Goal: Answer question/provide support: Share knowledge or assist other users

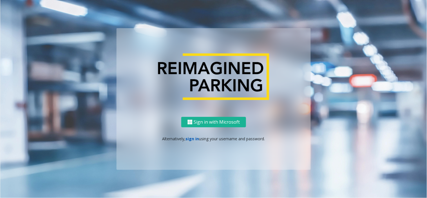
click at [194, 137] on link "sign in" at bounding box center [193, 138] width 14 height 5
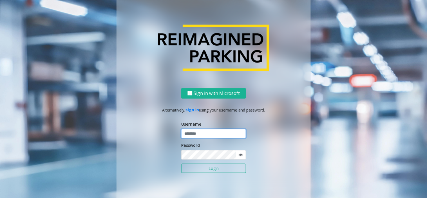
click at [195, 133] on input "text" at bounding box center [213, 134] width 65 height 10
type input "********"
click at [240, 156] on icon at bounding box center [241, 155] width 4 height 4
click at [224, 167] on button "Login" at bounding box center [213, 168] width 65 height 10
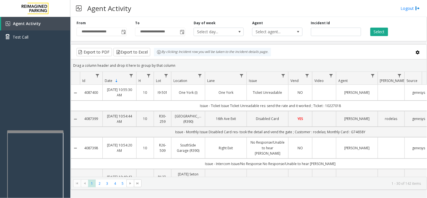
click at [39, 131] on div at bounding box center [35, 131] width 56 height 2
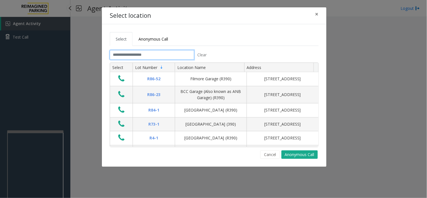
click at [131, 55] on input "text" at bounding box center [152, 55] width 84 height 10
click at [317, 13] on span "×" at bounding box center [316, 14] width 3 height 8
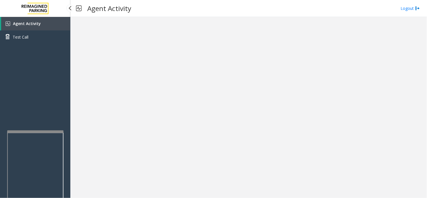
click at [38, 23] on span "Agent Activity" at bounding box center [27, 23] width 28 height 5
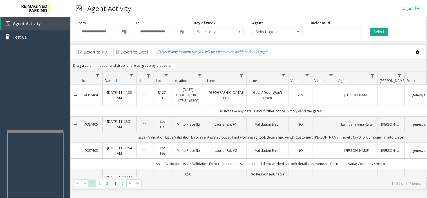
click at [14, 132] on iframe at bounding box center [35, 196] width 56 height 128
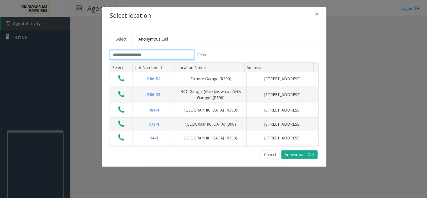
click at [141, 56] on input "text" at bounding box center [152, 55] width 84 height 10
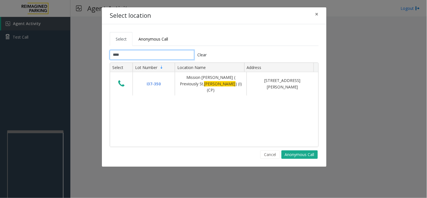
type input "****"
click at [316, 14] on span "×" at bounding box center [316, 14] width 3 height 8
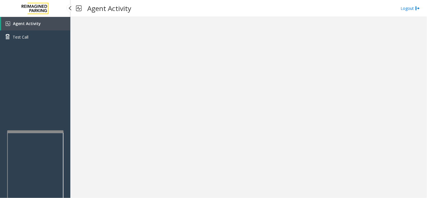
click at [51, 19] on link "Agent Activity" at bounding box center [35, 24] width 69 height 14
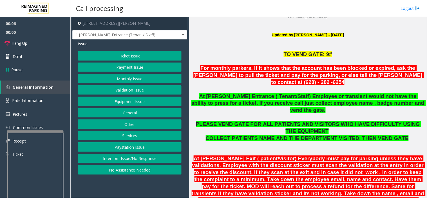
scroll to position [125, 0]
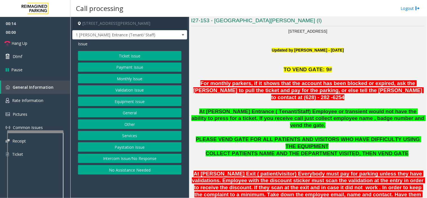
click at [138, 76] on button "Monthly Issue" at bounding box center [130, 79] width 104 height 10
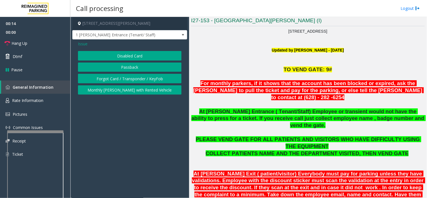
click at [137, 58] on button "Disabled Card" at bounding box center [130, 56] width 104 height 10
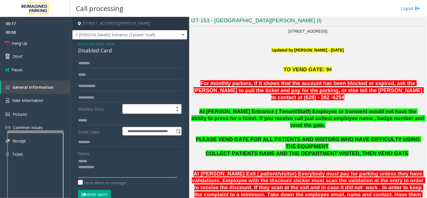
click at [97, 162] on textarea at bounding box center [127, 166] width 99 height 21
drag, startPoint x: 74, startPoint y: 51, endPoint x: 117, endPoint y: 52, distance: 43.1
click at [117, 52] on div "**********" at bounding box center [129, 199] width 115 height 321
click at [122, 167] on textarea at bounding box center [127, 166] width 99 height 21
type textarea "**********"
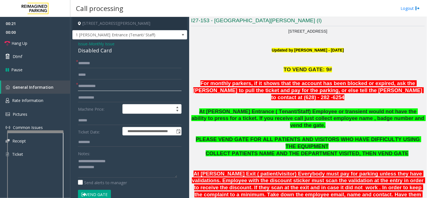
click at [122, 89] on input "text" at bounding box center [130, 86] width 104 height 10
type input "*****"
click at [109, 63] on input "text" at bounding box center [130, 64] width 104 height 10
click at [89, 63] on input "**********" at bounding box center [130, 64] width 104 height 10
type input "**********"
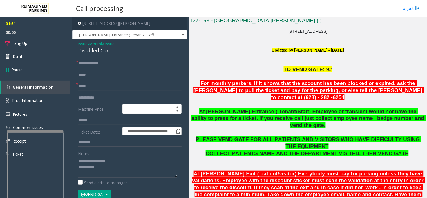
click at [102, 194] on button "Vend Gate" at bounding box center [94, 195] width 33 height 10
click at [111, 165] on textarea at bounding box center [127, 166] width 99 height 21
type textarea "**********"
click at [141, 152] on div "Notes:" at bounding box center [130, 163] width 104 height 29
click at [27, 41] on link "Hang Up" at bounding box center [35, 43] width 70 height 13
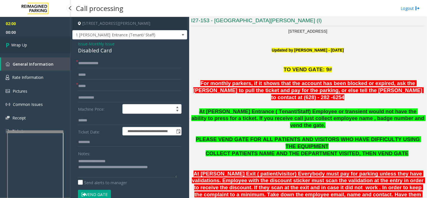
click at [27, 41] on link "Wrap Up" at bounding box center [35, 45] width 70 height 17
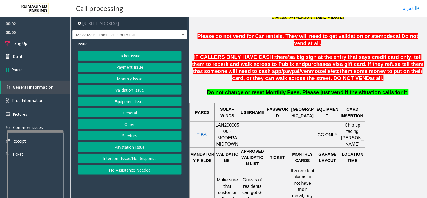
scroll to position [219, 0]
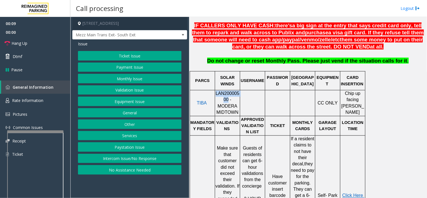
drag, startPoint x: 218, startPoint y: 94, endPoint x: 216, endPoint y: 86, distance: 8.5
click at [216, 91] on span "LAN20000500 - MODERA MIDTOWN" at bounding box center [227, 103] width 24 height 24
copy span "LAN20000500"
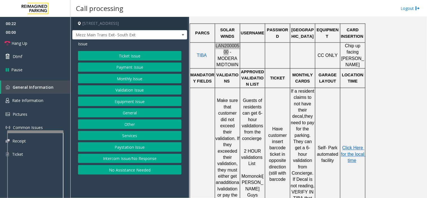
scroll to position [281, 0]
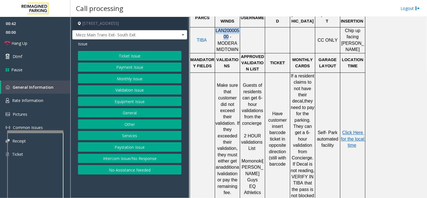
click at [131, 66] on button "Payment Issue" at bounding box center [130, 67] width 104 height 10
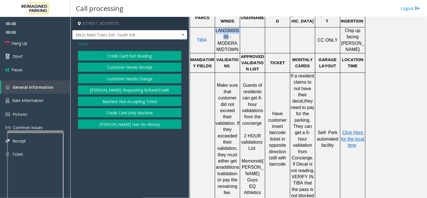
click at [135, 125] on button "[PERSON_NAME] Has No Money" at bounding box center [130, 124] width 104 height 10
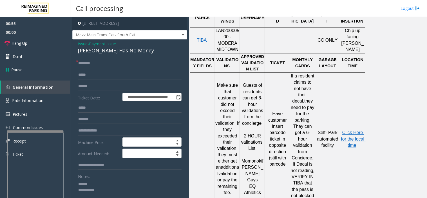
click at [110, 184] on textarea at bounding box center [127, 189] width 99 height 21
drag, startPoint x: 75, startPoint y: 49, endPoint x: 135, endPoint y: 49, distance: 59.6
click at [139, 49] on div "**********" at bounding box center [129, 160] width 115 height 242
type textarea "**********"
click at [125, 64] on input "text" at bounding box center [130, 64] width 104 height 10
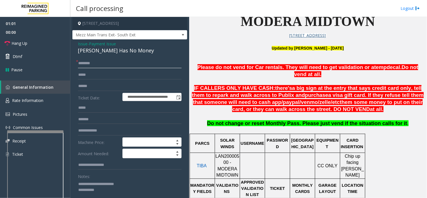
scroll to position [125, 0]
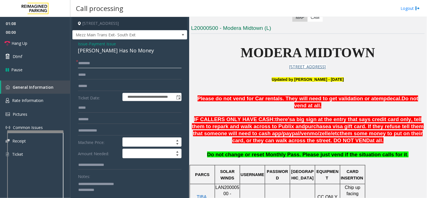
click at [130, 61] on input "text" at bounding box center [130, 64] width 104 height 10
type input "******"
click at [42, 46] on link "Hang Up" at bounding box center [35, 43] width 70 height 13
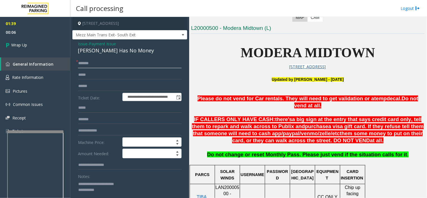
drag, startPoint x: 96, startPoint y: 66, endPoint x: 76, endPoint y: 74, distance: 21.7
click at [76, 74] on div "**********" at bounding box center [130, 167] width 112 height 217
type input "**"
click at [85, 42] on span "Issue" at bounding box center [83, 44] width 10 height 6
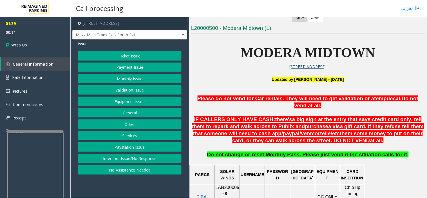
click at [127, 68] on button "Payment Issue" at bounding box center [130, 67] width 104 height 10
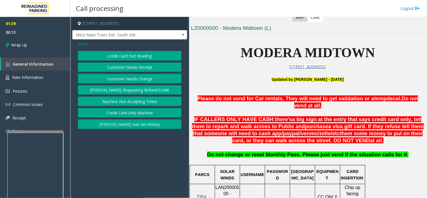
click at [133, 115] on button "Credit Card Only Machine" at bounding box center [130, 113] width 104 height 10
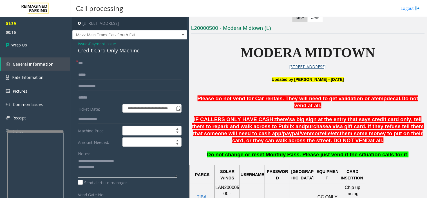
drag, startPoint x: 89, startPoint y: 160, endPoint x: 139, endPoint y: 161, distance: 49.5
click at [139, 161] on textarea at bounding box center [127, 166] width 99 height 21
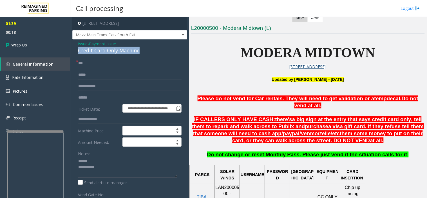
drag, startPoint x: 75, startPoint y: 50, endPoint x: 143, endPoint y: 54, distance: 68.8
click at [145, 54] on div "**********" at bounding box center [129, 175] width 115 height 273
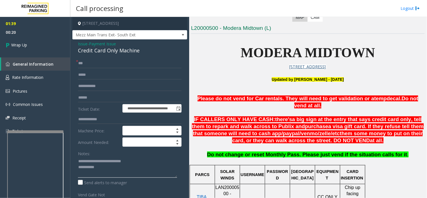
click at [133, 170] on textarea at bounding box center [127, 166] width 99 height 21
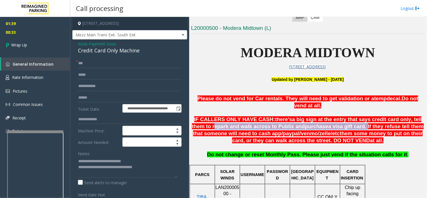
drag, startPoint x: 405, startPoint y: 111, endPoint x: 310, endPoint y: 120, distance: 96.1
click at [310, 120] on span "IF CALLERS ONLY HAVE CASH: there's a big sign at the entry that says credit car…" at bounding box center [308, 129] width 232 height 27
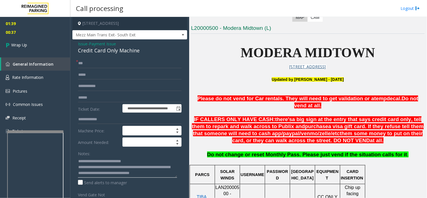
type textarea "**********"
click at [163, 155] on div "Notes:" at bounding box center [130, 163] width 104 height 29
click at [47, 50] on link "Wrap Up" at bounding box center [35, 45] width 70 height 17
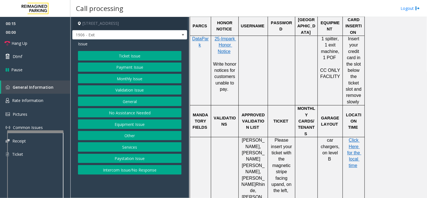
scroll to position [375, 0]
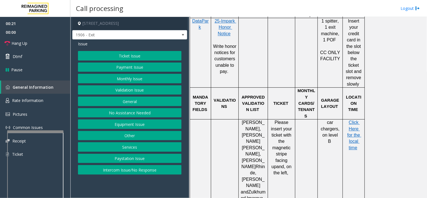
click at [140, 54] on button "Ticket Issue" at bounding box center [130, 56] width 104 height 10
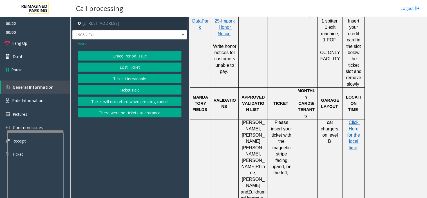
click at [148, 78] on button "Ticket Unreadable" at bounding box center [130, 79] width 104 height 10
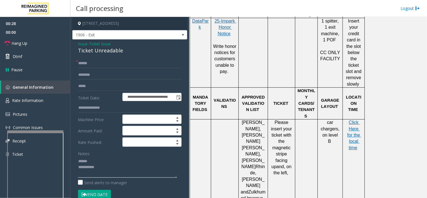
click at [112, 159] on textarea at bounding box center [127, 166] width 99 height 21
drag, startPoint x: 76, startPoint y: 50, endPoint x: 125, endPoint y: 48, distance: 48.7
click at [125, 48] on div "**********" at bounding box center [129, 188] width 115 height 298
type textarea "**********"
click at [125, 62] on input "text" at bounding box center [130, 64] width 104 height 10
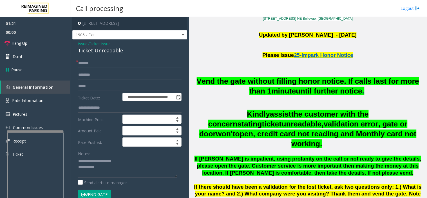
scroll to position [31, 0]
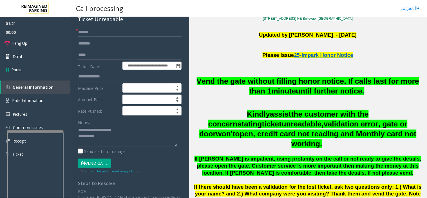
type input "*******"
click at [93, 167] on button "Vend Gate" at bounding box center [94, 163] width 33 height 10
click at [117, 139] on textarea at bounding box center [127, 135] width 99 height 21
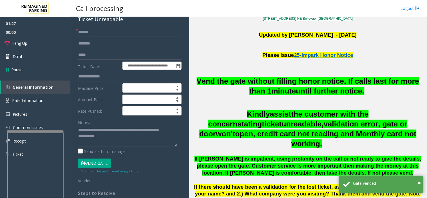
click at [109, 114] on label "Rate Pushed:" at bounding box center [99, 111] width 44 height 10
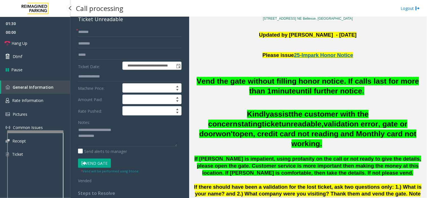
click at [44, 34] on span "00:00" at bounding box center [35, 32] width 70 height 9
click at [43, 42] on link "Hang Up" at bounding box center [35, 43] width 70 height 13
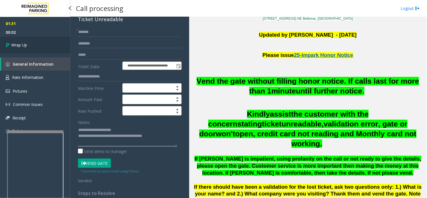
type textarea "**********"
click at [41, 47] on link "Wrap Up" at bounding box center [35, 45] width 70 height 17
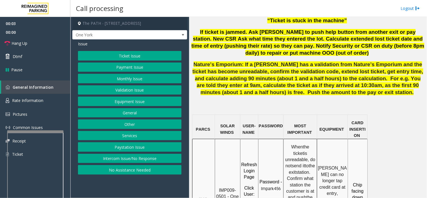
scroll to position [437, 0]
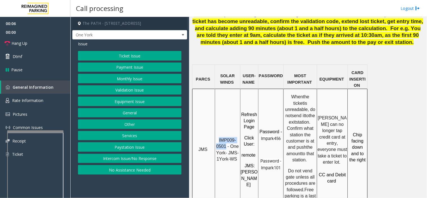
drag, startPoint x: 226, startPoint y: 125, endPoint x: 218, endPoint y: 121, distance: 9.3
click at [218, 137] on p "IMP009-0501 - One York- JMS-1York-WS" at bounding box center [227, 149] width 24 height 25
copy span "IMP009-0501"
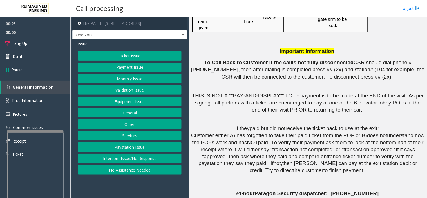
scroll to position [1120, 0]
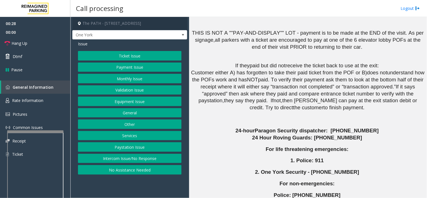
drag, startPoint x: 273, startPoint y: 161, endPoint x: 240, endPoint y: 161, distance: 32.6
copy button "[PHONE_NUMBER]"
click at [35, 124] on div at bounding box center [36, 125] width 56 height 2
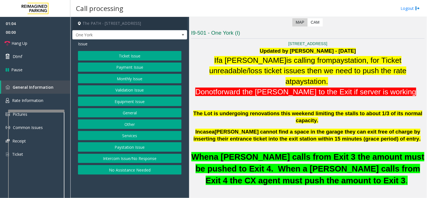
scroll to position [26, 0]
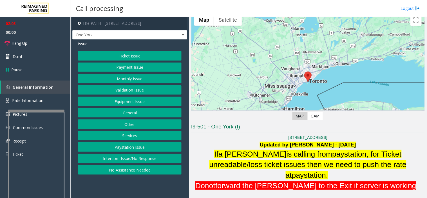
click at [123, 79] on button "Monthly Issue" at bounding box center [130, 79] width 104 height 10
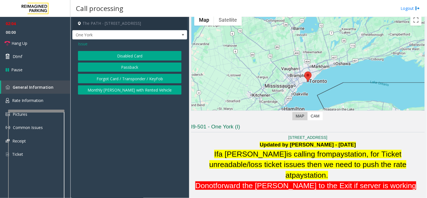
click at [127, 53] on button "Disabled Card" at bounding box center [130, 56] width 104 height 10
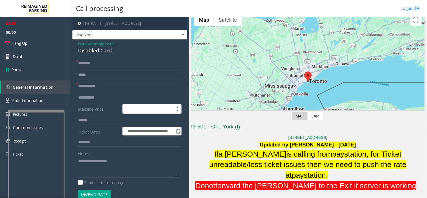
click at [95, 192] on button "Vend Gate" at bounding box center [94, 195] width 33 height 10
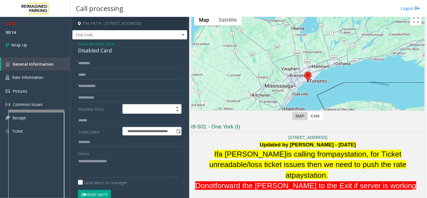
click at [83, 43] on span "Issue" at bounding box center [83, 44] width 10 height 6
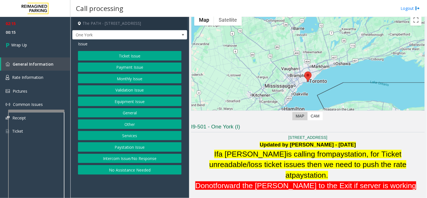
click at [138, 100] on button "Equipment Issue" at bounding box center [130, 101] width 104 height 10
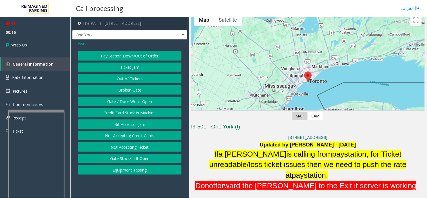
click at [138, 100] on button "Gate / Door Won't Open" at bounding box center [130, 101] width 104 height 10
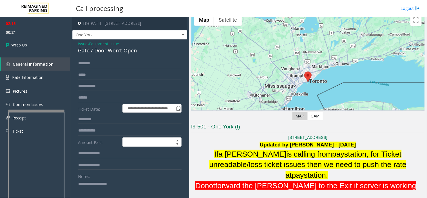
scroll to position [6, 0]
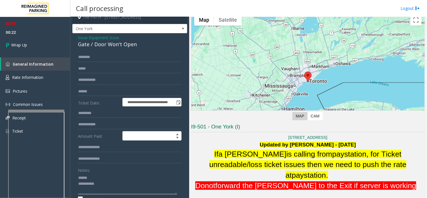
click at [105, 175] on textarea at bounding box center [127, 183] width 99 height 21
drag, startPoint x: 94, startPoint y: 43, endPoint x: 134, endPoint y: 45, distance: 40.0
click at [134, 45] on div "Gate / Door Won't Open" at bounding box center [130, 45] width 104 height 8
click at [126, 186] on textarea at bounding box center [127, 183] width 99 height 21
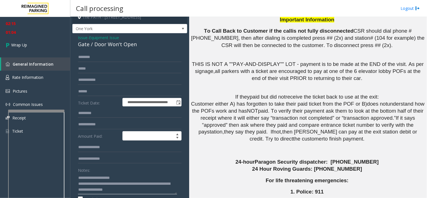
scroll to position [1120, 0]
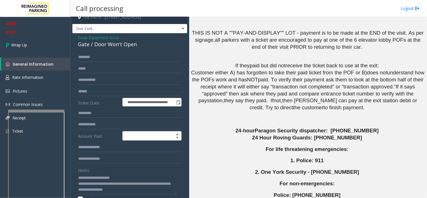
drag, startPoint x: 269, startPoint y: 162, endPoint x: 190, endPoint y: 165, distance: 79.4
click at [190, 165] on div "Main Revenue Control Manufacturer: ZEAG ← Move left → Move right ↑ Move up ↓ Mo…" at bounding box center [307, 107] width 237 height 181
drag, startPoint x: 272, startPoint y: 161, endPoint x: 194, endPoint y: 161, distance: 77.4
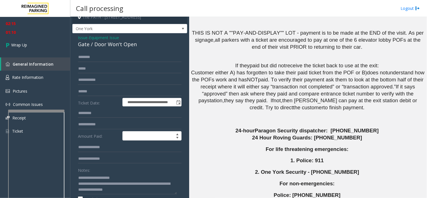
copy tr "One york security [PHONE_NUMBER]"
click at [162, 190] on textarea at bounding box center [127, 183] width 99 height 21
paste textarea "**********"
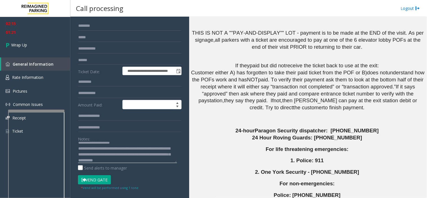
scroll to position [10, 0]
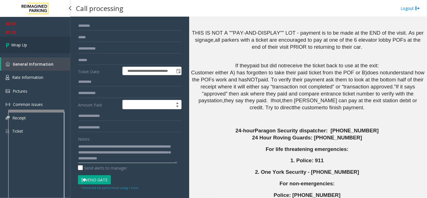
type textarea "**********"
click at [23, 46] on span "Wrap Up" at bounding box center [19, 45] width 16 height 6
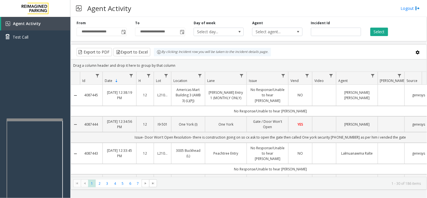
click at [39, 119] on div at bounding box center [34, 119] width 56 height 2
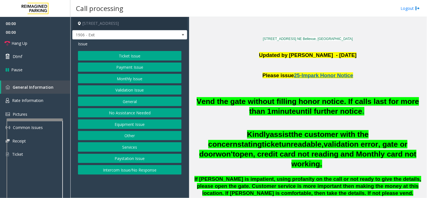
scroll to position [156, 0]
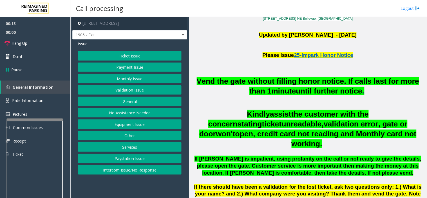
click at [117, 133] on button "Other" at bounding box center [130, 136] width 104 height 10
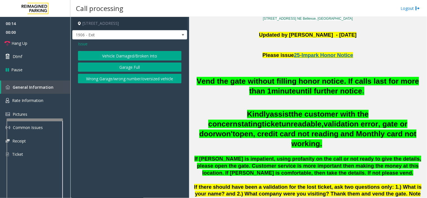
click at [82, 40] on div "Issue Vehicle Damaged/Broken Into Garage Full Wrong Garage/wrong number/oversiz…" at bounding box center [129, 62] width 115 height 47
click at [84, 46] on span "Issue" at bounding box center [83, 44] width 10 height 6
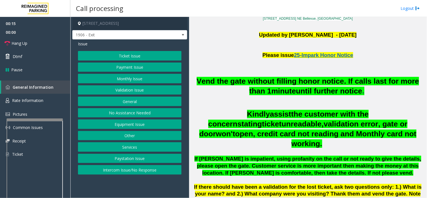
click at [132, 148] on button "Services" at bounding box center [130, 147] width 104 height 10
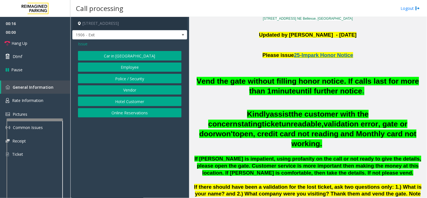
click at [128, 116] on button "Online Reservations" at bounding box center [130, 113] width 104 height 10
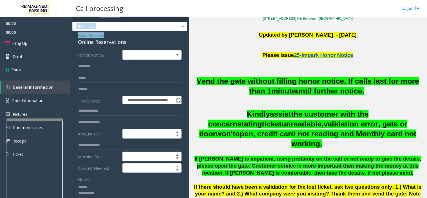
scroll to position [0, 0]
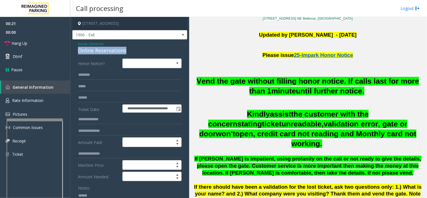
drag, startPoint x: 75, startPoint y: 20, endPoint x: 129, endPoint y: 52, distance: 62.1
type textarea "**********"
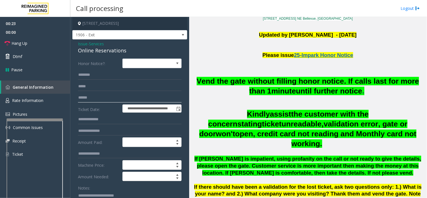
click at [112, 95] on input "text" at bounding box center [130, 98] width 104 height 10
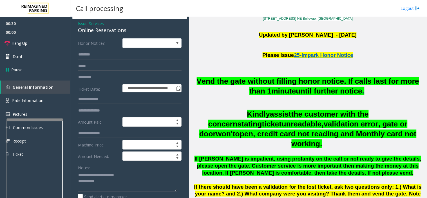
scroll to position [31, 0]
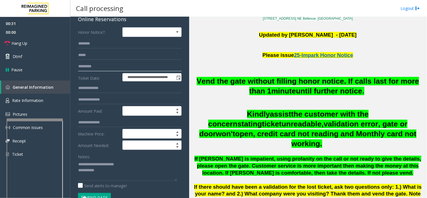
type input "*********"
click at [139, 165] on textarea at bounding box center [127, 170] width 99 height 21
click at [106, 195] on button "Vend Gate" at bounding box center [94, 198] width 33 height 10
click at [123, 172] on textarea at bounding box center [127, 170] width 99 height 21
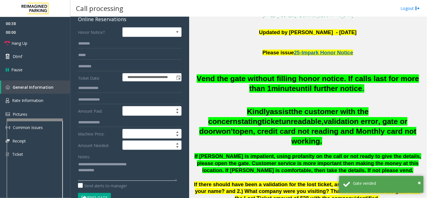
scroll to position [156, 0]
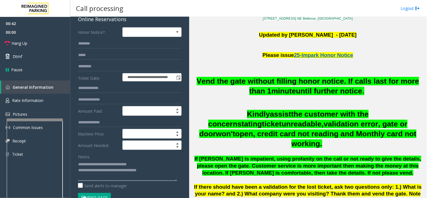
type textarea "**********"
click at [113, 152] on div "Notes:" at bounding box center [130, 166] width 104 height 29
click at [50, 41] on link "Hang Up" at bounding box center [35, 43] width 70 height 13
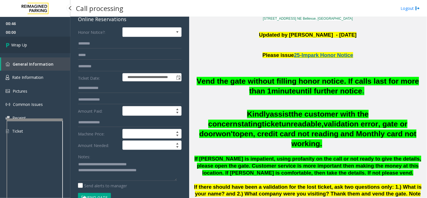
click at [49, 44] on link "Wrap Up" at bounding box center [35, 45] width 70 height 17
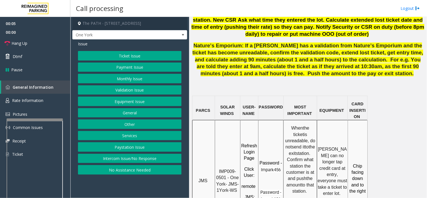
scroll to position [469, 0]
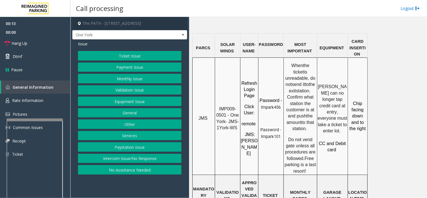
click at [142, 54] on button "Ticket Issue" at bounding box center [130, 56] width 104 height 10
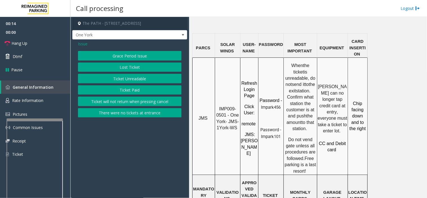
click at [139, 77] on button "Ticket Unreadable" at bounding box center [130, 79] width 104 height 10
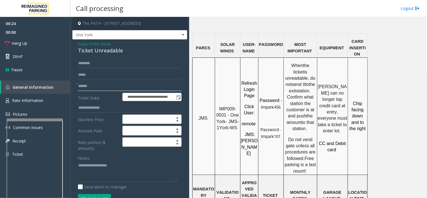
click at [100, 87] on input "text" at bounding box center [130, 86] width 104 height 10
click at [92, 89] on input "text" at bounding box center [130, 86] width 104 height 10
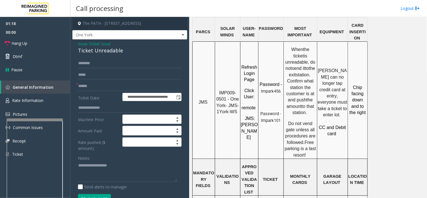
scroll to position [437, 0]
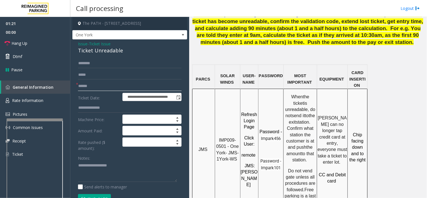
click at [123, 86] on input "******" at bounding box center [130, 86] width 104 height 10
drag, startPoint x: 92, startPoint y: 88, endPoint x: 76, endPoint y: 88, distance: 15.8
click at [76, 88] on div "**********" at bounding box center [130, 197] width 112 height 277
type input "********"
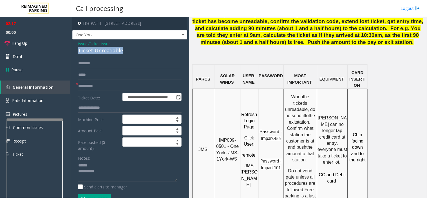
drag, startPoint x: 75, startPoint y: 50, endPoint x: 120, endPoint y: 53, distance: 45.7
click at [134, 53] on div "**********" at bounding box center [129, 190] width 115 height 302
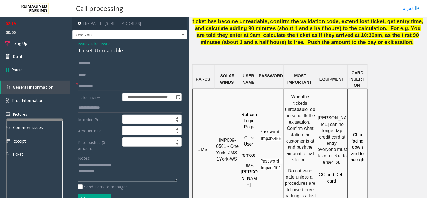
click at [122, 170] on textarea at bounding box center [127, 171] width 99 height 21
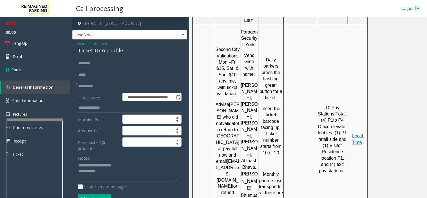
scroll to position [656, 0]
click at [38, 46] on link "Hang Up" at bounding box center [35, 43] width 70 height 13
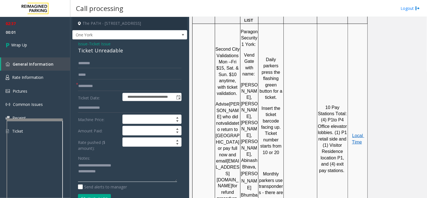
click at [118, 170] on textarea at bounding box center [127, 171] width 99 height 21
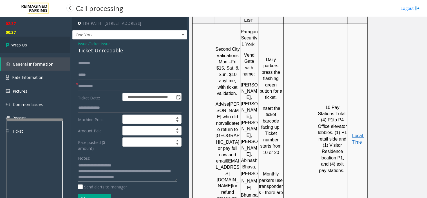
type textarea "**********"
click at [34, 41] on link "Wrap Up" at bounding box center [35, 45] width 70 height 17
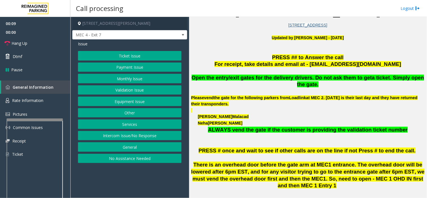
scroll to position [156, 0]
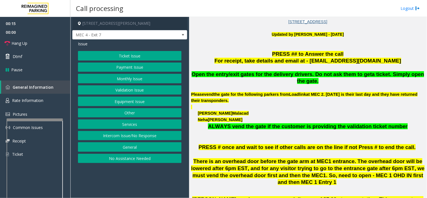
click at [155, 136] on button "Intercom Issue/No Response" at bounding box center [130, 136] width 104 height 10
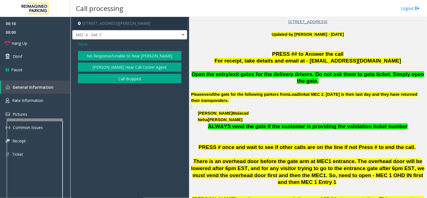
click at [138, 56] on button "No Response/Unable to hear [PERSON_NAME]" at bounding box center [130, 56] width 104 height 10
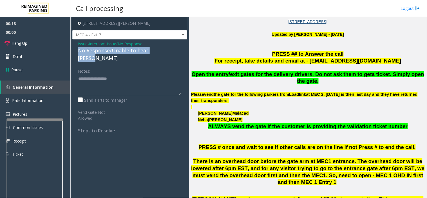
drag, startPoint x: 75, startPoint y: 49, endPoint x: 143, endPoint y: 51, distance: 68.4
click at [161, 52] on div "Issue - Intercom Issue/No Response No Response/Unable to hear [PERSON_NAME] Not…" at bounding box center [129, 89] width 115 height 100
type textarea "**********"
click at [150, 66] on div "Notes:" at bounding box center [130, 80] width 104 height 29
click at [70, 43] on div "1 [PERSON_NAME][GEOGRAPHIC_DATA], [GEOGRAPHIC_DATA], [GEOGRAPHIC_DATA] MEC 4 - …" at bounding box center [248, 107] width 356 height 181
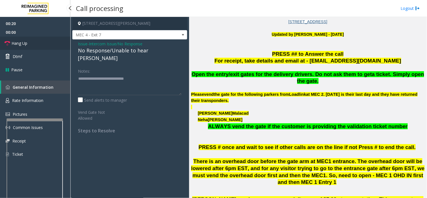
click at [45, 41] on link "Hang Up" at bounding box center [35, 43] width 70 height 13
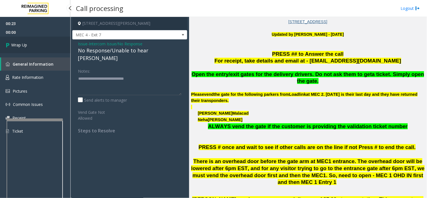
click at [53, 46] on link "Wrap Up" at bounding box center [35, 45] width 70 height 17
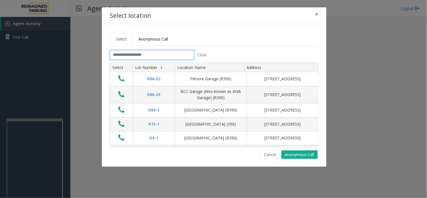
click at [153, 57] on input "text" at bounding box center [152, 55] width 84 height 10
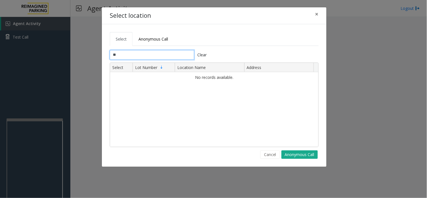
type input "*"
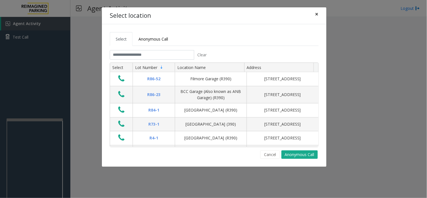
click at [317, 15] on span "×" at bounding box center [316, 14] width 3 height 8
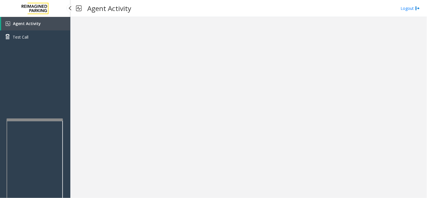
click at [52, 27] on link "Agent Activity" at bounding box center [35, 24] width 69 height 14
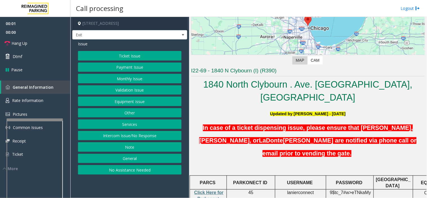
scroll to position [94, 0]
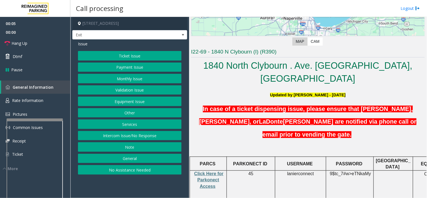
click at [122, 124] on button "Services" at bounding box center [130, 124] width 104 height 10
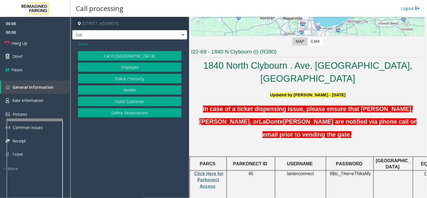
click at [122, 112] on button "Online Reservations" at bounding box center [130, 113] width 104 height 10
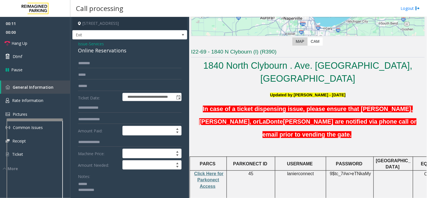
click at [101, 181] on textarea at bounding box center [127, 189] width 99 height 21
drag, startPoint x: 76, startPoint y: 51, endPoint x: 135, endPoint y: 51, distance: 59.4
type textarea "**********"
click at [119, 86] on input "text" at bounding box center [130, 86] width 104 height 10
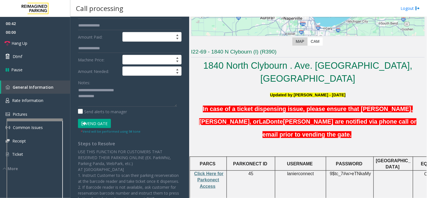
type input "******"
click at [97, 124] on button "Vend Gate" at bounding box center [94, 124] width 33 height 10
click at [127, 94] on textarea at bounding box center [127, 96] width 99 height 21
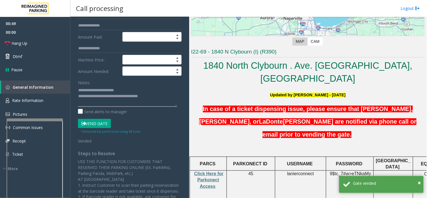
click at [142, 90] on textarea at bounding box center [127, 96] width 99 height 21
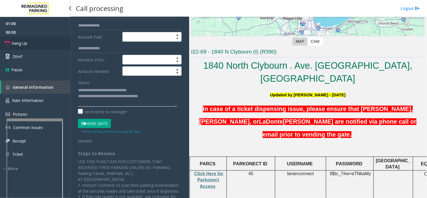
type textarea "**********"
click at [31, 46] on link "Hang Up" at bounding box center [35, 43] width 70 height 13
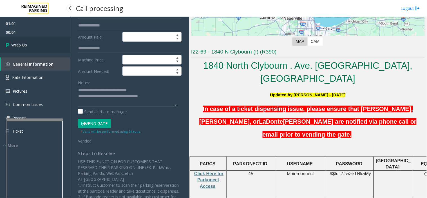
drag, startPoint x: 32, startPoint y: 46, endPoint x: 63, endPoint y: 43, distance: 30.8
click at [32, 46] on link "Wrap Up" at bounding box center [35, 45] width 70 height 17
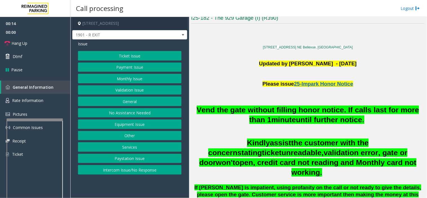
scroll to position [156, 0]
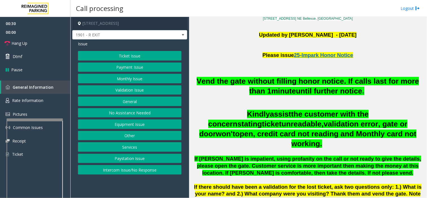
click at [141, 149] on button "Services" at bounding box center [130, 147] width 104 height 10
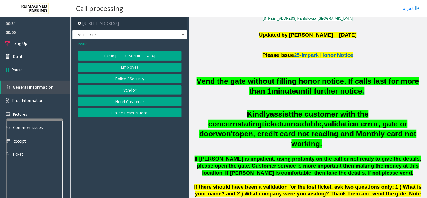
click at [134, 99] on button "Hotel Customer" at bounding box center [130, 101] width 104 height 10
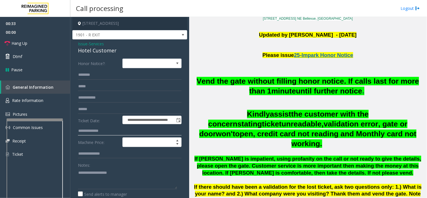
click at [112, 130] on input "text" at bounding box center [130, 131] width 104 height 10
click at [92, 133] on input "text" at bounding box center [130, 131] width 104 height 10
drag, startPoint x: 75, startPoint y: 49, endPoint x: 125, endPoint y: 54, distance: 50.0
click at [127, 53] on div "**********" at bounding box center [129, 143] width 115 height 209
type textarea "**********"
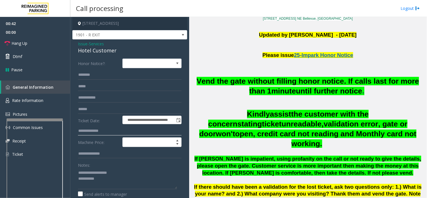
click at [113, 134] on input "text" at bounding box center [130, 131] width 104 height 10
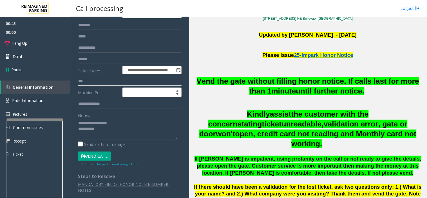
scroll to position [51, 0]
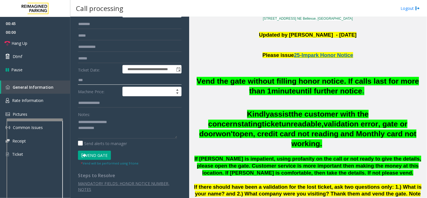
type input "***"
click at [99, 156] on button "Vend Gate" at bounding box center [94, 155] width 33 height 10
click at [122, 131] on textarea at bounding box center [127, 127] width 99 height 21
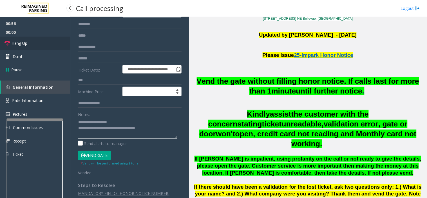
type textarea "**********"
click at [34, 44] on link "Hang Up" at bounding box center [35, 43] width 70 height 13
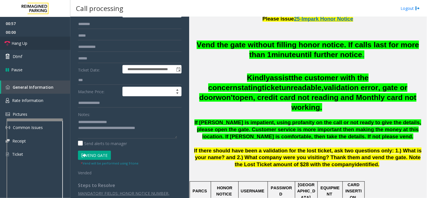
scroll to position [250, 0]
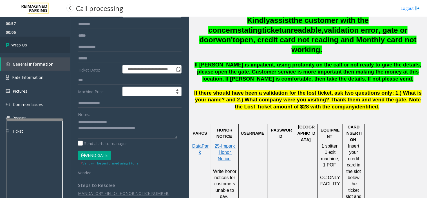
click at [8, 44] on icon at bounding box center [9, 44] width 6 height 9
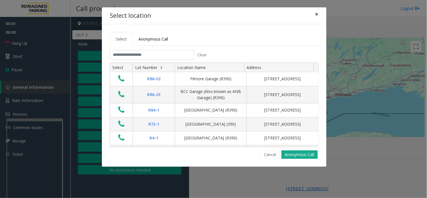
click at [319, 15] on button "×" at bounding box center [316, 14] width 11 height 14
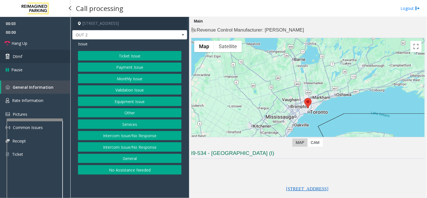
click at [42, 60] on link "Dtmf" at bounding box center [35, 56] width 70 height 13
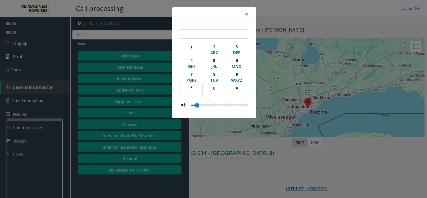
click at [190, 89] on div "*" at bounding box center [191, 88] width 15 height 6
click at [237, 73] on div "9" at bounding box center [236, 74] width 15 height 6
click at [238, 84] on button "9 WXYZ" at bounding box center [236, 77] width 23 height 14
click at [191, 87] on div "*" at bounding box center [191, 88] width 15 height 6
click at [236, 71] on div "9" at bounding box center [236, 74] width 15 height 6
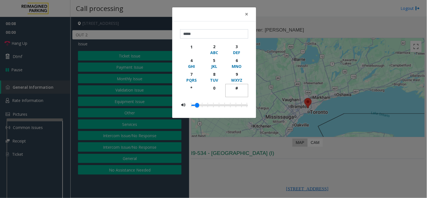
click at [238, 86] on div "#" at bounding box center [236, 88] width 15 height 6
type input "******"
click at [245, 15] on span "×" at bounding box center [246, 14] width 3 height 8
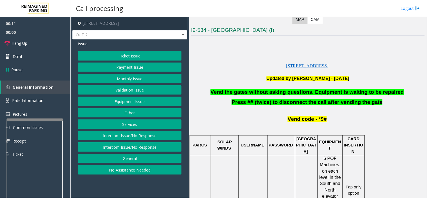
scroll to position [125, 0]
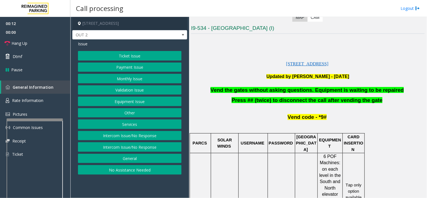
click at [136, 102] on button "Equipment Issue" at bounding box center [130, 101] width 104 height 10
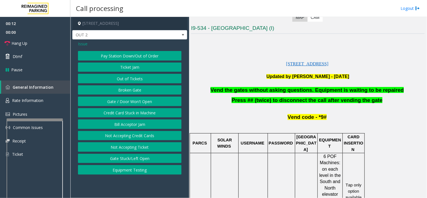
click at [136, 102] on button "Gate / Door Won't Open" at bounding box center [130, 101] width 104 height 10
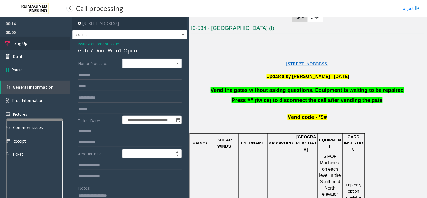
click at [35, 42] on link "Hang Up" at bounding box center [35, 43] width 70 height 13
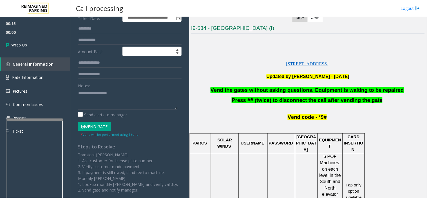
scroll to position [103, 0]
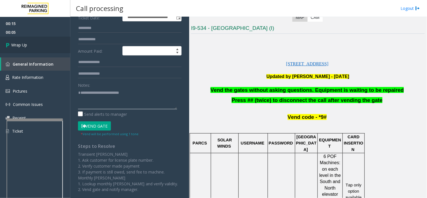
type textarea "**********"
click at [44, 48] on link "Wrap Up" at bounding box center [35, 45] width 70 height 17
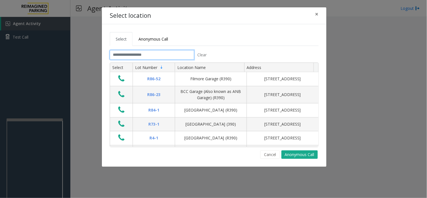
click at [150, 55] on input "text" at bounding box center [152, 55] width 84 height 10
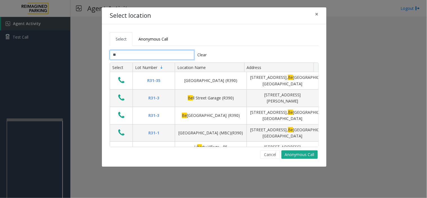
type input "*"
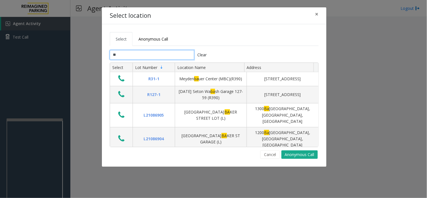
type input "*"
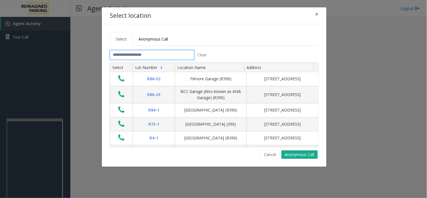
click at [157, 54] on input "text" at bounding box center [152, 55] width 84 height 10
click at [319, 14] on button "×" at bounding box center [316, 14] width 11 height 14
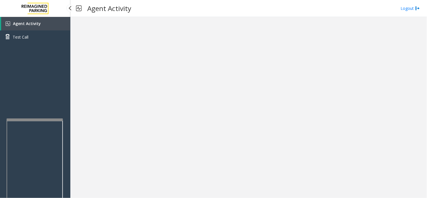
click at [45, 20] on link "Agent Activity" at bounding box center [35, 24] width 69 height 14
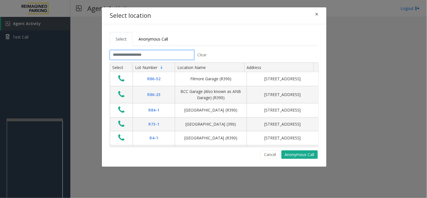
click at [128, 58] on input "text" at bounding box center [152, 55] width 84 height 10
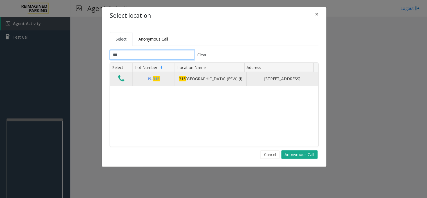
type input "***"
click at [123, 82] on icon "Data table" at bounding box center [121, 79] width 6 height 8
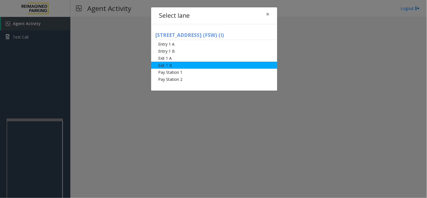
click at [194, 63] on li "Exit 1 B" at bounding box center [214, 65] width 126 height 7
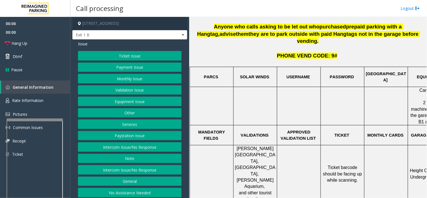
scroll to position [125, 0]
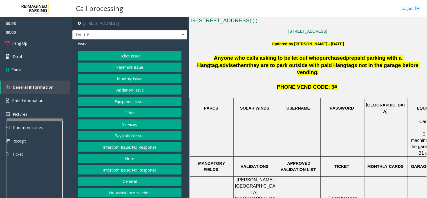
click at [116, 57] on button "Ticket Issue" at bounding box center [130, 56] width 104 height 10
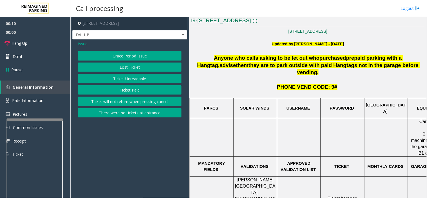
click at [117, 83] on button "Ticket Unreadable" at bounding box center [130, 79] width 104 height 10
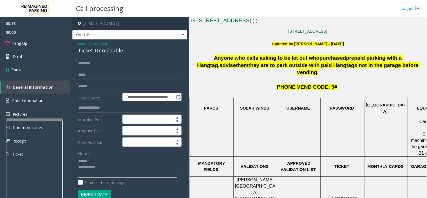
click at [99, 162] on textarea at bounding box center [127, 166] width 99 height 21
drag, startPoint x: 78, startPoint y: 51, endPoint x: 134, endPoint y: 57, distance: 55.8
click at [134, 57] on div "**********" at bounding box center [129, 188] width 115 height 298
click at [108, 167] on textarea at bounding box center [127, 166] width 99 height 21
click at [108, 173] on textarea at bounding box center [127, 166] width 99 height 21
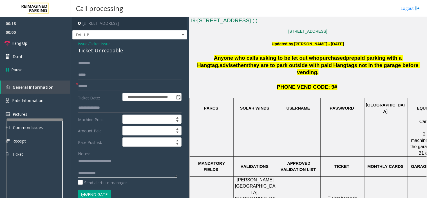
type textarea "**********"
click at [117, 85] on input "text" at bounding box center [130, 86] width 104 height 10
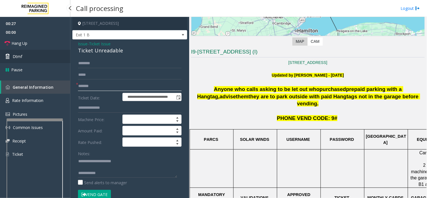
type input "*******"
click at [37, 53] on link "Dtmf" at bounding box center [35, 56] width 70 height 13
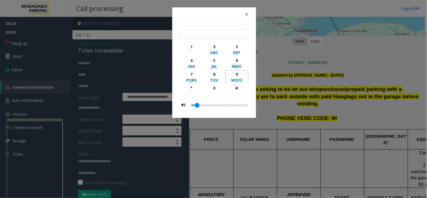
click at [237, 73] on div "9" at bounding box center [236, 74] width 15 height 6
click at [237, 88] on div "#" at bounding box center [236, 88] width 15 height 6
type input "**"
click at [247, 13] on span "×" at bounding box center [246, 14] width 3 height 8
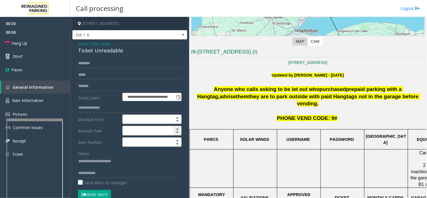
scroll to position [31, 0]
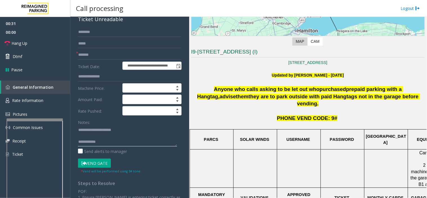
click at [136, 143] on textarea at bounding box center [127, 135] width 99 height 21
click at [129, 128] on textarea at bounding box center [127, 135] width 99 height 21
click at [36, 46] on link "Hang Up" at bounding box center [35, 43] width 70 height 13
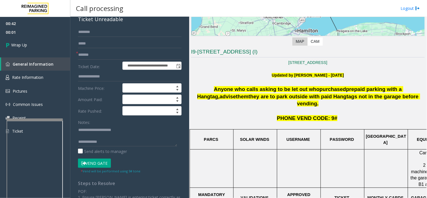
scroll to position [6, 0]
click at [128, 141] on textarea at bounding box center [127, 135] width 99 height 21
type textarea "**********"
click at [40, 44] on link "Wrap Up" at bounding box center [35, 45] width 70 height 17
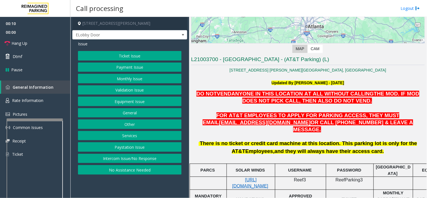
scroll to position [125, 0]
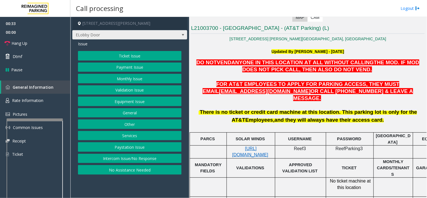
click at [178, 38] on span "ELobby Door" at bounding box center [129, 35] width 115 height 10
click at [226, 41] on p "7010 Peachtree Dunwoody Rd. Sandy Spring, GA" at bounding box center [307, 39] width 233 height 6
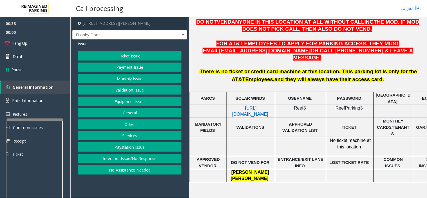
scroll to position [217, 0]
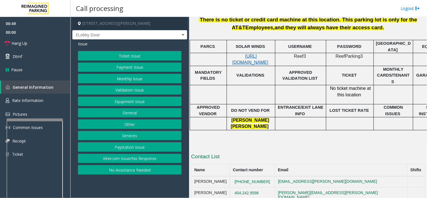
click at [128, 82] on button "Monthly Issue" at bounding box center [130, 79] width 104 height 10
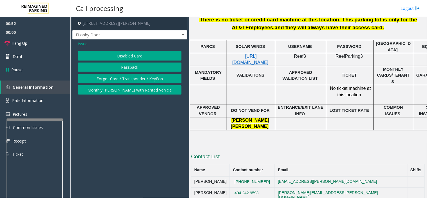
click at [131, 58] on button "Disabled Card" at bounding box center [130, 56] width 104 height 10
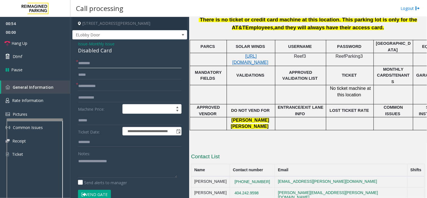
click at [117, 68] on input "text" at bounding box center [130, 64] width 104 height 10
type input "**********"
drag, startPoint x: 282, startPoint y: 181, endPoint x: 248, endPoint y: 184, distance: 34.2
click at [248, 187] on td "404.242.9598" at bounding box center [252, 194] width 45 height 15
click at [286, 141] on p at bounding box center [307, 144] width 233 height 6
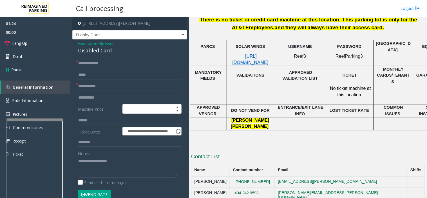
drag, startPoint x: 277, startPoint y: 181, endPoint x: 246, endPoint y: 183, distance: 31.0
click at [246, 187] on td "404.242.9598" at bounding box center [252, 194] width 45 height 15
copy button "404.242.9598"
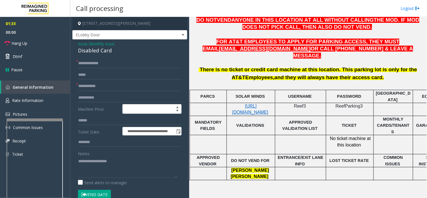
scroll to position [155, 0]
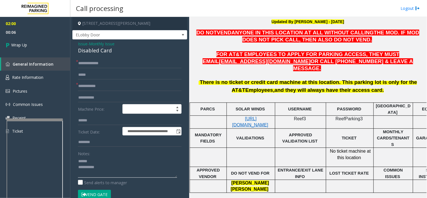
click at [109, 165] on textarea at bounding box center [127, 166] width 99 height 21
drag, startPoint x: 75, startPoint y: 54, endPoint x: 121, endPoint y: 54, distance: 46.7
click at [121, 54] on div "**********" at bounding box center [129, 199] width 115 height 321
type textarea "**********"
click at [107, 91] on input "text" at bounding box center [130, 86] width 104 height 10
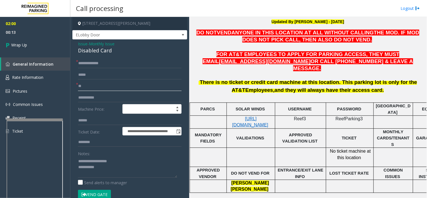
type input "**"
click at [122, 172] on textarea at bounding box center [127, 166] width 99 height 21
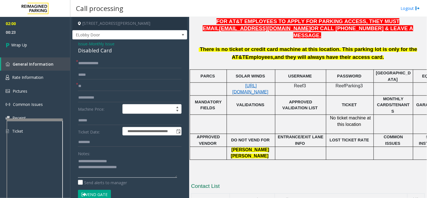
scroll to position [217, 0]
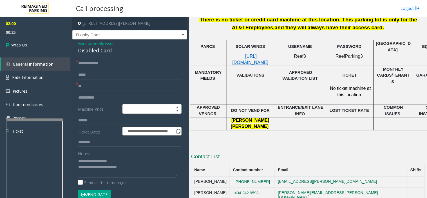
drag, startPoint x: 276, startPoint y: 182, endPoint x: 193, endPoint y: 181, distance: 83.0
click at [193, 187] on tr "Frank Giles 404.242.9598 frank.giles@reimaginedparking.com" at bounding box center [307, 194] width 233 height 15
copy tr "Frank Giles 404.242.9598"
click at [169, 174] on textarea at bounding box center [127, 166] width 99 height 21
paste textarea "**********"
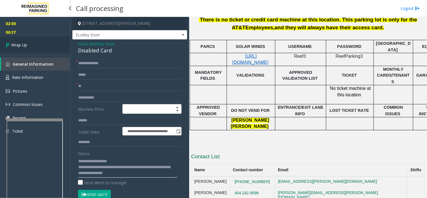
type textarea "**********"
click at [57, 44] on link "Wrap Up" at bounding box center [35, 45] width 70 height 17
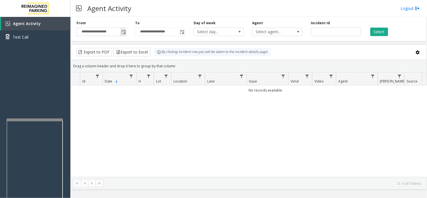
click at [124, 33] on span "Toggle popup" at bounding box center [123, 32] width 5 height 5
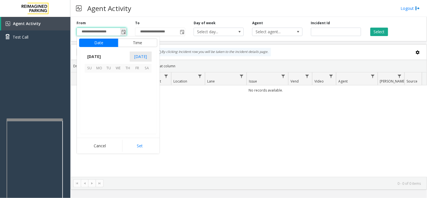
scroll to position [100941, 0]
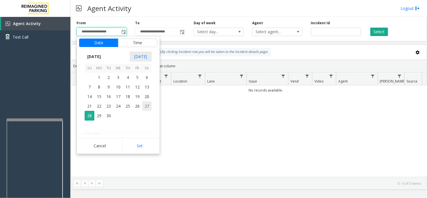
click at [148, 107] on span "27" at bounding box center [147, 106] width 10 height 10
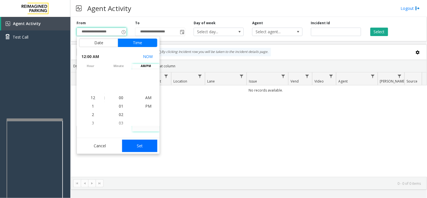
click at [150, 146] on button "Set" at bounding box center [139, 146] width 35 height 12
type input "**********"
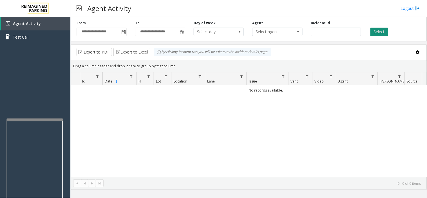
click at [382, 33] on button "Select" at bounding box center [379, 32] width 18 height 8
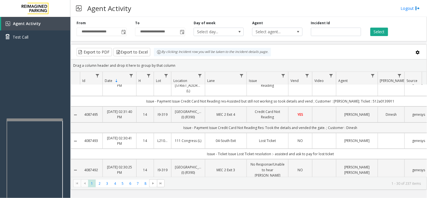
scroll to position [0, 0]
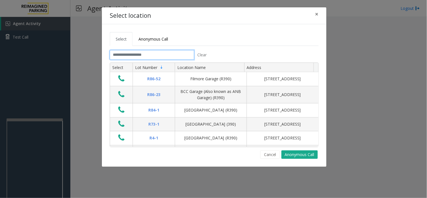
click at [165, 55] on input "text" at bounding box center [152, 55] width 84 height 10
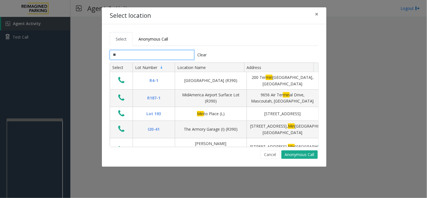
type input "*"
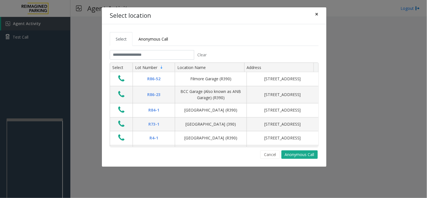
click at [317, 12] on span "×" at bounding box center [316, 14] width 3 height 8
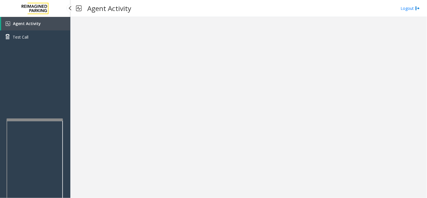
click at [46, 27] on link "Agent Activity" at bounding box center [35, 24] width 69 height 14
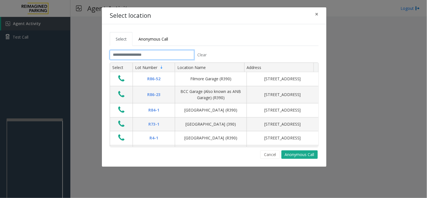
click at [141, 56] on input "text" at bounding box center [152, 55] width 84 height 10
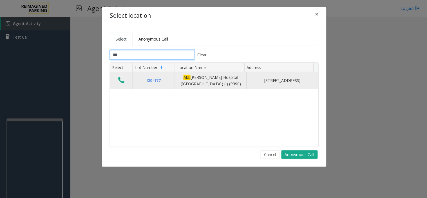
type input "***"
click at [125, 84] on button "Data table" at bounding box center [121, 80] width 10 height 9
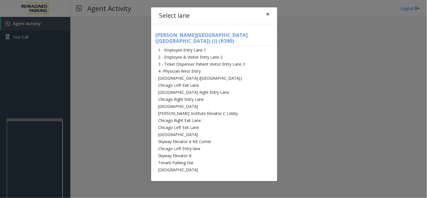
click at [264, 15] on button "×" at bounding box center [267, 14] width 11 height 14
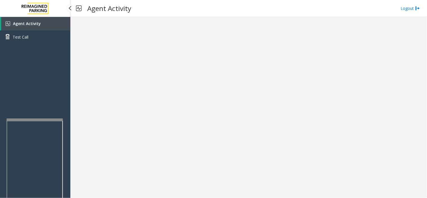
click at [46, 20] on link "Agent Activity" at bounding box center [35, 24] width 69 height 14
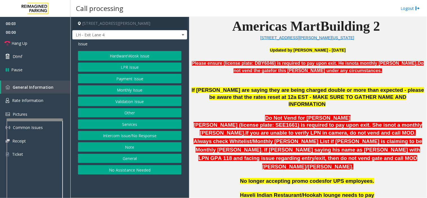
scroll to position [281, 0]
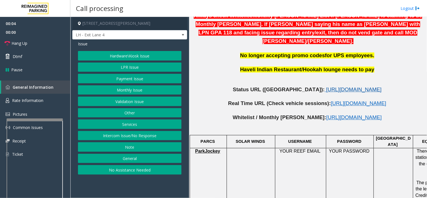
click at [331, 87] on span "https://www.parkjockey.com/en-us/manage/1633/status" at bounding box center [353, 90] width 55 height 6
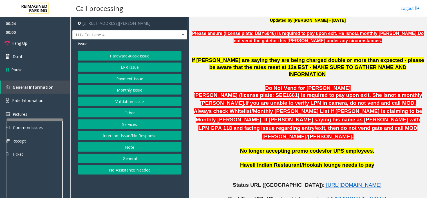
scroll to position [156, 0]
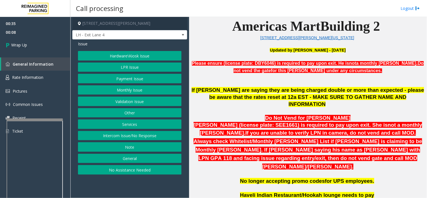
click at [138, 101] on button "Validation Issue" at bounding box center [130, 101] width 104 height 10
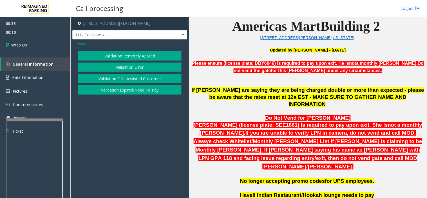
click at [85, 40] on div "Issue Validation Remotely Applied Validation Error Validation OK - Assisted Cus…" at bounding box center [129, 68] width 115 height 58
click at [82, 44] on span "Issue" at bounding box center [83, 44] width 10 height 6
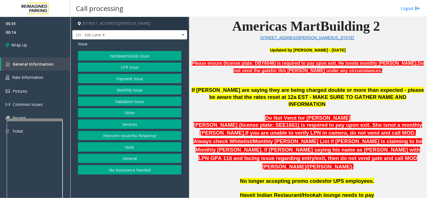
click at [134, 68] on button "LPR Issue" at bounding box center [130, 67] width 104 height 10
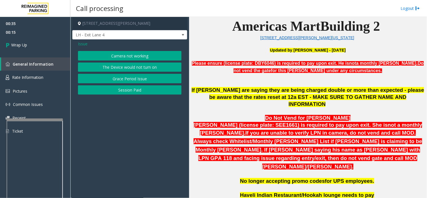
click at [142, 53] on button "Camera not working" at bounding box center [130, 56] width 104 height 10
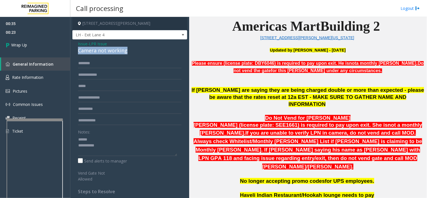
drag, startPoint x: 76, startPoint y: 53, endPoint x: 138, endPoint y: 53, distance: 61.6
click at [138, 53] on div "Issue - LPR Issue Camera not working Notes: Send alerts to manager Vend Gate No…" at bounding box center [129, 149] width 115 height 221
click at [127, 149] on textarea at bounding box center [127, 145] width 99 height 21
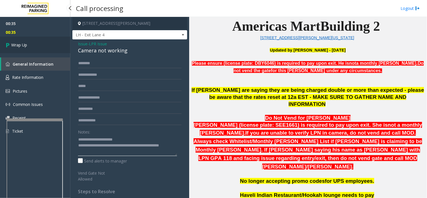
type textarea "**********"
click at [51, 50] on link "Wrap Up" at bounding box center [35, 45] width 70 height 17
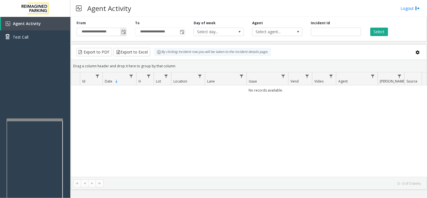
click at [123, 32] on span "Toggle popup" at bounding box center [123, 32] width 5 height 5
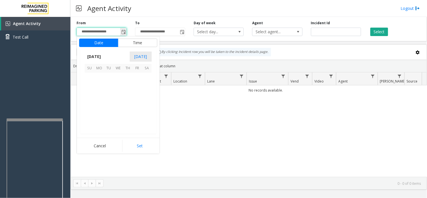
scroll to position [100941, 0]
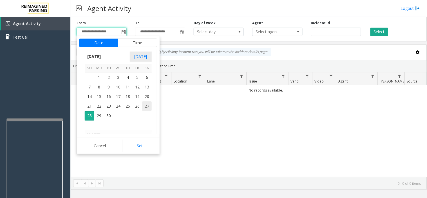
click at [148, 105] on span "27" at bounding box center [147, 106] width 10 height 10
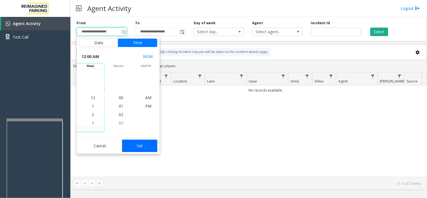
click at [143, 145] on button "Set" at bounding box center [139, 146] width 35 height 12
type input "**********"
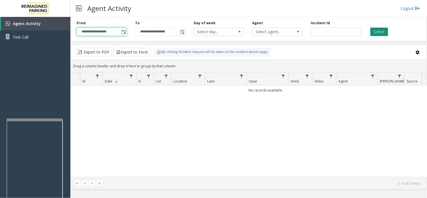
click at [381, 32] on button "Select" at bounding box center [379, 32] width 18 height 8
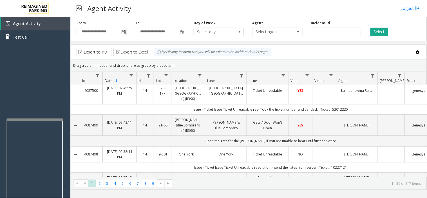
scroll to position [187, 0]
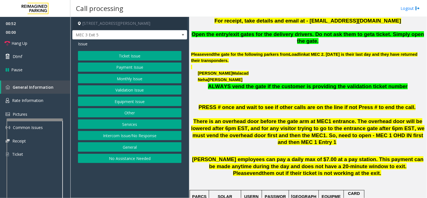
scroll to position [156, 0]
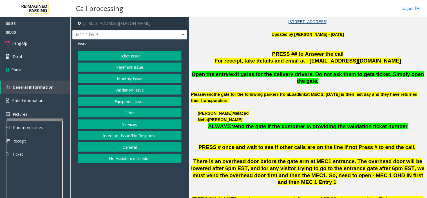
click at [130, 57] on button "Ticket Issue" at bounding box center [130, 56] width 104 height 10
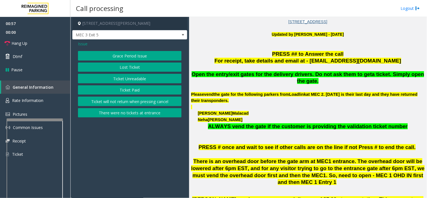
click at [124, 81] on button "Ticket Unreadable" at bounding box center [130, 79] width 104 height 10
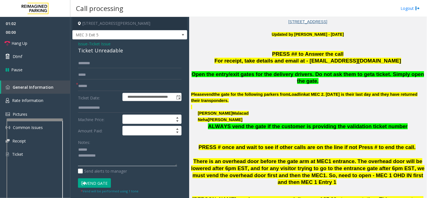
type textarea "**********"
click at [82, 43] on span "Issue" at bounding box center [83, 44] width 10 height 6
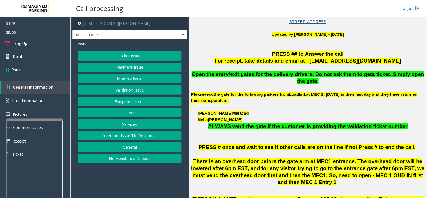
click at [127, 104] on button "Equipment Issue" at bounding box center [130, 101] width 104 height 10
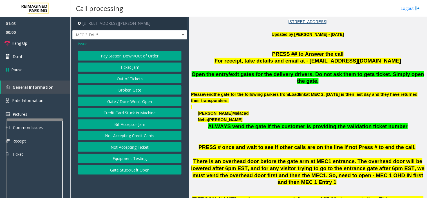
click at [127, 104] on button "Gate / Door Won't Open" at bounding box center [130, 101] width 104 height 10
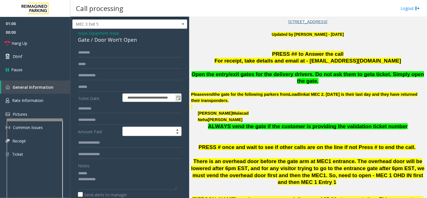
scroll to position [0, 0]
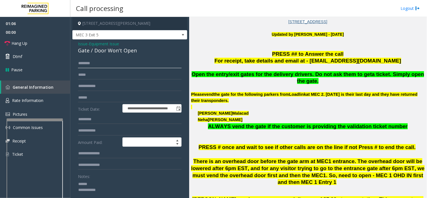
click at [132, 61] on input "text" at bounding box center [130, 64] width 104 height 10
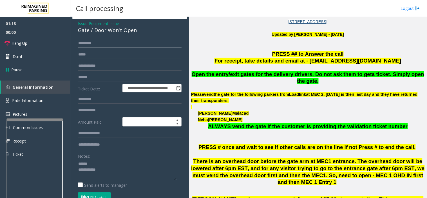
scroll to position [31, 0]
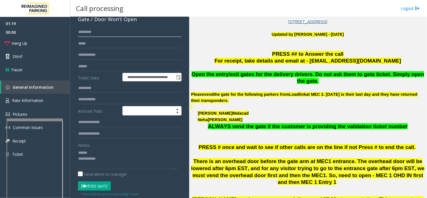
type input "********"
click at [98, 187] on button "Vend Gate" at bounding box center [94, 186] width 33 height 10
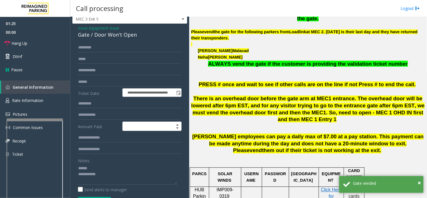
scroll to position [12, 0]
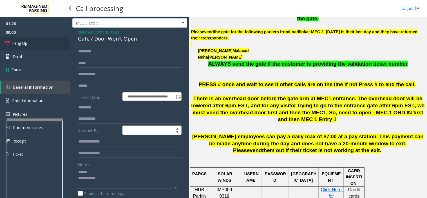
click at [25, 43] on span "Hang Up" at bounding box center [20, 43] width 16 height 6
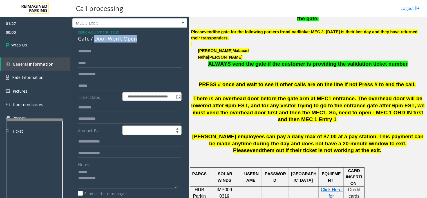
drag, startPoint x: 93, startPoint y: 38, endPoint x: 137, endPoint y: 39, distance: 43.9
click at [138, 38] on div "Gate / Door Won't Open" at bounding box center [130, 39] width 104 height 8
click at [125, 179] on textarea at bounding box center [127, 177] width 99 height 21
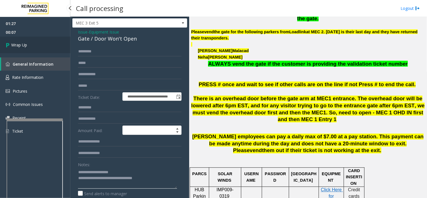
type textarea "**********"
click at [22, 46] on span "Wrap Up" at bounding box center [19, 45] width 16 height 6
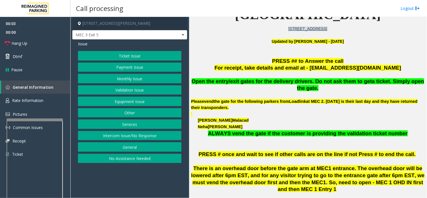
scroll to position [156, 0]
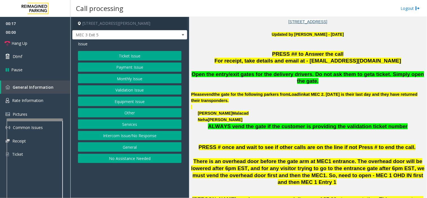
click at [139, 102] on button "Equipment Issue" at bounding box center [130, 101] width 104 height 10
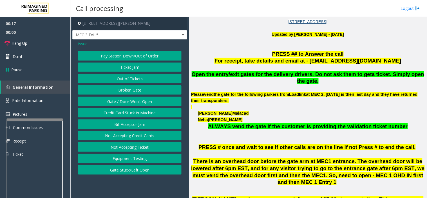
click at [139, 102] on button "Gate / Door Won't Open" at bounding box center [130, 101] width 104 height 10
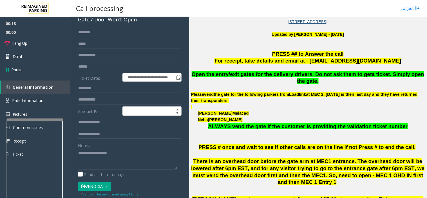
scroll to position [31, 0]
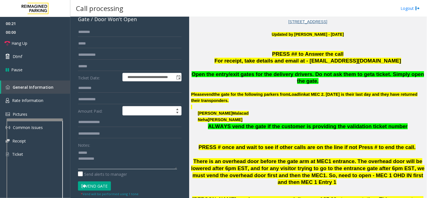
click at [106, 152] on textarea at bounding box center [127, 158] width 99 height 21
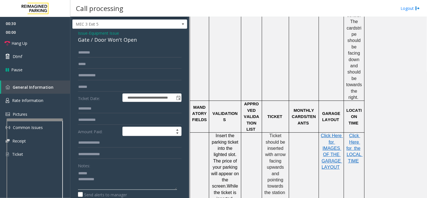
scroll to position [0, 0]
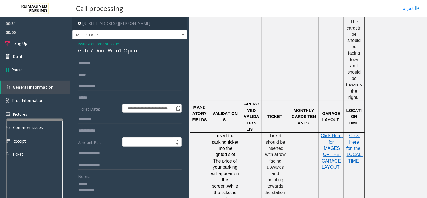
type textarea "**********"
click at [85, 45] on span "Issue" at bounding box center [83, 44] width 10 height 6
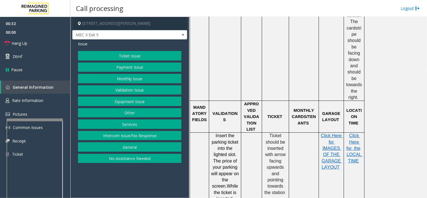
click at [136, 57] on button "Ticket Issue" at bounding box center [130, 56] width 104 height 10
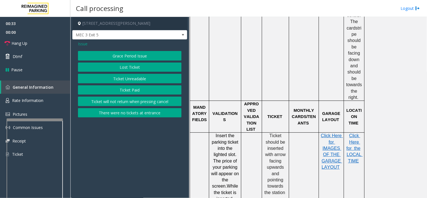
click at [143, 79] on button "Ticket Unreadable" at bounding box center [130, 79] width 104 height 10
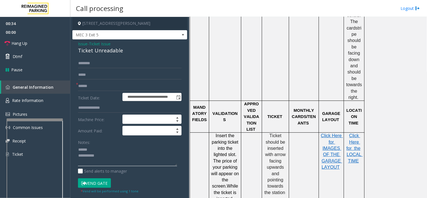
click at [104, 150] on textarea at bounding box center [127, 155] width 99 height 21
drag, startPoint x: 74, startPoint y: 54, endPoint x: 128, endPoint y: 55, distance: 54.3
click at [128, 55] on div "**********" at bounding box center [129, 176] width 115 height 275
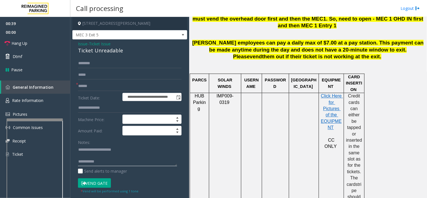
scroll to position [219, 0]
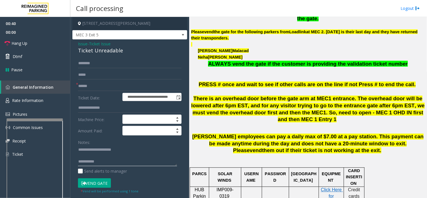
type textarea "**********"
click at [104, 89] on input "text" at bounding box center [130, 86] width 104 height 10
type input "******"
click at [105, 183] on button "Vend Gate" at bounding box center [94, 183] width 33 height 10
click at [84, 45] on span "Issue" at bounding box center [83, 44] width 10 height 6
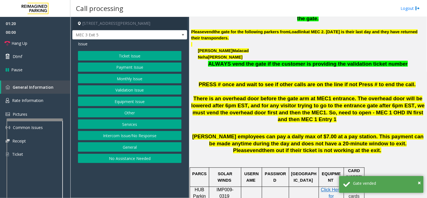
click at [130, 100] on button "Equipment Issue" at bounding box center [130, 101] width 104 height 10
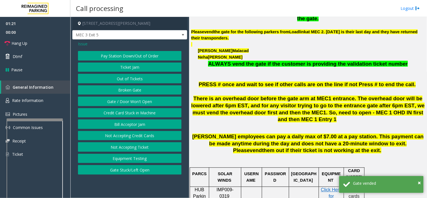
click at [131, 69] on button "Ticket Jam" at bounding box center [130, 67] width 104 height 10
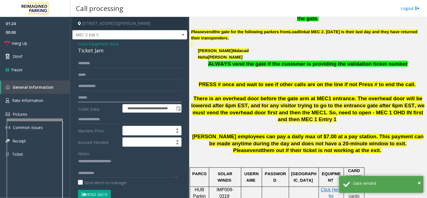
drag, startPoint x: 98, startPoint y: 97, endPoint x: 74, endPoint y: 97, distance: 23.6
click at [74, 97] on div "**********" at bounding box center [130, 177] width 112 height 237
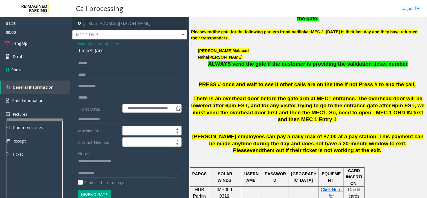
click at [102, 60] on input "******" at bounding box center [130, 64] width 104 height 10
type input "******"
click at [35, 39] on link "Hang Up" at bounding box center [35, 43] width 70 height 13
click at [128, 174] on textarea at bounding box center [127, 166] width 99 height 21
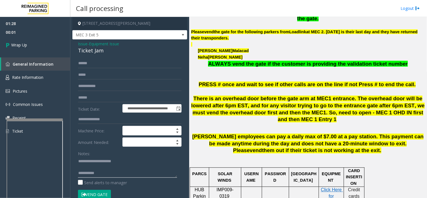
drag, startPoint x: 101, startPoint y: 160, endPoint x: 123, endPoint y: 160, distance: 22.2
click at [123, 160] on textarea at bounding box center [127, 166] width 99 height 21
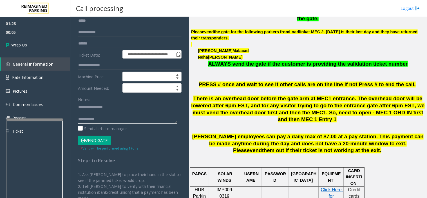
scroll to position [62, 0]
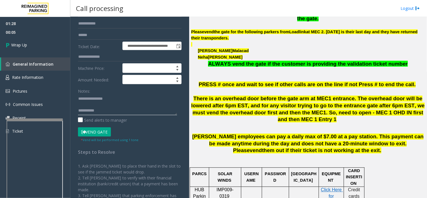
click at [129, 110] on textarea at bounding box center [127, 104] width 99 height 21
type textarea "**********"
click at [27, 46] on span "Wrap Up" at bounding box center [19, 45] width 16 height 6
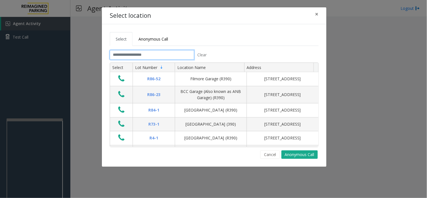
click at [163, 57] on input "text" at bounding box center [152, 55] width 84 height 10
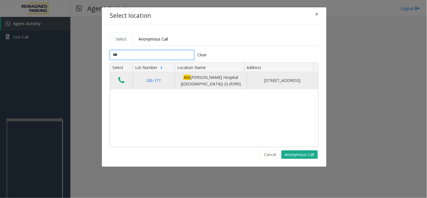
type input "***"
click at [125, 82] on button "Data table" at bounding box center [121, 80] width 10 height 9
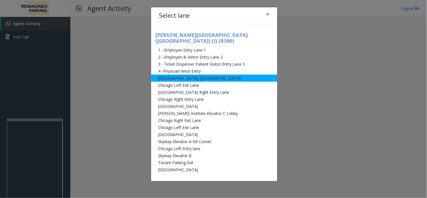
click at [198, 75] on li "[GEOGRAPHIC_DATA] ([GEOGRAPHIC_DATA])" at bounding box center [214, 78] width 126 height 7
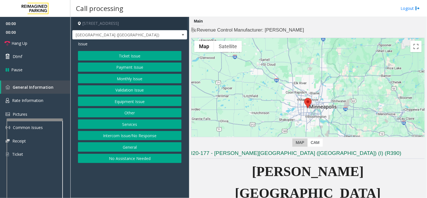
click at [121, 101] on button "Equipment Issue" at bounding box center [130, 101] width 104 height 10
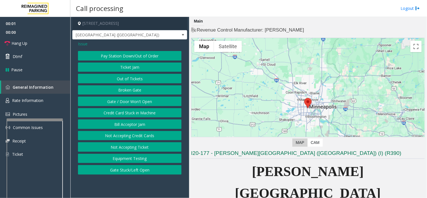
click at [121, 101] on button "Gate / Door Won't Open" at bounding box center [130, 101] width 104 height 10
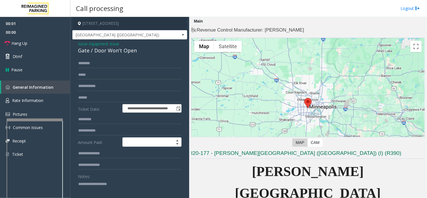
scroll to position [62, 0]
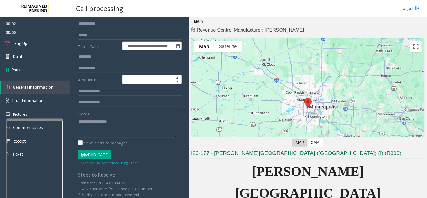
click at [99, 156] on button "Vend Gate" at bounding box center [94, 155] width 33 height 10
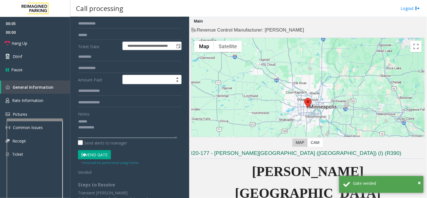
click at [95, 123] on textarea at bounding box center [127, 127] width 99 height 21
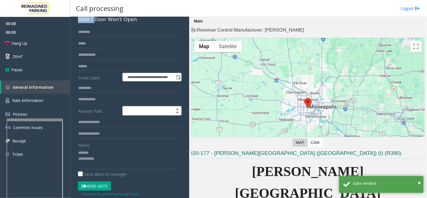
scroll to position [11, 0]
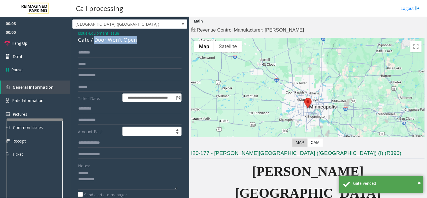
drag, startPoint x: 98, startPoint y: 21, endPoint x: 138, endPoint y: 41, distance: 44.8
click at [142, 41] on div "Gate / Door Won't Open" at bounding box center [130, 40] width 104 height 8
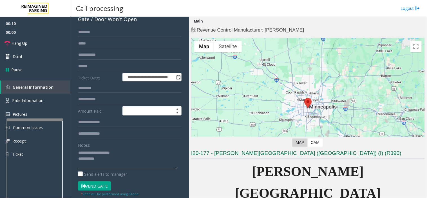
scroll to position [42, 0]
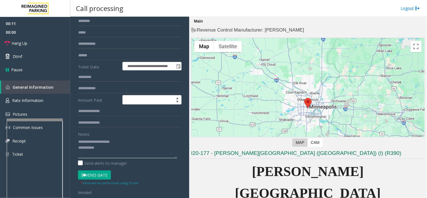
click at [131, 146] on textarea at bounding box center [127, 147] width 99 height 21
click at [10, 37] on link "Hang Up" at bounding box center [35, 43] width 70 height 13
click at [144, 146] on textarea at bounding box center [127, 147] width 99 height 21
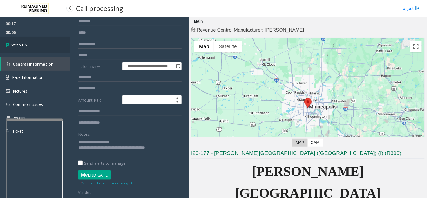
type textarea "**********"
click at [66, 49] on link "Wrap Up" at bounding box center [35, 45] width 70 height 17
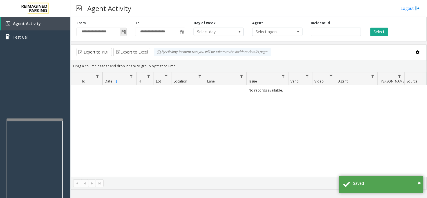
click at [123, 33] on span "Toggle popup" at bounding box center [123, 32] width 5 height 5
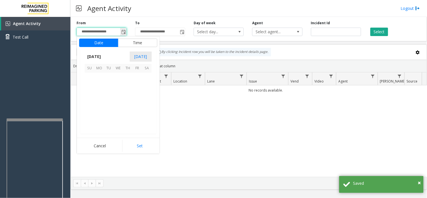
scroll to position [100941, 0]
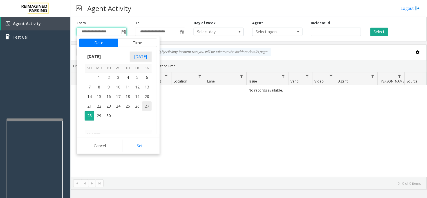
click at [143, 106] on span "27" at bounding box center [147, 106] width 10 height 10
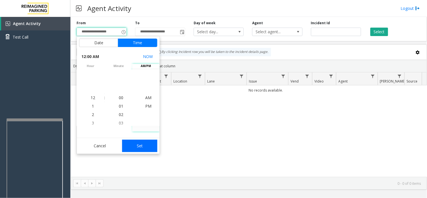
click at [148, 145] on button "Set" at bounding box center [139, 146] width 35 height 12
type input "**********"
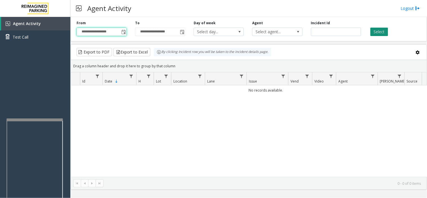
click at [378, 32] on button "Select" at bounding box center [379, 32] width 18 height 8
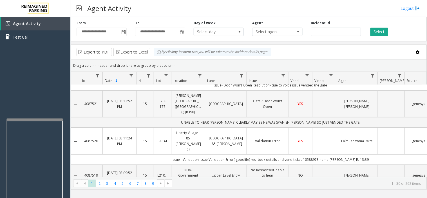
scroll to position [0, 0]
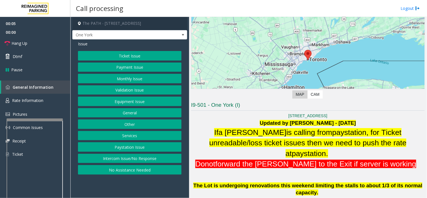
scroll to position [125, 0]
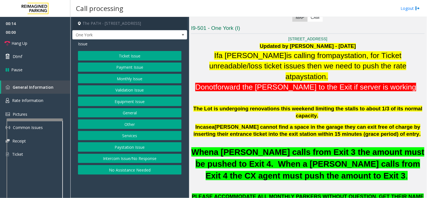
click at [131, 160] on button "Intercom Issue/No Response" at bounding box center [130, 159] width 104 height 10
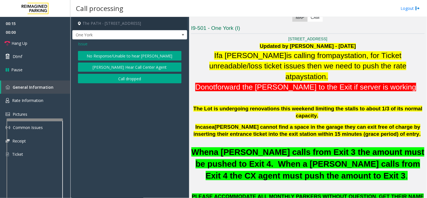
click at [136, 59] on button "No Response/Unable to hear [PERSON_NAME]" at bounding box center [130, 56] width 104 height 10
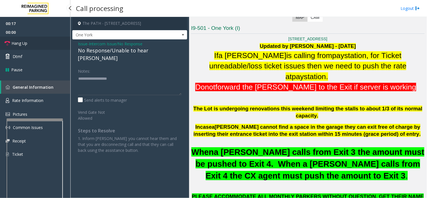
click at [55, 47] on link "Hang Up" at bounding box center [35, 43] width 70 height 13
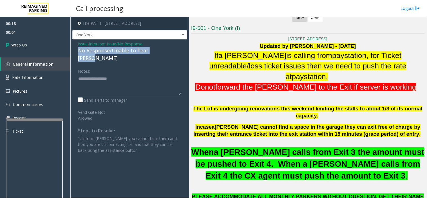
drag, startPoint x: 76, startPoint y: 52, endPoint x: 168, endPoint y: 51, distance: 91.4
click at [168, 51] on div "Issue - Intercom Issue/No Response No Response/Unable to hear parker Notes: Sen…" at bounding box center [129, 98] width 115 height 119
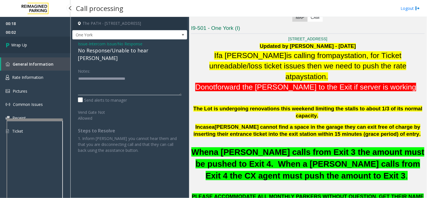
type textarea "**********"
click at [32, 49] on link "Wrap Up" at bounding box center [35, 45] width 70 height 17
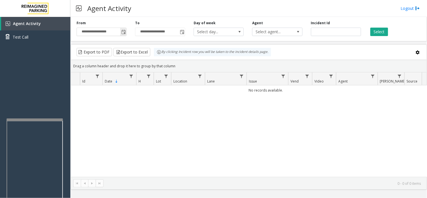
click at [123, 33] on span "Toggle popup" at bounding box center [123, 32] width 5 height 5
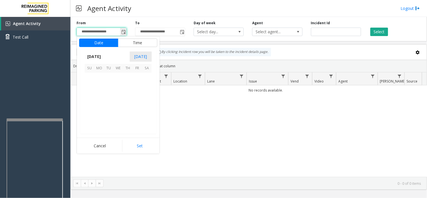
scroll to position [100941, 0]
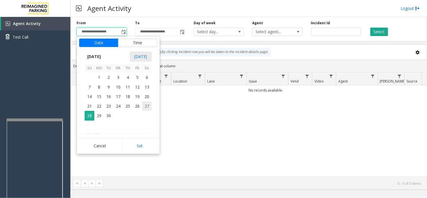
click at [148, 108] on span "27" at bounding box center [147, 106] width 10 height 10
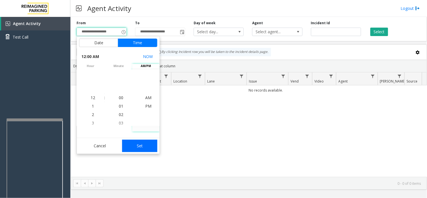
click at [139, 147] on button "Set" at bounding box center [139, 146] width 35 height 12
type input "**********"
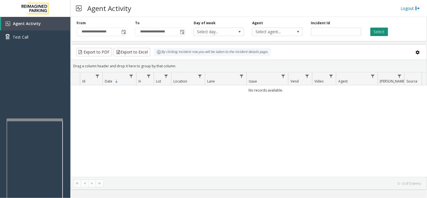
click at [384, 32] on button "Select" at bounding box center [379, 32] width 18 height 8
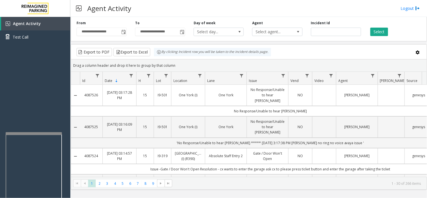
click at [32, 132] on div at bounding box center [34, 133] width 56 height 2
click at [383, 96] on td "Data table" at bounding box center [391, 95] width 27 height 21
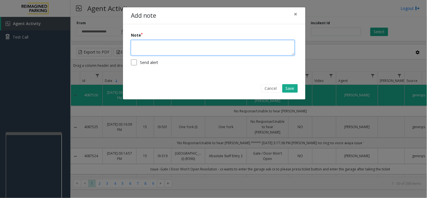
click at [165, 50] on textarea at bounding box center [213, 47] width 164 height 15
type textarea "**********"
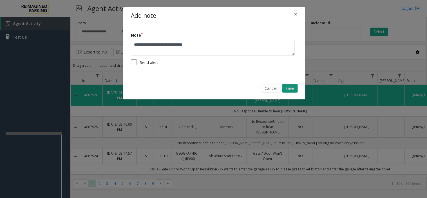
click at [288, 86] on button "Save" at bounding box center [289, 88] width 15 height 8
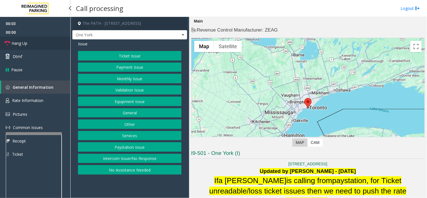
click at [48, 46] on link "Hang Up" at bounding box center [35, 43] width 70 height 13
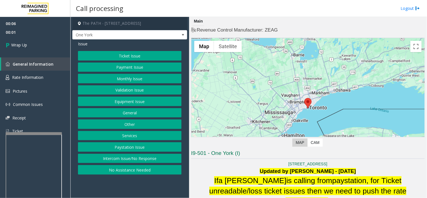
click at [141, 161] on button "Intercom Issue/No Response" at bounding box center [130, 159] width 104 height 10
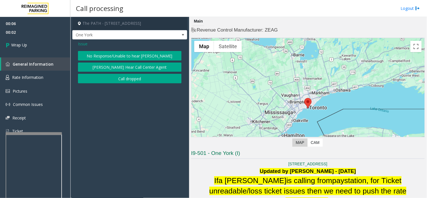
click at [128, 55] on button "No Response/Unable to hear [PERSON_NAME]" at bounding box center [130, 56] width 104 height 10
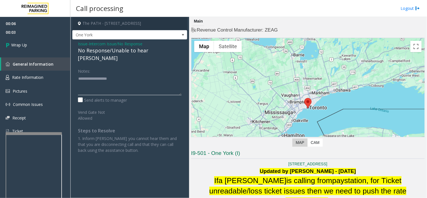
click at [123, 74] on textarea at bounding box center [130, 84] width 104 height 21
type textarea "**********"
click at [18, 44] on span "Wrap Up" at bounding box center [19, 45] width 16 height 6
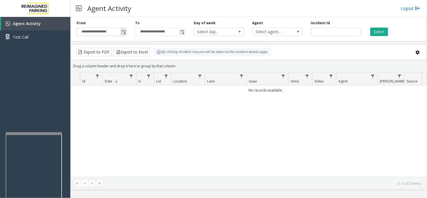
click at [125, 32] on span "Toggle popup" at bounding box center [123, 32] width 5 height 5
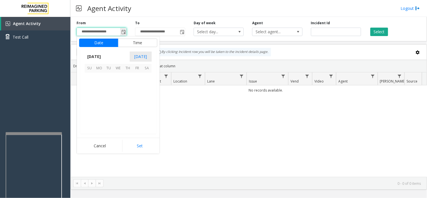
scroll to position [100941, 0]
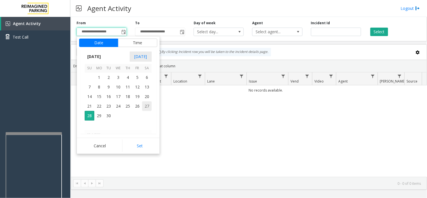
click at [144, 105] on span "27" at bounding box center [147, 106] width 10 height 10
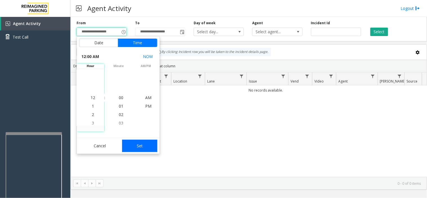
click at [148, 147] on button "Set" at bounding box center [139, 146] width 35 height 12
type input "**********"
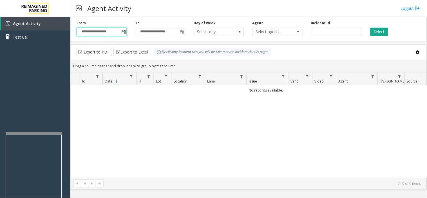
click at [378, 36] on div "**********" at bounding box center [249, 28] width 356 height 27
click at [380, 33] on button "Select" at bounding box center [379, 32] width 18 height 8
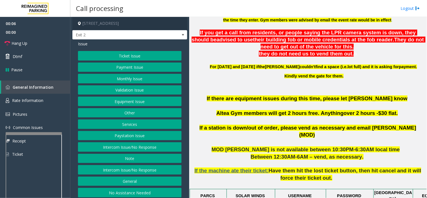
scroll to position [219, 0]
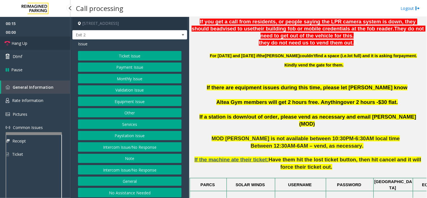
click at [24, 41] on span "Hang Up" at bounding box center [20, 43] width 16 height 6
click at [139, 172] on button "Intercom Issue/No Response" at bounding box center [130, 170] width 104 height 10
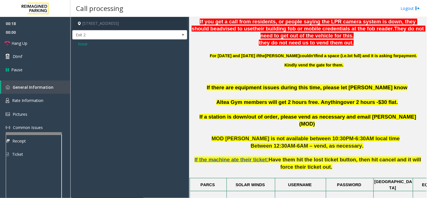
click at [82, 44] on span "Issue" at bounding box center [83, 44] width 10 height 6
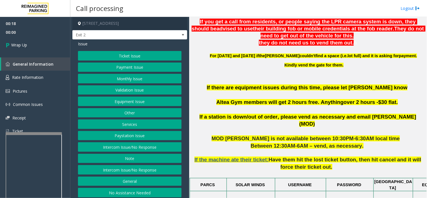
click at [117, 149] on button "Intercom Issue/No Response" at bounding box center [130, 147] width 104 height 10
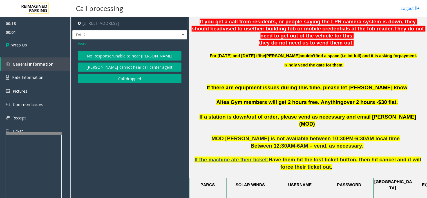
click at [117, 60] on button "No Response/Unable to hear [PERSON_NAME]" at bounding box center [130, 56] width 104 height 10
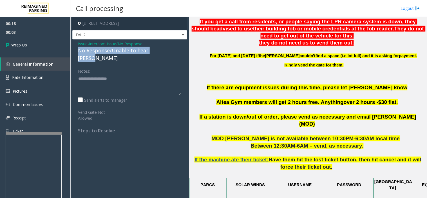
drag, startPoint x: 77, startPoint y: 50, endPoint x: 161, endPoint y: 53, distance: 84.7
click at [165, 52] on div "Issue - Intercom Issue/No Response No Response/Unable to hear [PERSON_NAME] Not…" at bounding box center [129, 89] width 115 height 100
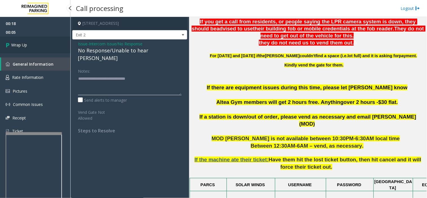
type textarea "**********"
click at [56, 45] on link "Wrap Up" at bounding box center [35, 45] width 70 height 17
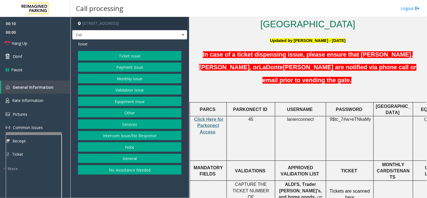
scroll to position [156, 0]
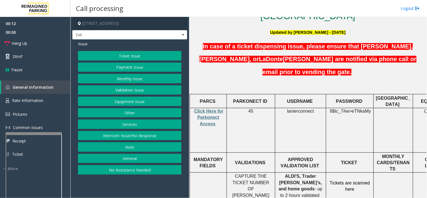
click at [133, 137] on button "Intercom Issue/No Response" at bounding box center [130, 136] width 104 height 10
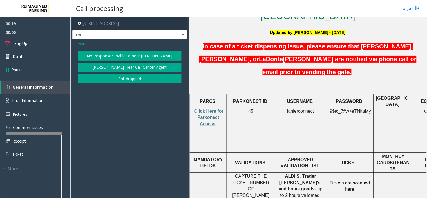
click at [82, 44] on span "Issue" at bounding box center [83, 44] width 10 height 6
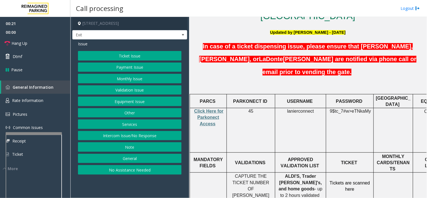
click at [142, 125] on button "Services" at bounding box center [130, 124] width 104 height 10
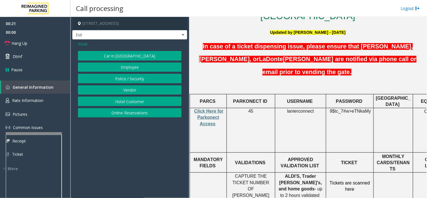
click at [143, 115] on button "Online Reservations" at bounding box center [130, 113] width 104 height 10
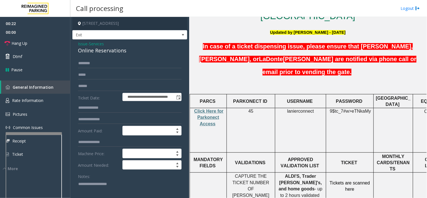
scroll to position [31, 0]
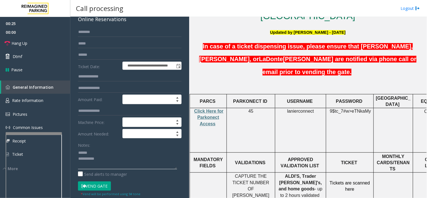
click at [98, 151] on textarea at bounding box center [127, 158] width 99 height 21
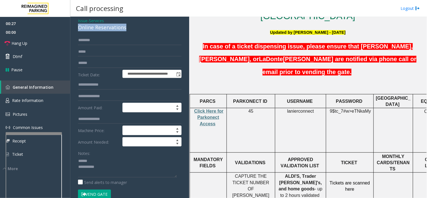
drag, startPoint x: 80, startPoint y: 21, endPoint x: 133, endPoint y: 29, distance: 53.8
click at [133, 29] on div "Online Reservations" at bounding box center [130, 28] width 104 height 8
type textarea "**********"
click at [127, 61] on input "text" at bounding box center [130, 63] width 104 height 10
type input "*********"
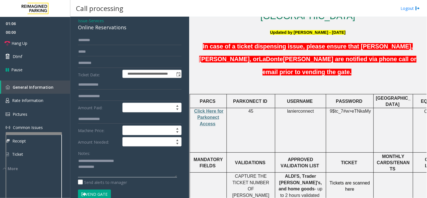
click at [114, 169] on textarea at bounding box center [127, 166] width 99 height 21
click at [144, 161] on textarea at bounding box center [127, 166] width 99 height 21
type textarea "**********"
click at [134, 62] on input "*********" at bounding box center [130, 63] width 104 height 10
click at [96, 195] on button "Vend Gate" at bounding box center [94, 194] width 33 height 10
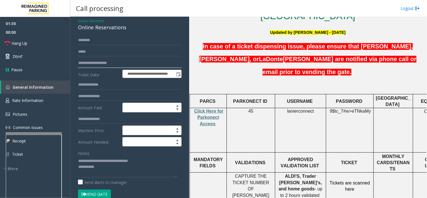
drag, startPoint x: 100, startPoint y: 63, endPoint x: 73, endPoint y: 64, distance: 26.7
click at [73, 64] on div "**********" at bounding box center [129, 185] width 115 height 338
type input "*********"
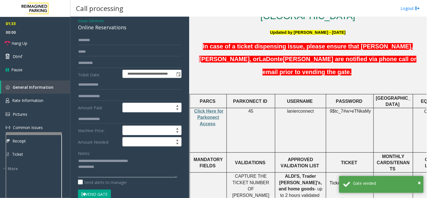
click at [131, 170] on textarea at bounding box center [127, 166] width 99 height 21
type textarea "**********"
click at [105, 148] on form "**********" at bounding box center [130, 124] width 104 height 179
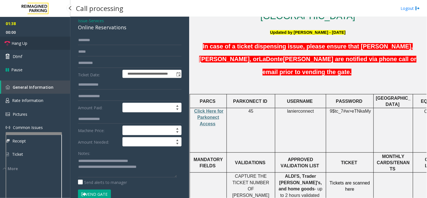
click at [46, 43] on link "Hang Up" at bounding box center [35, 43] width 70 height 13
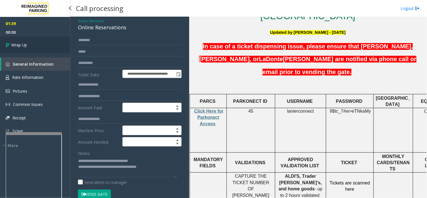
click at [46, 43] on link "Wrap Up" at bounding box center [35, 45] width 70 height 17
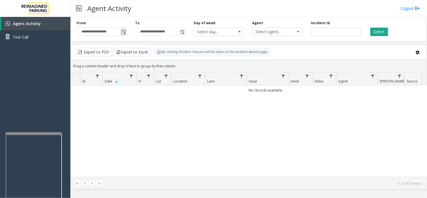
click at [125, 32] on span "Toggle popup" at bounding box center [123, 32] width 5 height 5
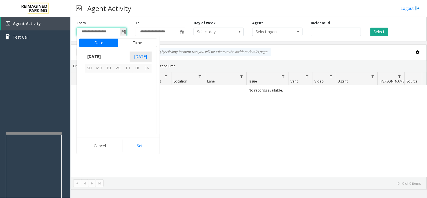
scroll to position [100941, 0]
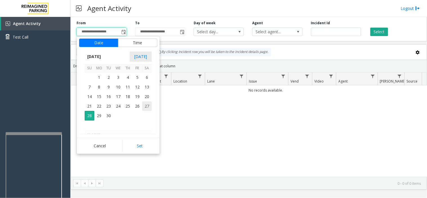
click at [151, 107] on span "27" at bounding box center [147, 106] width 10 height 10
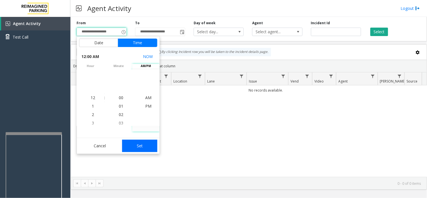
click at [148, 142] on button "Set" at bounding box center [139, 146] width 35 height 12
type input "**********"
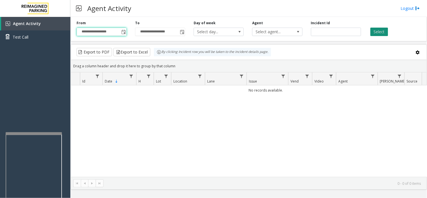
click at [387, 34] on button "Select" at bounding box center [379, 32] width 18 height 8
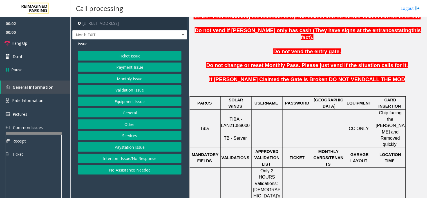
scroll to position [187, 0]
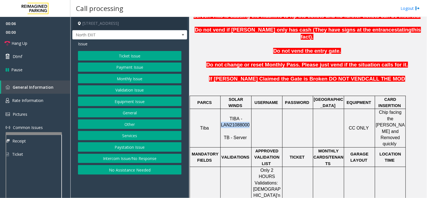
drag, startPoint x: 249, startPoint y: 111, endPoint x: 221, endPoint y: 115, distance: 27.9
click at [221, 116] on p "TIBA - LAN21088000 TB - Server" at bounding box center [236, 128] width 30 height 25
copy span "LAN21088000"
click at [137, 90] on button "Validation Issue" at bounding box center [130, 90] width 104 height 10
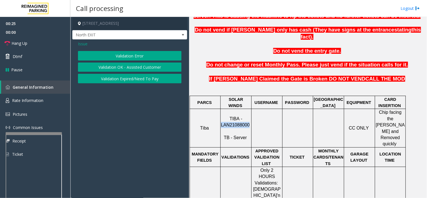
click at [134, 54] on button "Validation Error" at bounding box center [130, 56] width 104 height 10
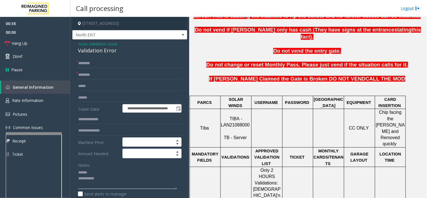
click at [97, 175] on textarea at bounding box center [127, 178] width 99 height 21
click at [98, 168] on textarea at bounding box center [127, 178] width 99 height 21
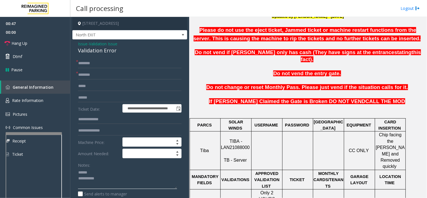
scroll to position [156, 0]
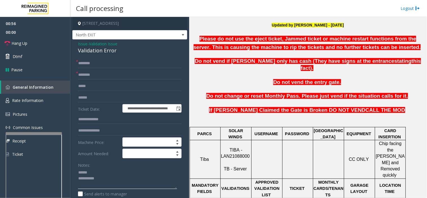
type textarea "**********"
click at [82, 42] on span "Issue" at bounding box center [83, 44] width 10 height 6
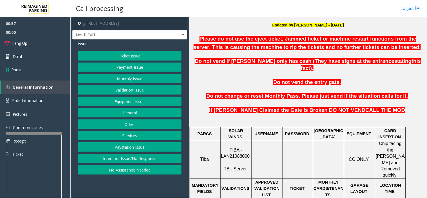
click at [141, 58] on button "Ticket Issue" at bounding box center [130, 56] width 104 height 10
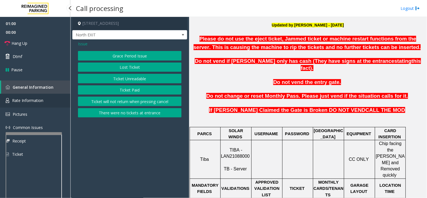
click at [42, 100] on span "Rate Information" at bounding box center [27, 100] width 31 height 5
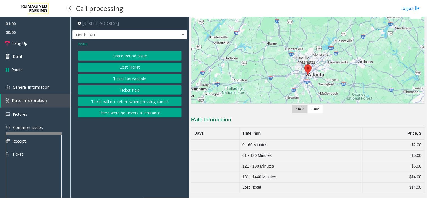
scroll to position [33, 0]
click at [48, 88] on span "General Information" at bounding box center [31, 86] width 37 height 5
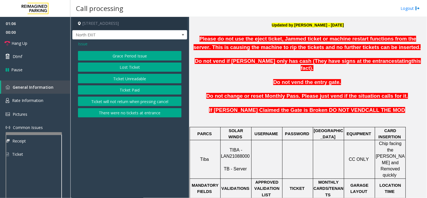
click at [133, 67] on button "Lost Ticket" at bounding box center [130, 67] width 104 height 10
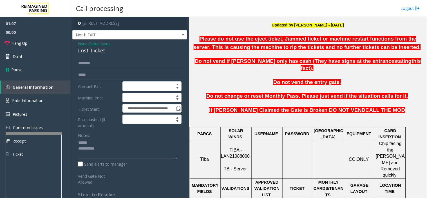
click at [111, 140] on textarea at bounding box center [127, 148] width 99 height 21
drag, startPoint x: 75, startPoint y: 50, endPoint x: 106, endPoint y: 53, distance: 31.6
click at [111, 52] on div "**********" at bounding box center [129, 133] width 115 height 189
click at [116, 147] on textarea at bounding box center [127, 148] width 99 height 21
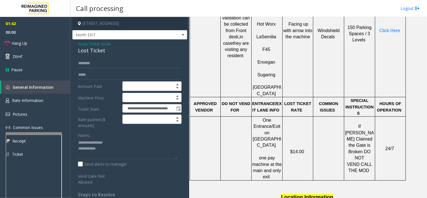
scroll to position [437, 0]
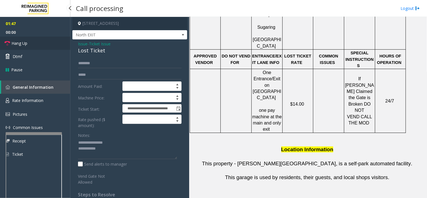
click at [30, 43] on link "Hang Up" at bounding box center [35, 43] width 70 height 13
click at [122, 147] on textarea at bounding box center [127, 148] width 99 height 21
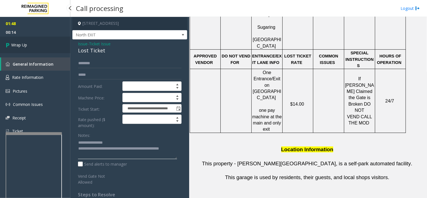
type textarea "**********"
click at [21, 52] on link "Wrap Up" at bounding box center [35, 45] width 70 height 17
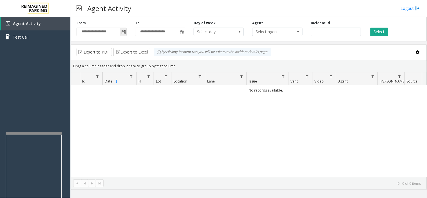
click at [123, 31] on span "Toggle popup" at bounding box center [123, 32] width 5 height 5
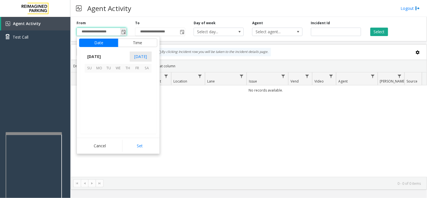
scroll to position [100941, 0]
click at [147, 107] on span "27" at bounding box center [147, 106] width 10 height 10
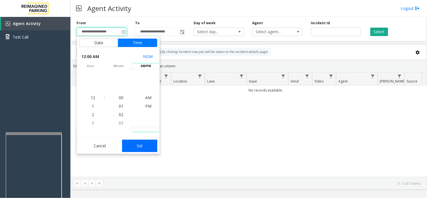
click at [140, 147] on button "Set" at bounding box center [139, 146] width 35 height 12
type input "**********"
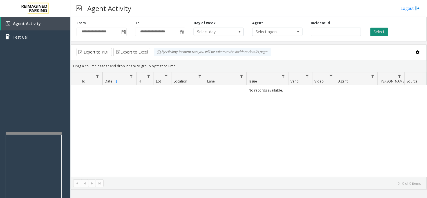
click at [375, 32] on button "Select" at bounding box center [379, 32] width 18 height 8
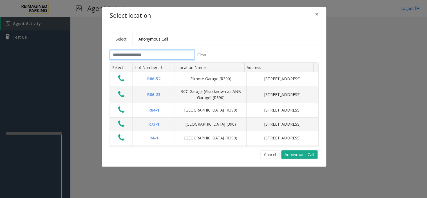
click at [118, 53] on input "text" at bounding box center [152, 55] width 84 height 10
click at [317, 13] on span "×" at bounding box center [316, 14] width 3 height 8
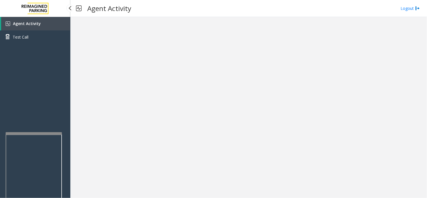
click at [53, 27] on link "Agent Activity" at bounding box center [35, 24] width 69 height 14
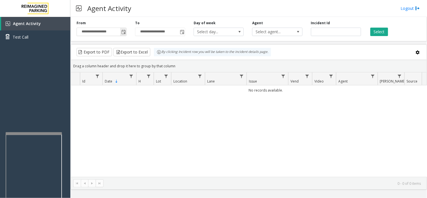
click at [122, 32] on span "Toggle popup" at bounding box center [123, 32] width 5 height 5
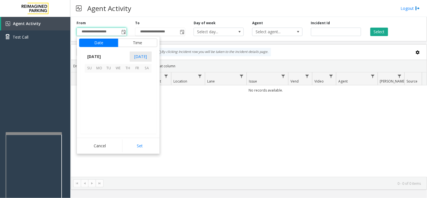
scroll to position [100941, 0]
click at [146, 105] on span "27" at bounding box center [147, 106] width 10 height 10
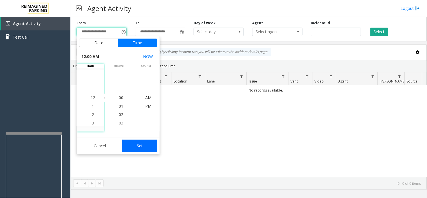
click at [151, 146] on button "Set" at bounding box center [139, 146] width 35 height 12
type input "**********"
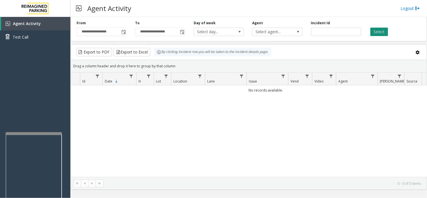
click at [384, 30] on button "Select" at bounding box center [379, 32] width 18 height 8
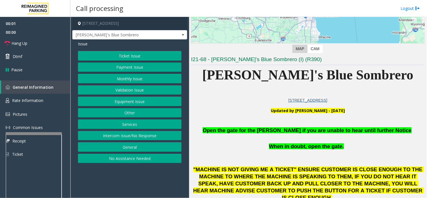
scroll to position [125, 0]
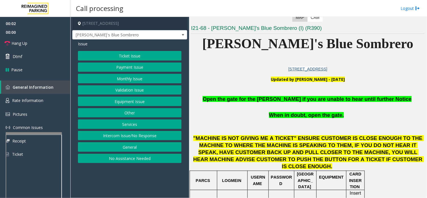
click at [134, 100] on button "Equipment Issue" at bounding box center [130, 101] width 104 height 10
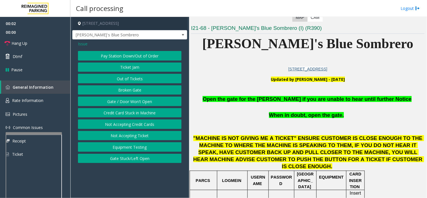
click at [134, 100] on button "Gate / Door Won't Open" at bounding box center [130, 101] width 104 height 10
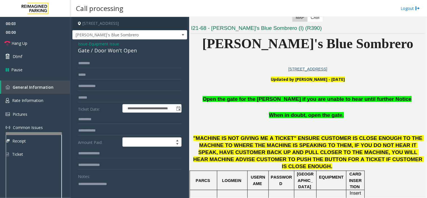
scroll to position [31, 0]
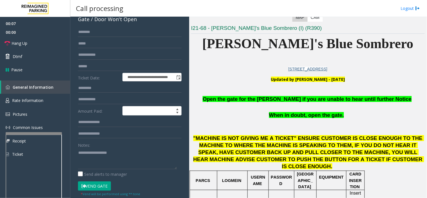
click at [103, 187] on button "Vend Gate" at bounding box center [94, 186] width 33 height 10
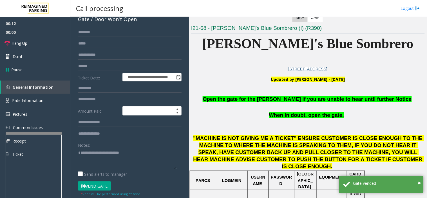
click at [142, 156] on textarea at bounding box center [127, 158] width 99 height 21
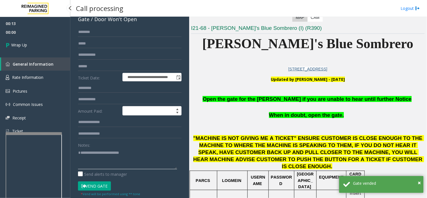
type textarea "**********"
click at [39, 44] on link "Wrap Up" at bounding box center [35, 45] width 70 height 17
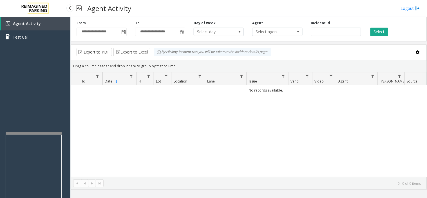
click at [49, 23] on link "Agent Activity" at bounding box center [35, 24] width 69 height 14
click at [126, 33] on span "Toggle popup" at bounding box center [123, 31] width 6 height 9
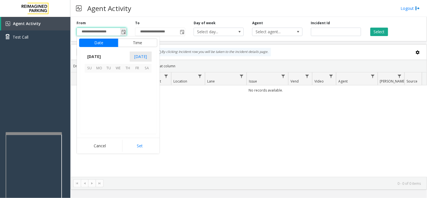
scroll to position [100941, 0]
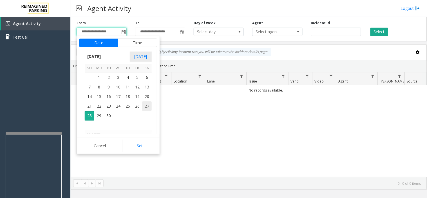
click at [150, 108] on span "27" at bounding box center [147, 106] width 10 height 10
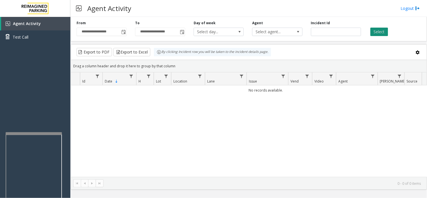
click at [386, 30] on button "Select" at bounding box center [379, 32] width 18 height 8
click at [376, 33] on button "Select" at bounding box center [379, 32] width 18 height 8
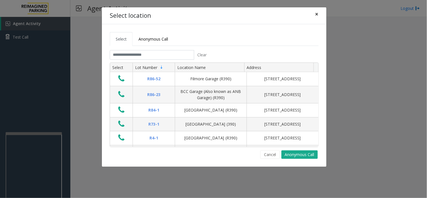
click at [316, 14] on span "×" at bounding box center [316, 14] width 3 height 8
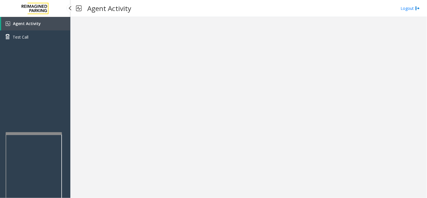
click at [55, 28] on link "Agent Activity" at bounding box center [35, 24] width 69 height 14
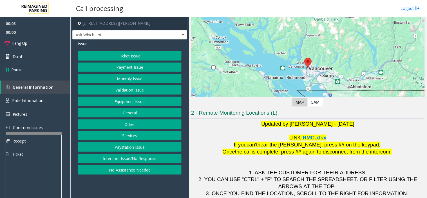
scroll to position [59, 0]
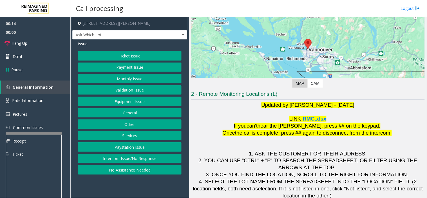
click at [142, 57] on button "Ticket Issue" at bounding box center [130, 56] width 104 height 10
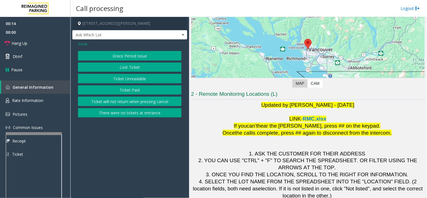
click at [145, 83] on button "Ticket Unreadable" at bounding box center [130, 79] width 104 height 10
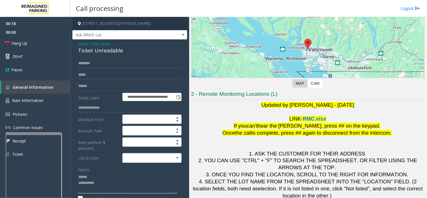
click at [100, 177] on textarea at bounding box center [127, 182] width 99 height 21
drag, startPoint x: 77, startPoint y: 50, endPoint x: 125, endPoint y: 53, distance: 48.7
click at [125, 53] on div "**********" at bounding box center [129, 178] width 115 height 278
click at [154, 176] on textarea at bounding box center [127, 182] width 99 height 21
type textarea "**********"
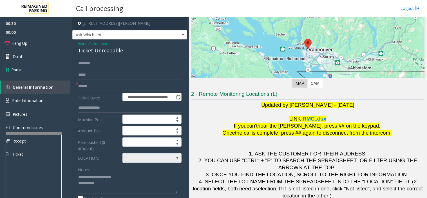
click at [156, 162] on span at bounding box center [151, 158] width 59 height 10
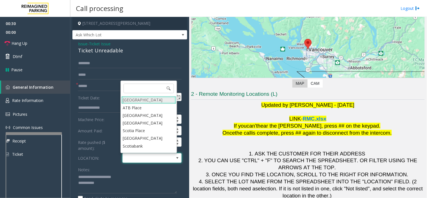
click at [156, 100] on Village "Mount Royal Village" at bounding box center [148, 100] width 55 height 8
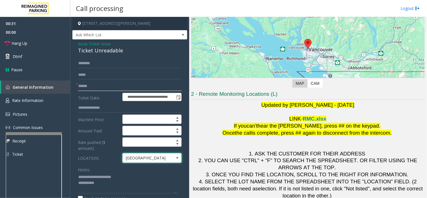
click at [148, 86] on input "text" at bounding box center [130, 86] width 104 height 10
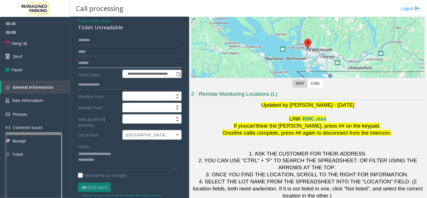
scroll to position [62, 0]
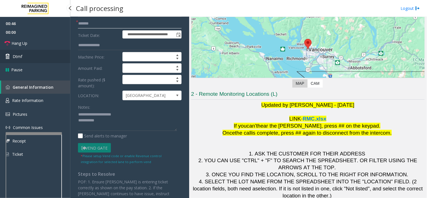
type input "*******"
click at [45, 59] on link "Dtmf" at bounding box center [35, 56] width 70 height 13
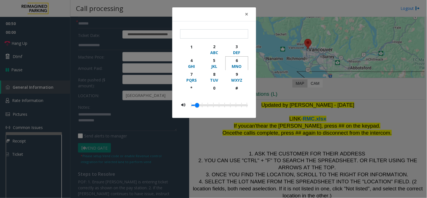
click at [235, 60] on div "6" at bounding box center [236, 60] width 15 height 6
type input "*"
click at [250, 12] on button "×" at bounding box center [246, 14] width 11 height 14
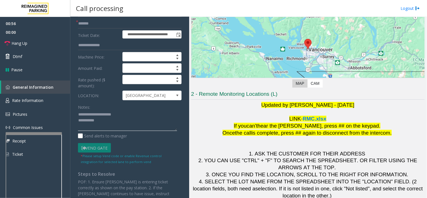
click at [122, 119] on textarea at bounding box center [127, 120] width 99 height 21
click at [136, 111] on textarea at bounding box center [127, 120] width 99 height 21
type textarea "**********"
click at [23, 40] on span "Hang Up" at bounding box center [20, 43] width 16 height 6
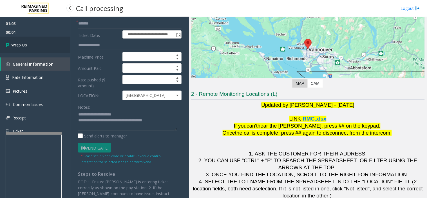
click at [43, 43] on link "Wrap Up" at bounding box center [35, 45] width 70 height 17
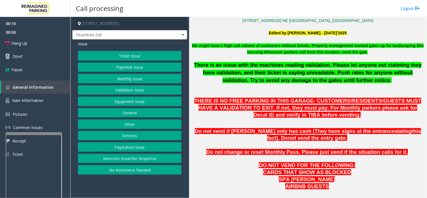
scroll to position [156, 0]
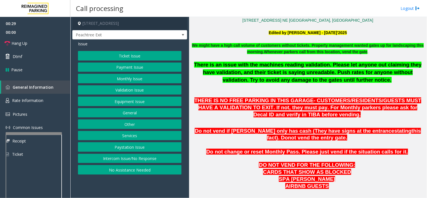
click at [113, 159] on button "Intercom Issue/No Response" at bounding box center [130, 159] width 104 height 10
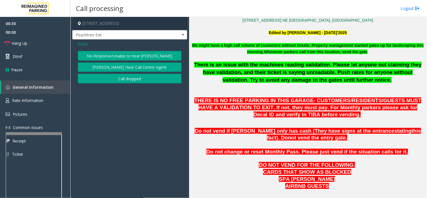
click at [99, 58] on button "No Response/Unable to hear [PERSON_NAME]" at bounding box center [130, 56] width 104 height 10
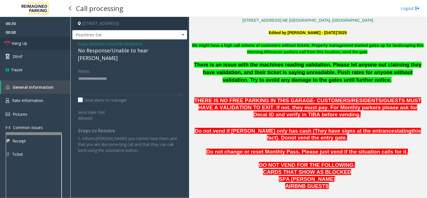
click at [61, 42] on link "Hang Up" at bounding box center [35, 43] width 70 height 13
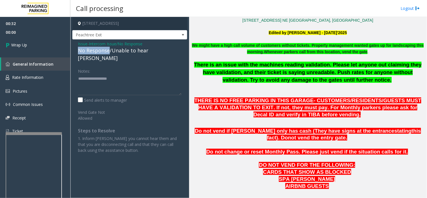
drag, startPoint x: 109, startPoint y: 51, endPoint x: 76, endPoint y: 52, distance: 33.2
click at [76, 52] on div "Issue - Intercom Issue/No Response No Response/Unable to hear parker Notes: Sen…" at bounding box center [129, 98] width 115 height 119
type textarea "**********"
click at [50, 43] on link "Wrap Up" at bounding box center [35, 45] width 70 height 17
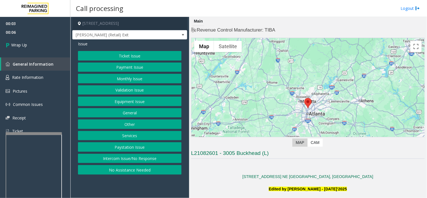
click at [145, 161] on button "Intercom Issue/No Response" at bounding box center [130, 159] width 104 height 10
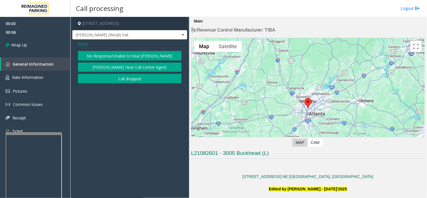
click at [113, 80] on button "Call dropped" at bounding box center [130, 79] width 104 height 10
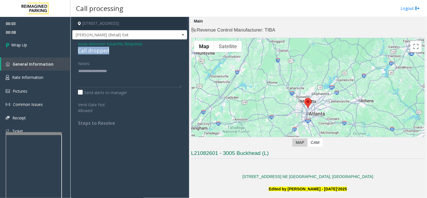
drag, startPoint x: 74, startPoint y: 50, endPoint x: 120, endPoint y: 48, distance: 46.7
click at [120, 48] on div "Issue - Intercom Issue/No Response Call dropped Notes: Send alerts to manager V…" at bounding box center [129, 85] width 115 height 92
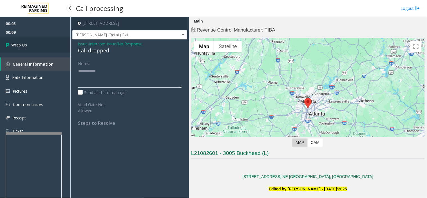
type textarea "**********"
click at [26, 50] on link "Wrap Up" at bounding box center [35, 45] width 70 height 17
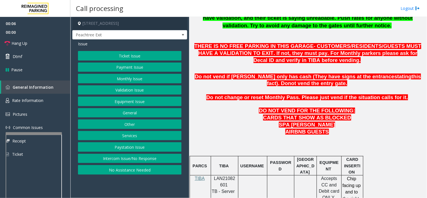
scroll to position [219, 0]
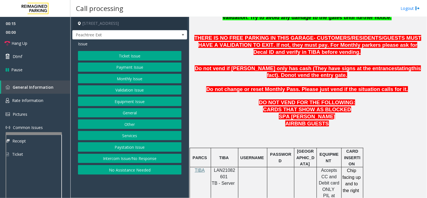
drag, startPoint x: 149, startPoint y: 159, endPoint x: 143, endPoint y: 151, distance: 8.9
click at [149, 159] on button "Intercom Issue/No Response" at bounding box center [130, 159] width 104 height 10
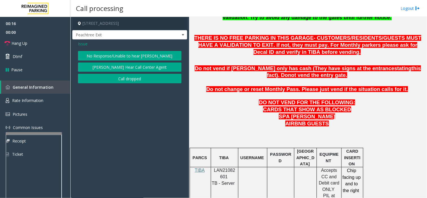
click at [100, 53] on button "No Response/Unable to hear [PERSON_NAME]" at bounding box center [130, 56] width 104 height 10
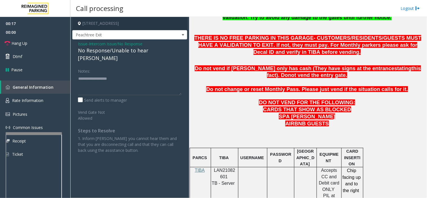
click at [77, 49] on div "Issue - Intercom Issue/No Response No Response/Unable to hear parker Notes: Sen…" at bounding box center [129, 98] width 115 height 119
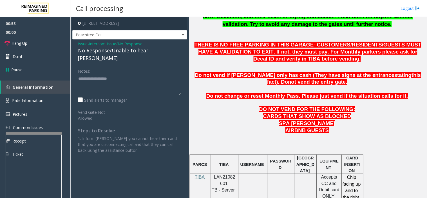
scroll to position [250, 0]
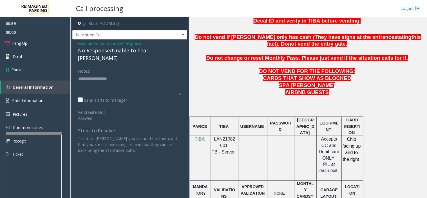
click at [78, 43] on span "Issue" at bounding box center [83, 44] width 10 height 6
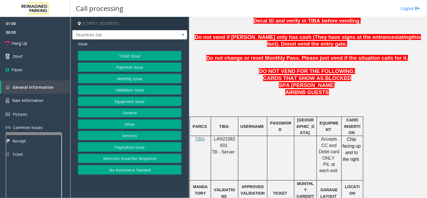
click at [126, 70] on button "Payment Issue" at bounding box center [130, 67] width 104 height 10
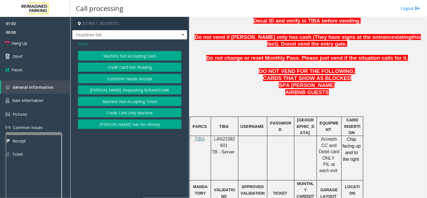
click at [88, 47] on div "Issue Machine Not Accepting Cash Credit Card Not Reading Customer Needs Receipt…" at bounding box center [129, 85] width 115 height 92
click at [86, 44] on span "Issue" at bounding box center [83, 44] width 10 height 6
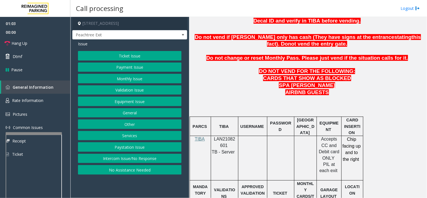
click at [116, 69] on button "Payment Issue" at bounding box center [130, 67] width 104 height 10
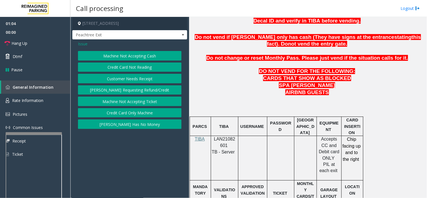
click at [124, 69] on button "Credit Card Not Reading" at bounding box center [130, 67] width 104 height 10
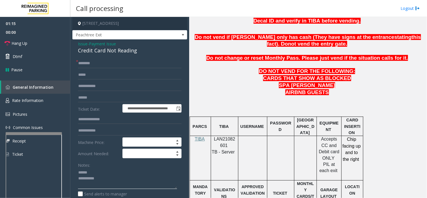
click at [92, 171] on textarea at bounding box center [127, 178] width 99 height 21
drag, startPoint x: 74, startPoint y: 52, endPoint x: 142, endPoint y: 55, distance: 67.9
click at [142, 55] on div "**********" at bounding box center [129, 161] width 115 height 244
click at [133, 58] on div "**********" at bounding box center [129, 161] width 115 height 244
drag, startPoint x: 75, startPoint y: 50, endPoint x: 139, endPoint y: 54, distance: 63.5
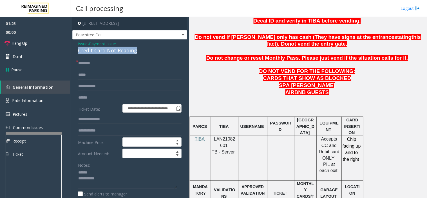
click at [139, 54] on div "**********" at bounding box center [129, 161] width 115 height 244
click at [114, 181] on textarea at bounding box center [127, 178] width 99 height 21
type textarea "**********"
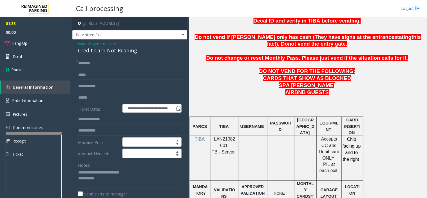
click at [102, 94] on input "text" at bounding box center [130, 98] width 104 height 10
type input "*******"
click at [114, 65] on input "text" at bounding box center [130, 64] width 104 height 10
drag, startPoint x: 232, startPoint y: 147, endPoint x: 213, endPoint y: 141, distance: 19.7
click at [213, 141] on p "LAN21082601" at bounding box center [224, 142] width 23 height 13
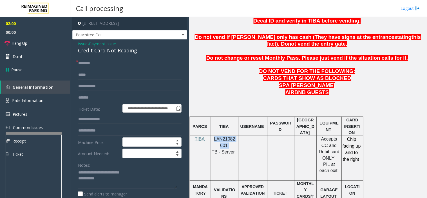
copy p "LAN21082601"
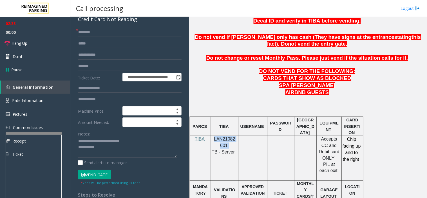
click at [93, 176] on button "Vend Gate" at bounding box center [94, 175] width 33 height 10
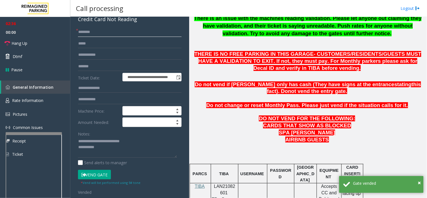
scroll to position [187, 0]
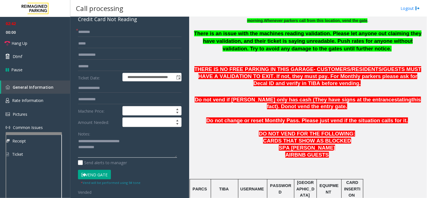
click at [113, 145] on textarea at bounding box center [127, 147] width 99 height 21
click at [103, 32] on input "text" at bounding box center [130, 32] width 104 height 10
type input "**"
click at [47, 42] on link "Hang Up" at bounding box center [35, 43] width 70 height 13
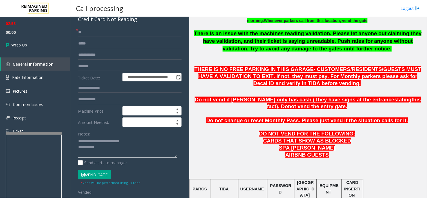
click at [116, 147] on textarea at bounding box center [127, 147] width 99 height 21
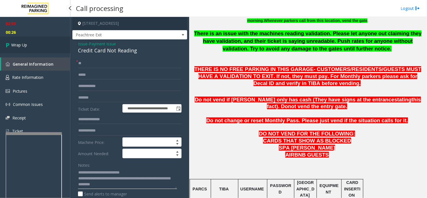
type textarea "**********"
click at [30, 43] on link "Wrap Up" at bounding box center [35, 45] width 70 height 17
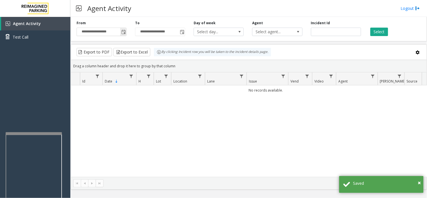
click at [124, 33] on span "Toggle popup" at bounding box center [123, 32] width 5 height 5
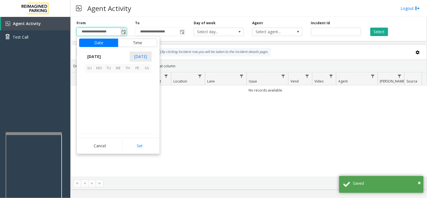
scroll to position [100941, 0]
click at [149, 104] on span "27" at bounding box center [147, 106] width 10 height 10
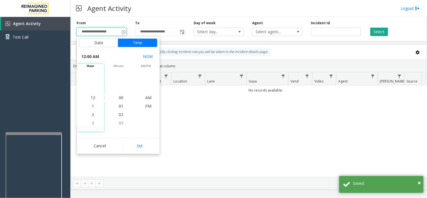
click at [153, 152] on div "Cancel Set" at bounding box center [118, 146] width 83 height 16
click at [151, 147] on button "Set" at bounding box center [139, 146] width 35 height 12
type input "**********"
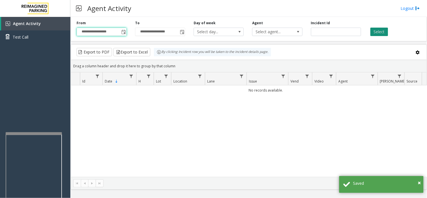
click at [384, 31] on button "Select" at bounding box center [379, 32] width 18 height 8
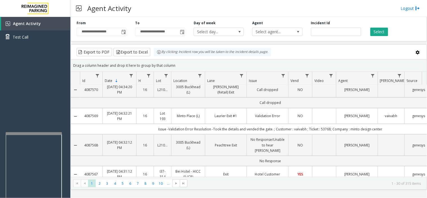
scroll to position [187, 0]
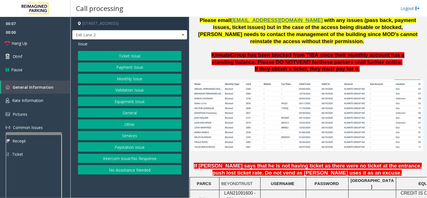
scroll to position [375, 0]
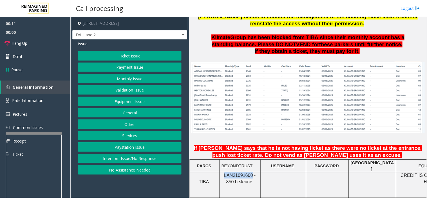
drag, startPoint x: 248, startPoint y: 157, endPoint x: 222, endPoint y: 159, distance: 25.4
click at [224, 173] on span "LAN21091600 - 850 Le" at bounding box center [240, 178] width 32 height 11
copy span "LAN21091600"
click at [137, 89] on button "Validation Issue" at bounding box center [130, 90] width 104 height 10
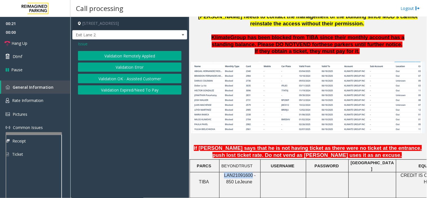
click at [138, 66] on button "Validation Error" at bounding box center [130, 67] width 104 height 10
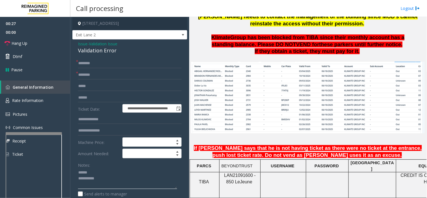
click at [91, 172] on textarea at bounding box center [127, 178] width 99 height 21
drag, startPoint x: 75, startPoint y: 50, endPoint x: 125, endPoint y: 51, distance: 50.4
type textarea "**********"
click at [123, 76] on input "text" at bounding box center [130, 75] width 104 height 10
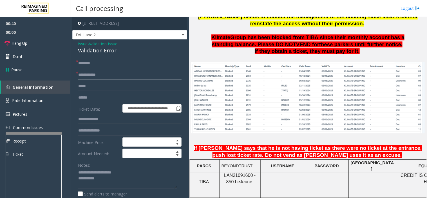
type input "**********"
click at [119, 103] on form "**********" at bounding box center [130, 138] width 104 height 158
click at [119, 99] on input "text" at bounding box center [130, 98] width 104 height 10
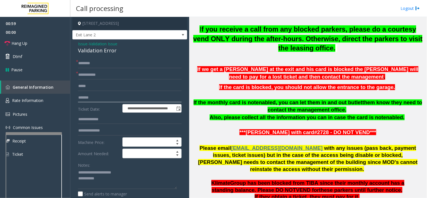
scroll to position [219, 0]
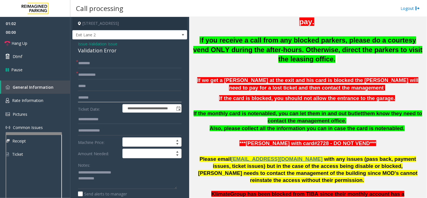
type input "*******"
click at [92, 61] on input "text" at bounding box center [130, 64] width 104 height 10
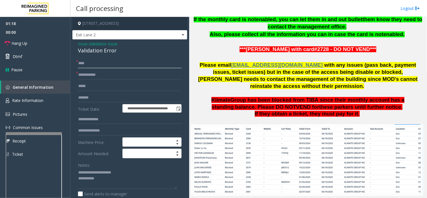
scroll to position [31, 0]
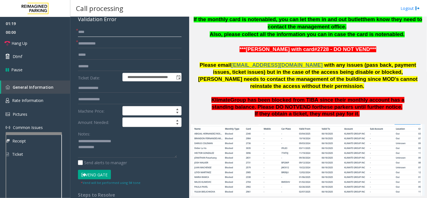
type input "****"
click at [93, 97] on input "text" at bounding box center [130, 100] width 104 height 10
type input "*********"
click at [97, 174] on button "Vend Gate" at bounding box center [94, 175] width 33 height 10
click at [119, 150] on textarea at bounding box center [127, 147] width 99 height 21
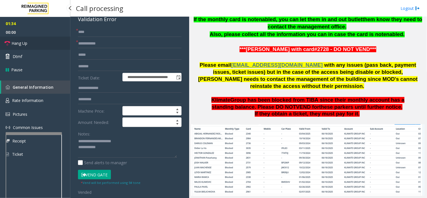
click at [33, 45] on link "Hang Up" at bounding box center [35, 43] width 70 height 13
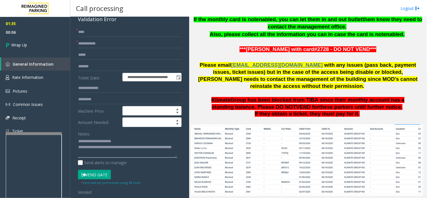
type textarea "**********"
click at [115, 130] on div "Notes:" at bounding box center [130, 143] width 104 height 29
click at [21, 44] on span "Wrap Up" at bounding box center [19, 45] width 16 height 6
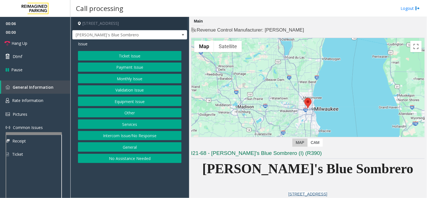
click at [145, 102] on button "Equipment Issue" at bounding box center [130, 101] width 104 height 10
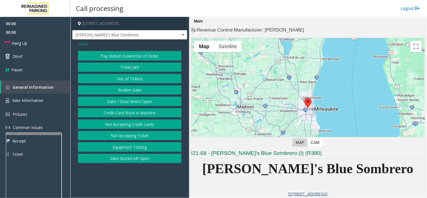
click at [145, 102] on button "Gate / Door Won't Open" at bounding box center [130, 101] width 104 height 10
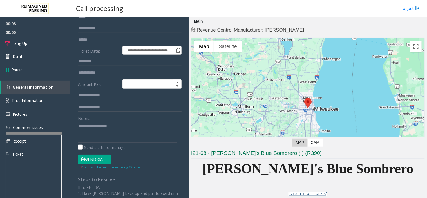
scroll to position [62, 0]
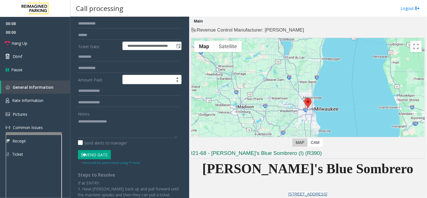
click at [96, 150] on button "Vend Gate" at bounding box center [94, 155] width 33 height 10
click at [96, 154] on button "Vend Gate" at bounding box center [94, 155] width 33 height 10
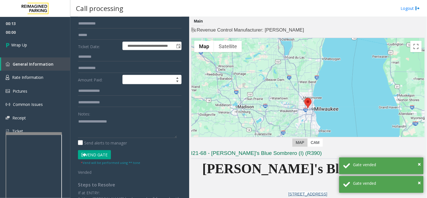
scroll to position [0, 0]
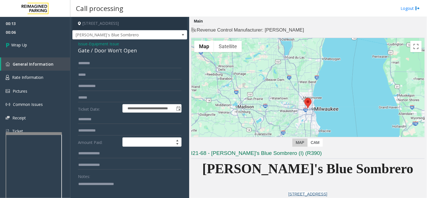
click at [155, 182] on textarea at bounding box center [127, 189] width 99 height 21
type textarea "**********"
click at [46, 47] on link "Wrap Up" at bounding box center [35, 45] width 70 height 17
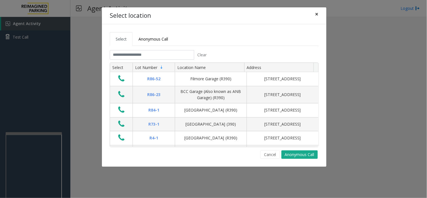
click at [318, 15] on span "×" at bounding box center [316, 14] width 3 height 8
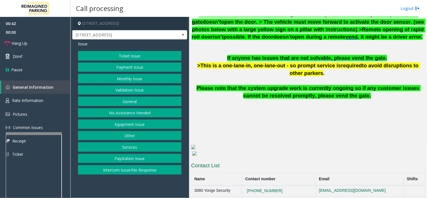
scroll to position [379, 0]
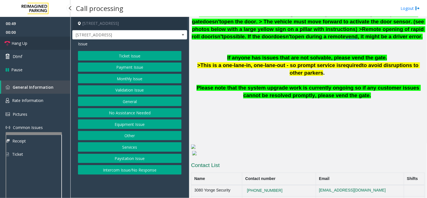
click at [32, 42] on link "Hang Up" at bounding box center [35, 43] width 70 height 13
click at [111, 102] on button "General" at bounding box center [130, 101] width 104 height 10
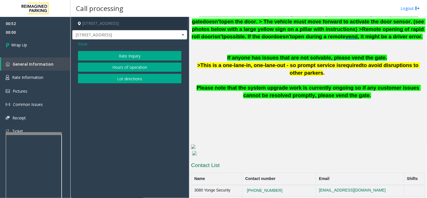
click at [85, 43] on span "Issue" at bounding box center [83, 44] width 10 height 6
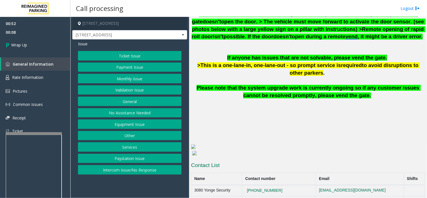
click at [122, 125] on button "Equipment Issue" at bounding box center [130, 124] width 104 height 10
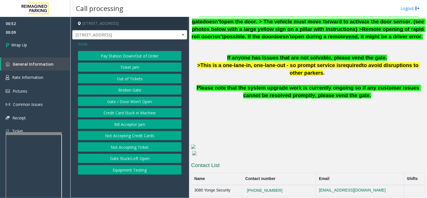
click at [132, 104] on button "Gate / Door Won't Open" at bounding box center [130, 101] width 104 height 10
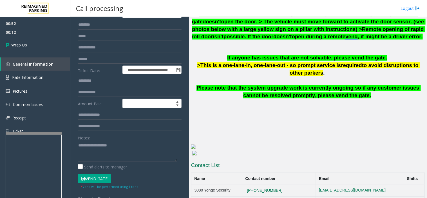
scroll to position [51, 0]
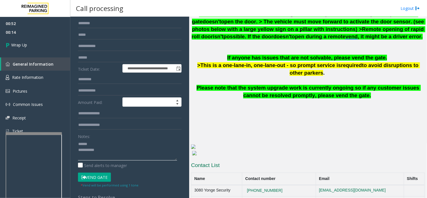
click at [97, 144] on textarea at bounding box center [127, 149] width 99 height 21
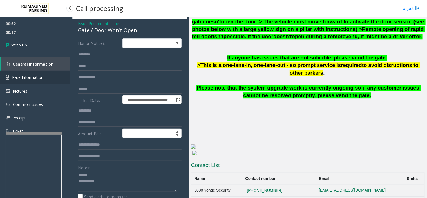
click at [37, 77] on span "Rate Information" at bounding box center [27, 77] width 31 height 5
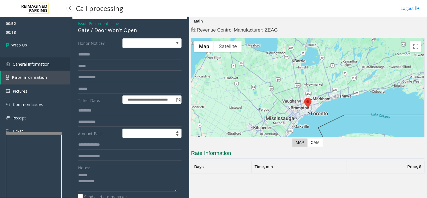
click at [43, 63] on span "General Information" at bounding box center [31, 63] width 37 height 5
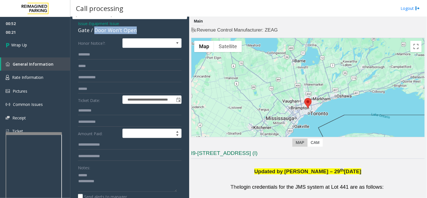
drag, startPoint x: 93, startPoint y: 30, endPoint x: 139, endPoint y: 32, distance: 46.2
click at [139, 32] on div "Gate / Door Won't Open" at bounding box center [130, 30] width 104 height 8
click at [99, 176] on textarea at bounding box center [127, 180] width 99 height 21
click at [119, 182] on textarea at bounding box center [127, 180] width 99 height 21
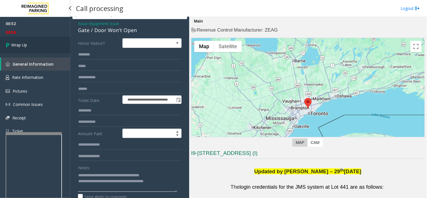
type textarea "**********"
click at [32, 49] on link "Wrap Up" at bounding box center [35, 45] width 70 height 17
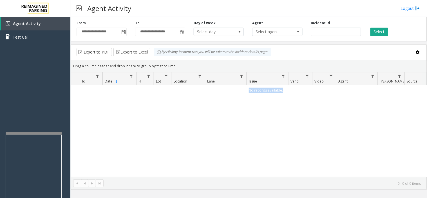
drag, startPoint x: 291, startPoint y: 135, endPoint x: 339, endPoint y: 210, distance: 89.0
click at [339, 197] on html "**********" at bounding box center [213, 99] width 427 height 198
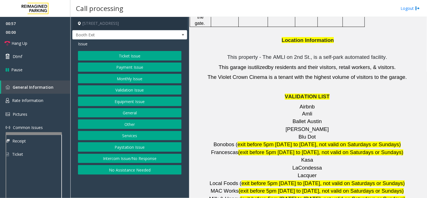
scroll to position [750, 0]
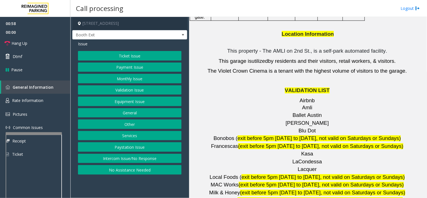
click at [120, 91] on button "Validation Issue" at bounding box center [130, 90] width 104 height 10
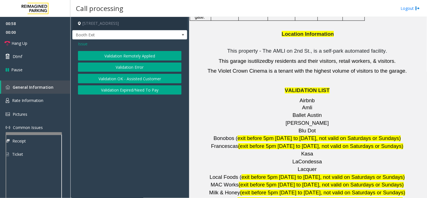
click at [123, 66] on button "Validation Error" at bounding box center [130, 67] width 104 height 10
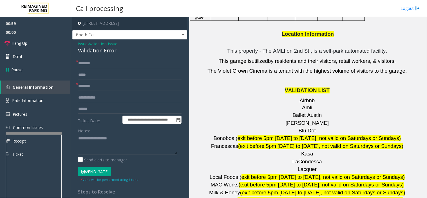
scroll to position [31, 0]
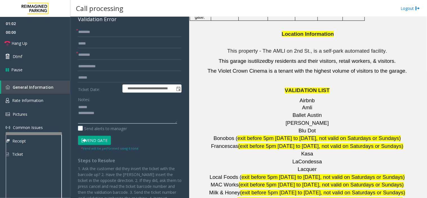
click at [94, 106] on textarea at bounding box center [127, 112] width 99 height 21
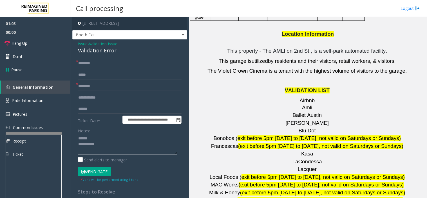
click at [110, 135] on textarea at bounding box center [127, 144] width 99 height 21
type textarea "**********"
click at [111, 86] on input "text" at bounding box center [130, 86] width 104 height 10
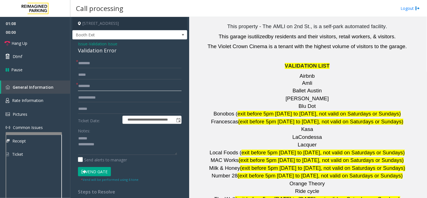
scroll to position [812, 0]
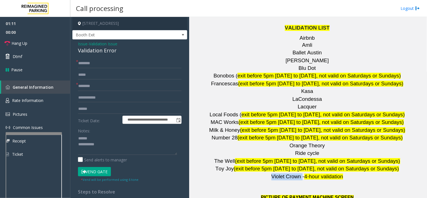
drag, startPoint x: 299, startPoint y: 141, endPoint x: 262, endPoint y: 141, distance: 37.4
click at [262, 173] on p "Violet Crown - 4-hour validation" at bounding box center [307, 176] width 233 height 7
type input "**********"
click at [86, 108] on input "text" at bounding box center [130, 109] width 104 height 10
click at [114, 139] on textarea at bounding box center [127, 144] width 99 height 21
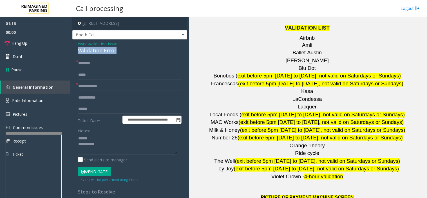
drag, startPoint x: 75, startPoint y: 48, endPoint x: 119, endPoint y: 49, distance: 43.9
click at [119, 49] on div "**********" at bounding box center [129, 153] width 115 height 228
type textarea "**********"
click at [96, 79] on input "text" at bounding box center [130, 75] width 104 height 10
click at [95, 85] on input "**********" at bounding box center [130, 86] width 104 height 10
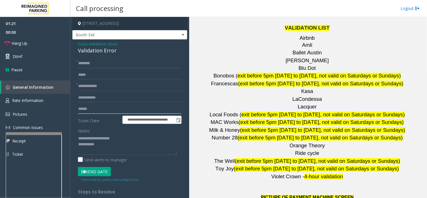
click at [109, 111] on input "text" at bounding box center [130, 109] width 104 height 10
type input "*******"
click at [127, 65] on input "text" at bounding box center [130, 64] width 104 height 10
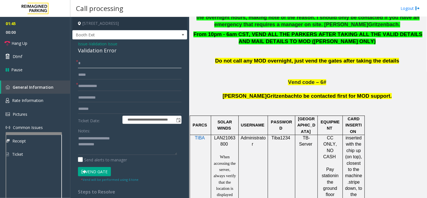
scroll to position [281, 0]
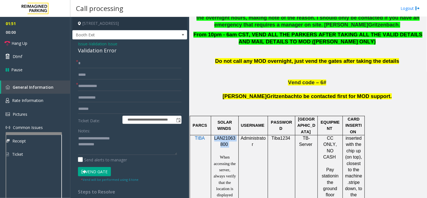
drag, startPoint x: 233, startPoint y: 148, endPoint x: 212, endPoint y: 141, distance: 21.6
click at [212, 141] on div "LAN21063800 When accessing the server, always verify that the location is displ…" at bounding box center [224, 191] width 27 height 113
copy p "LAN21063800"
click at [113, 67] on input "text" at bounding box center [130, 64] width 104 height 10
type input "*****"
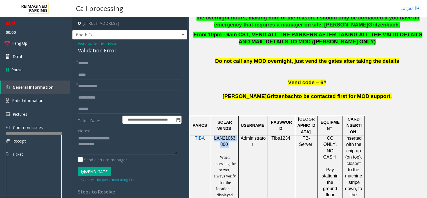
drag, startPoint x: 233, startPoint y: 144, endPoint x: 213, endPoint y: 140, distance: 20.5
click at [213, 140] on p "LAN21063800" at bounding box center [224, 141] width 23 height 13
copy p "LAN21063800"
click at [100, 170] on button "Vend Gate" at bounding box center [94, 172] width 33 height 10
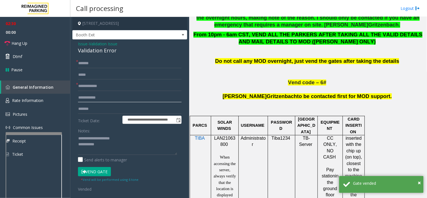
click at [113, 96] on input "text" at bounding box center [130, 98] width 104 height 10
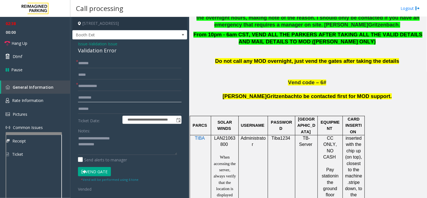
type input "*********"
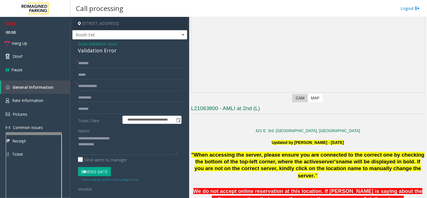
scroll to position [125, 0]
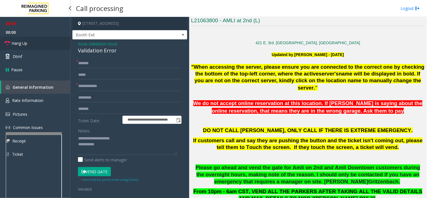
click at [50, 44] on link "Hang Up" at bounding box center [35, 43] width 70 height 13
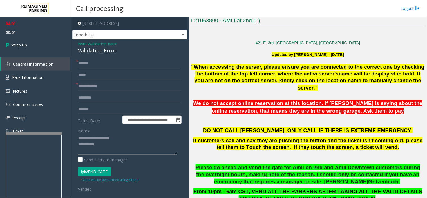
click at [114, 145] on textarea at bounding box center [127, 144] width 99 height 21
type textarea "**********"
click at [35, 46] on link "Wrap Up" at bounding box center [35, 45] width 70 height 17
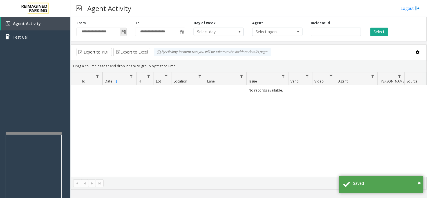
click at [123, 34] on span "Toggle popup" at bounding box center [123, 31] width 6 height 9
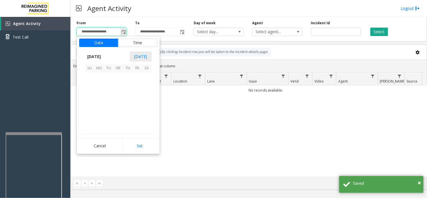
scroll to position [100941, 0]
click at [151, 107] on span "27" at bounding box center [147, 106] width 10 height 10
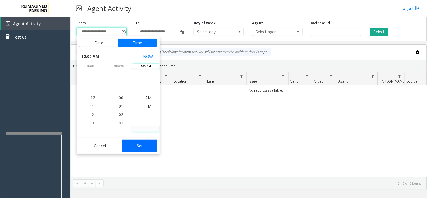
click at [151, 145] on button "Set" at bounding box center [139, 146] width 35 height 12
type input "**********"
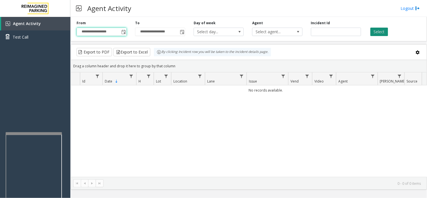
click at [383, 32] on button "Select" at bounding box center [379, 32] width 18 height 8
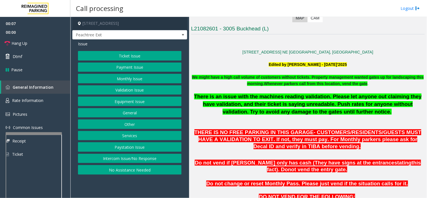
scroll to position [125, 0]
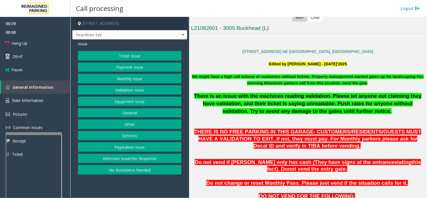
click at [132, 154] on button "Intercom Issue/No Response" at bounding box center [130, 159] width 104 height 10
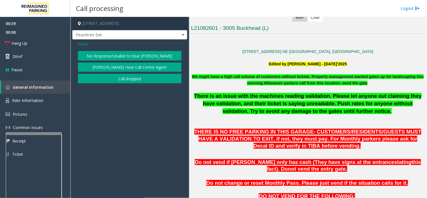
click at [103, 58] on button "No Response/Unable to hear [PERSON_NAME]" at bounding box center [130, 56] width 104 height 10
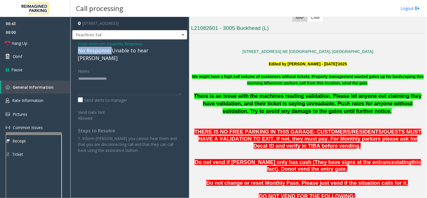
drag, startPoint x: 110, startPoint y: 50, endPoint x: 73, endPoint y: 52, distance: 36.9
click at [73, 52] on div "Issue - Intercom Issue/No Response No Response/Unable to hear parker Notes: Sen…" at bounding box center [129, 98] width 115 height 119
type textarea "**********"
click at [46, 47] on link "Hang Up" at bounding box center [35, 43] width 70 height 13
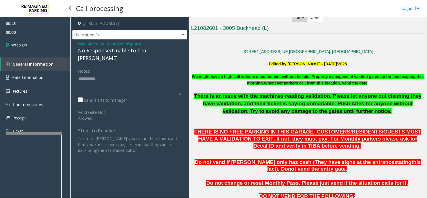
click at [42, 63] on span "General Information" at bounding box center [33, 63] width 41 height 5
click at [32, 43] on link "Wrap Up" at bounding box center [35, 45] width 70 height 17
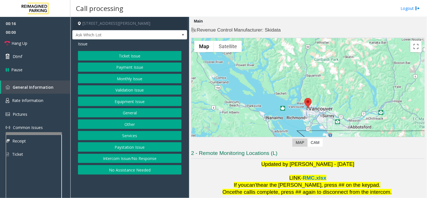
click at [149, 159] on button "Intercom Issue/No Response" at bounding box center [130, 159] width 104 height 10
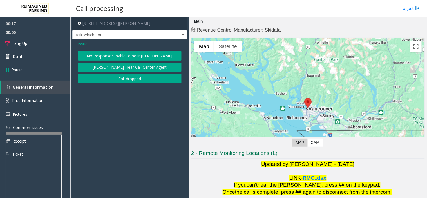
click at [123, 51] on button "No Response/Unable to hear [PERSON_NAME]" at bounding box center [130, 56] width 104 height 10
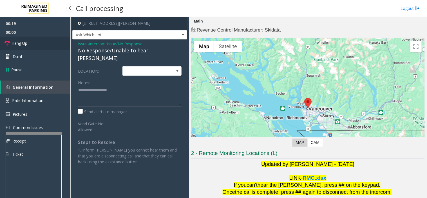
click at [56, 42] on link "Hang Up" at bounding box center [35, 43] width 70 height 13
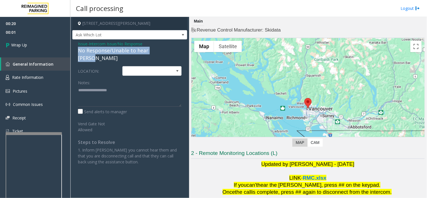
drag, startPoint x: 74, startPoint y: 52, endPoint x: 167, endPoint y: 52, distance: 93.7
click at [167, 52] on div "Issue - Intercom Issue/No Response No Response/Unable to hear parker LOCATION: …" at bounding box center [129, 104] width 115 height 131
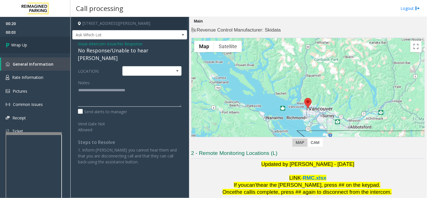
type textarea "**********"
click at [69, 49] on link "Wrap Up" at bounding box center [35, 45] width 70 height 17
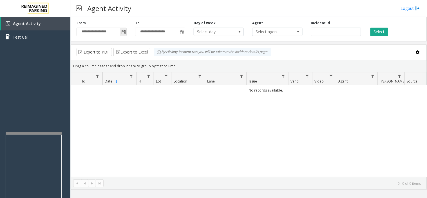
click at [124, 30] on span "Toggle popup" at bounding box center [123, 32] width 5 height 5
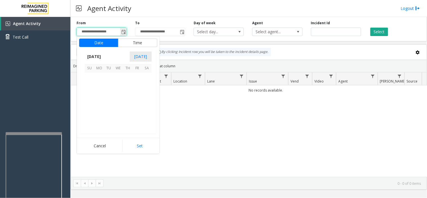
scroll to position [100941, 0]
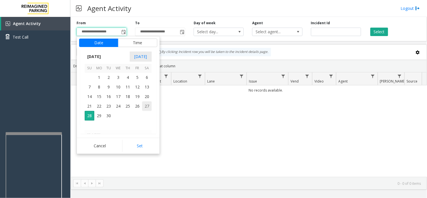
click at [147, 106] on span "27" at bounding box center [147, 106] width 10 height 10
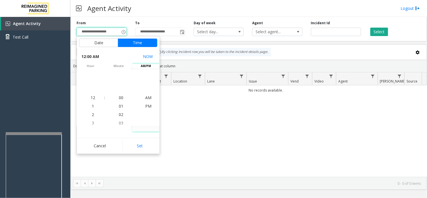
click at [153, 152] on div "Cancel Set" at bounding box center [118, 146] width 83 height 16
click at [153, 149] on button "Set" at bounding box center [139, 146] width 35 height 12
type input "**********"
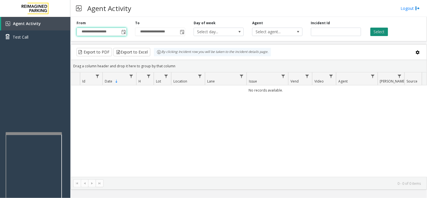
click at [375, 33] on button "Select" at bounding box center [379, 32] width 18 height 8
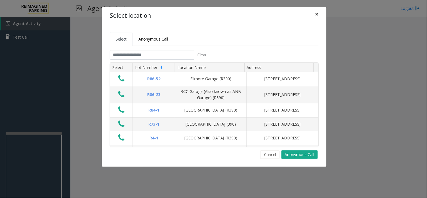
click at [317, 15] on span "×" at bounding box center [316, 14] width 3 height 8
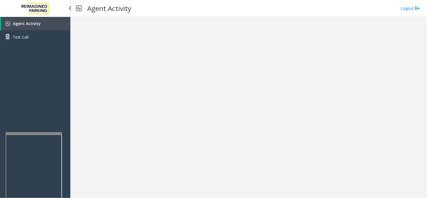
click at [40, 27] on link "Agent Activity" at bounding box center [35, 24] width 69 height 14
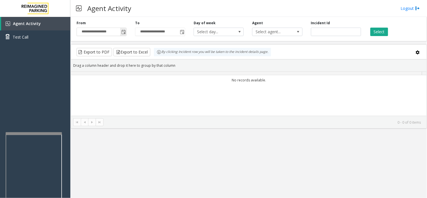
click at [126, 32] on span "Toggle popup" at bounding box center [123, 31] width 6 height 9
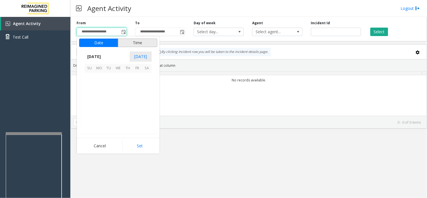
scroll to position [100941, 0]
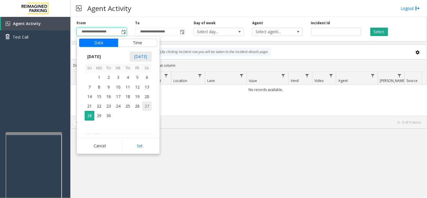
click at [146, 104] on span "27" at bounding box center [147, 106] width 10 height 10
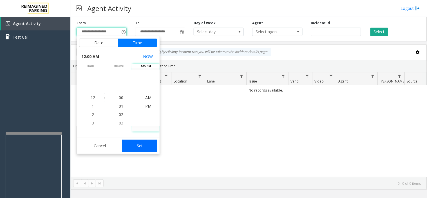
click at [144, 146] on button "Set" at bounding box center [139, 146] width 35 height 12
type input "**********"
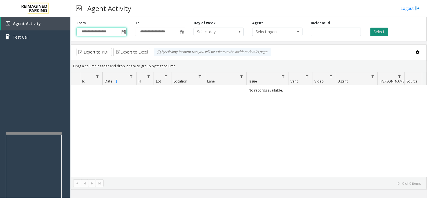
click at [371, 30] on button "Select" at bounding box center [379, 32] width 18 height 8
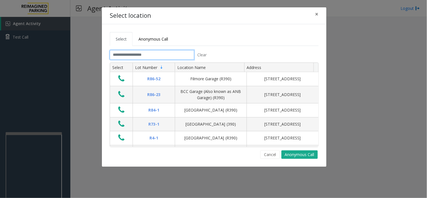
click at [146, 55] on input "text" at bounding box center [152, 55] width 84 height 10
click at [315, 13] on button "×" at bounding box center [316, 14] width 11 height 14
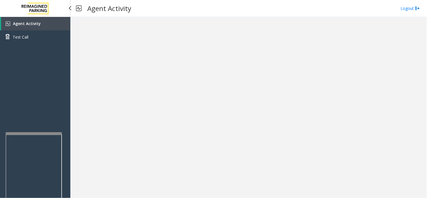
click at [53, 24] on link "Agent Activity" at bounding box center [35, 24] width 69 height 14
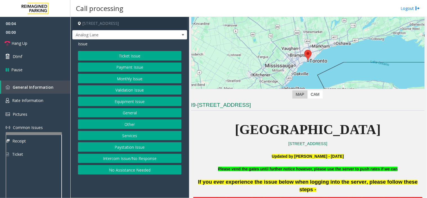
scroll to position [125, 0]
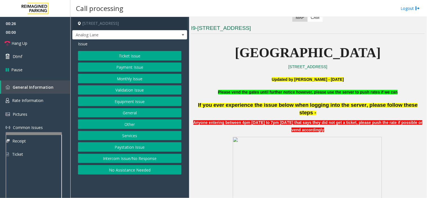
click at [137, 104] on button "Equipment Issue" at bounding box center [130, 101] width 104 height 10
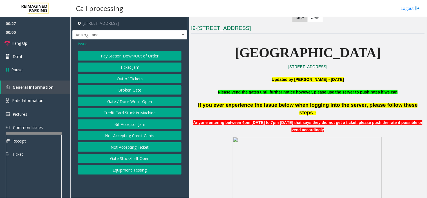
click at [132, 78] on button "Out of Tickets" at bounding box center [130, 79] width 104 height 10
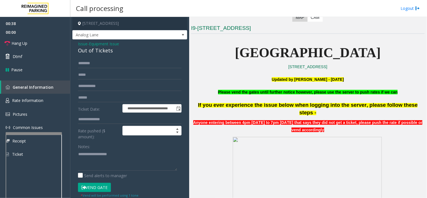
click at [82, 41] on span "Issue" at bounding box center [83, 44] width 10 height 6
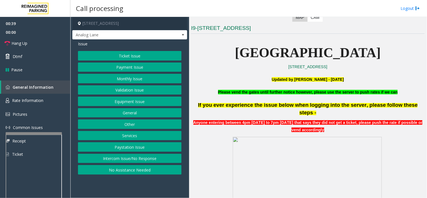
click at [132, 102] on button "Equipment Issue" at bounding box center [130, 101] width 104 height 10
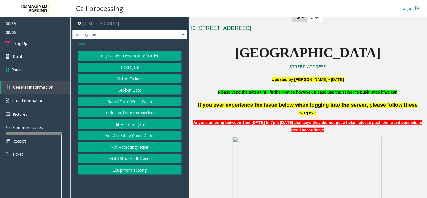
click at [132, 102] on button "Gate / Door Won't Open" at bounding box center [130, 101] width 104 height 10
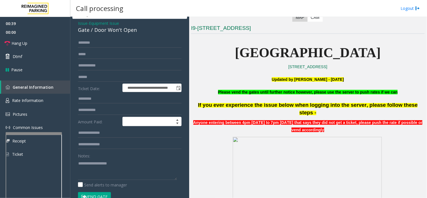
scroll to position [31, 0]
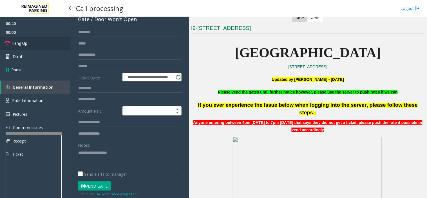
click at [42, 46] on link "Hang Up" at bounding box center [35, 43] width 70 height 13
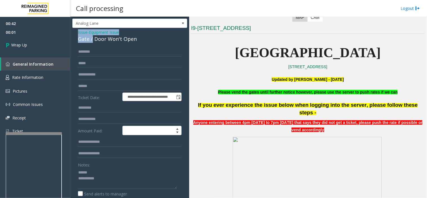
scroll to position [0, 0]
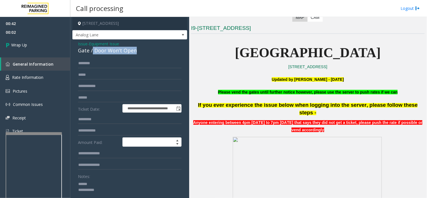
drag, startPoint x: 93, startPoint y: 20, endPoint x: 145, endPoint y: 55, distance: 62.8
click at [145, 55] on div "**********" at bounding box center [129, 178] width 115 height 279
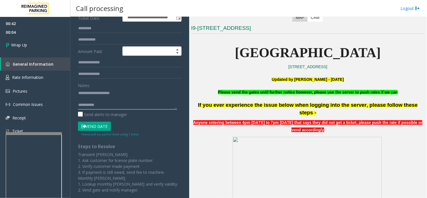
scroll to position [94, 0]
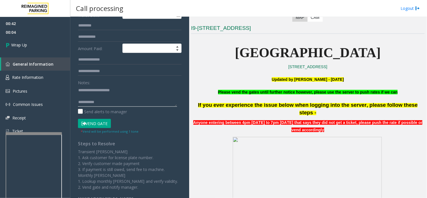
click at [144, 103] on textarea at bounding box center [127, 96] width 99 height 21
type textarea "**********"
click at [13, 46] on span "Wrap Up" at bounding box center [19, 45] width 16 height 6
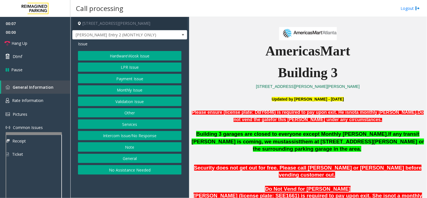
scroll to position [156, 0]
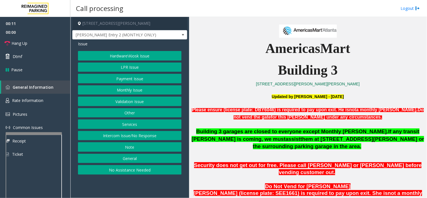
click at [147, 134] on button "Intercom Issue/No Response" at bounding box center [130, 136] width 104 height 10
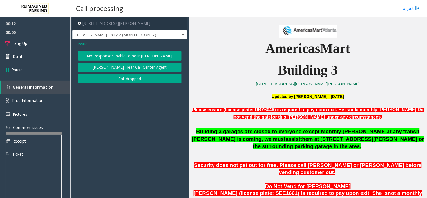
click at [134, 54] on button "No Response/Unable to hear [PERSON_NAME]" at bounding box center [130, 56] width 104 height 10
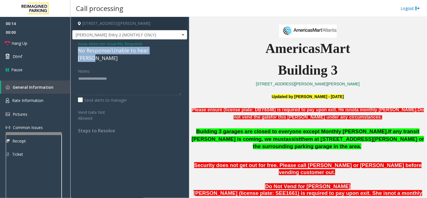
drag, startPoint x: 76, startPoint y: 51, endPoint x: 174, endPoint y: 52, distance: 97.3
click at [174, 52] on div "Issue - Intercom Issue/No Response No Response/Unable to hear [PERSON_NAME] Not…" at bounding box center [129, 89] width 115 height 100
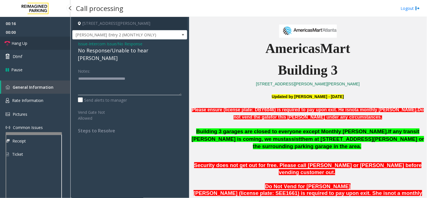
type textarea "**********"
click at [16, 41] on span "Hang Up" at bounding box center [20, 43] width 16 height 6
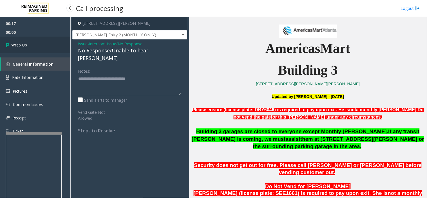
click at [32, 44] on link "Wrap Up" at bounding box center [35, 45] width 70 height 17
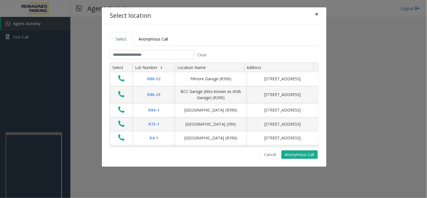
click at [318, 15] on span "×" at bounding box center [316, 14] width 3 height 8
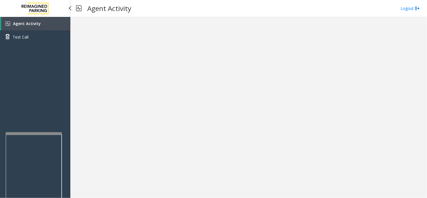
click at [49, 26] on link "Agent Activity" at bounding box center [35, 24] width 69 height 14
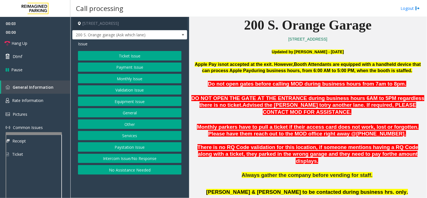
scroll to position [156, 0]
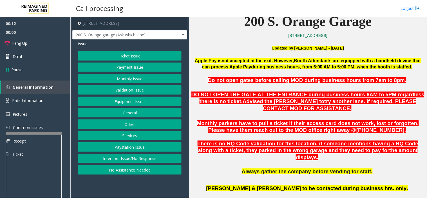
click at [122, 156] on button "Intercom Issue/No Response" at bounding box center [130, 159] width 104 height 10
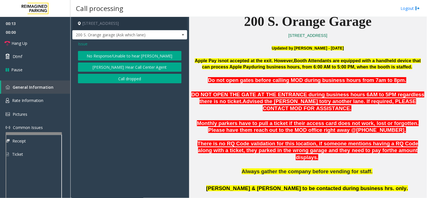
click at [115, 53] on button "No Response/Unable to hear [PERSON_NAME]" at bounding box center [130, 56] width 104 height 10
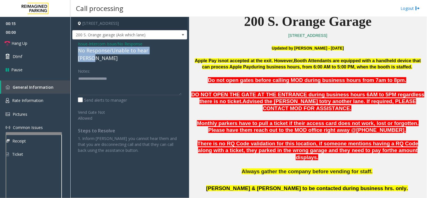
drag, startPoint x: 72, startPoint y: 47, endPoint x: 169, endPoint y: 51, distance: 97.4
click at [169, 51] on app-call-processing-form "25 West South Street, Orlando, FL 200 S. Orange garage (Ask which lane) Issue -…" at bounding box center [129, 107] width 119 height 181
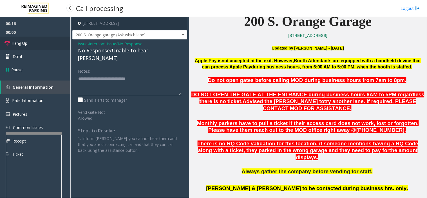
type textarea "**********"
click at [31, 41] on link "Hang Up" at bounding box center [35, 43] width 70 height 13
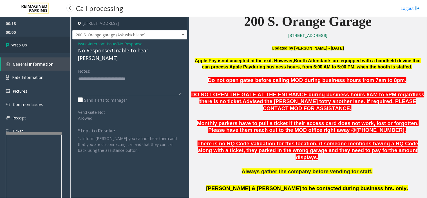
click at [44, 50] on link "Wrap Up" at bounding box center [35, 45] width 70 height 17
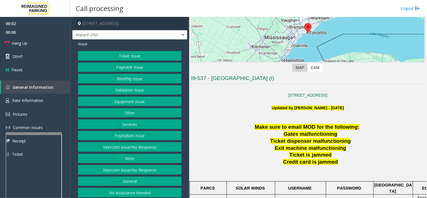
scroll to position [94, 0]
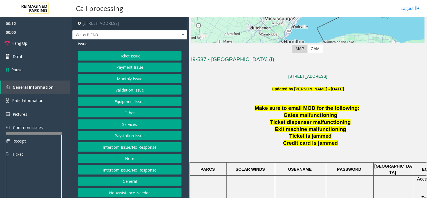
click at [141, 148] on button "Intercom Issue/No Response" at bounding box center [130, 147] width 104 height 10
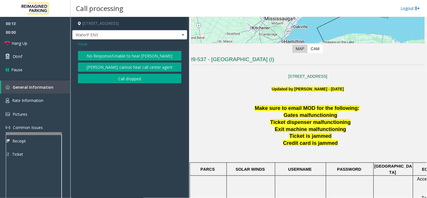
click at [133, 52] on button "No Response/Unable to hear [PERSON_NAME]" at bounding box center [130, 56] width 104 height 10
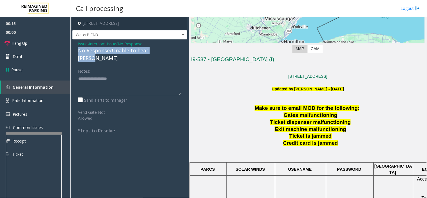
drag, startPoint x: 80, startPoint y: 50, endPoint x: 171, endPoint y: 52, distance: 90.3
click at [171, 52] on div "Issue - Intercom Issue/No Response No Response/Unable to hear [PERSON_NAME] Not…" at bounding box center [129, 89] width 115 height 100
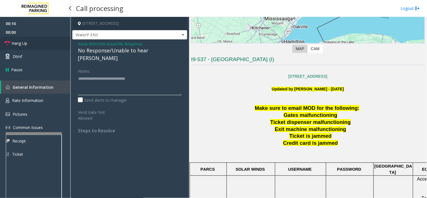
type textarea "**********"
click at [55, 44] on link "Hang Up" at bounding box center [35, 43] width 70 height 13
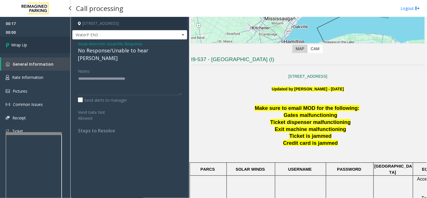
click at [26, 40] on link "Wrap Up" at bounding box center [35, 45] width 70 height 17
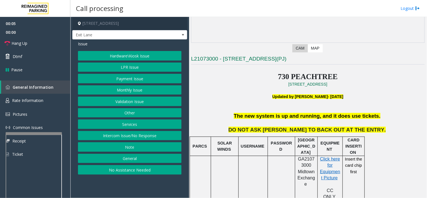
scroll to position [125, 0]
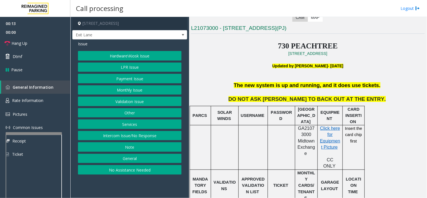
click at [145, 137] on button "Intercom Issue/No Response" at bounding box center [130, 136] width 104 height 10
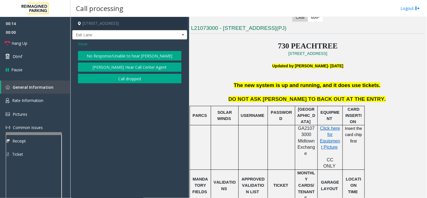
click at [126, 58] on button "No Response/Unable to hear [PERSON_NAME]" at bounding box center [130, 56] width 104 height 10
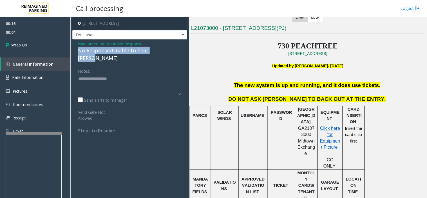
drag, startPoint x: 74, startPoint y: 49, endPoint x: 170, endPoint y: 53, distance: 96.3
click at [170, 53] on div "Issue - Intercom Issue/No Response No Response/Unable to hear [PERSON_NAME] Not…" at bounding box center [129, 89] width 115 height 100
type textarea "**********"
click at [154, 66] on div "Notes:" at bounding box center [130, 80] width 104 height 29
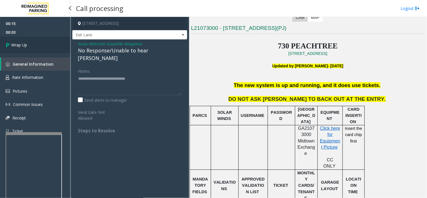
click at [41, 42] on link "Wrap Up" at bounding box center [35, 45] width 70 height 17
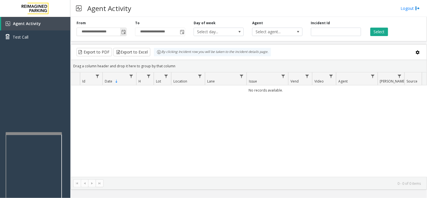
click at [125, 32] on span "Toggle popup" at bounding box center [123, 32] width 5 height 5
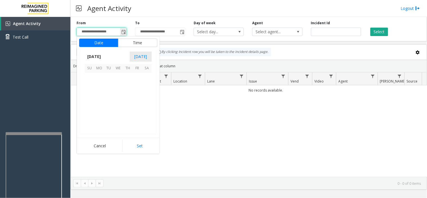
scroll to position [100941, 0]
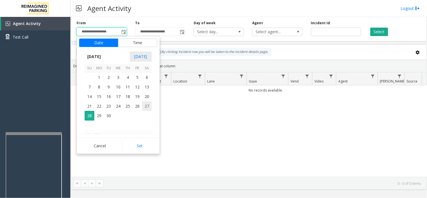
click at [148, 107] on span "27" at bounding box center [147, 106] width 10 height 10
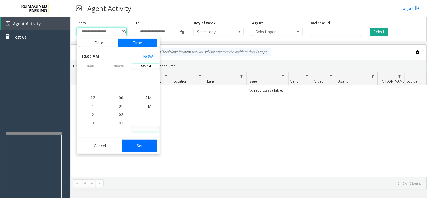
click at [148, 144] on button "Set" at bounding box center [139, 146] width 35 height 12
type input "**********"
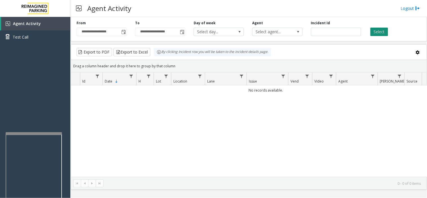
click at [373, 32] on button "Select" at bounding box center [379, 32] width 18 height 8
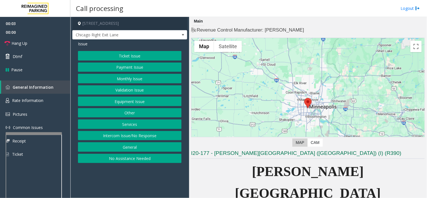
scroll to position [125, 0]
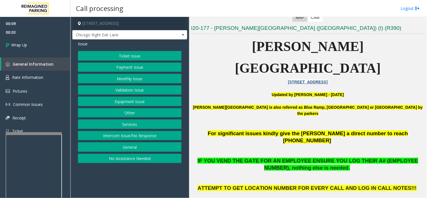
click at [134, 102] on button "Equipment Issue" at bounding box center [130, 101] width 104 height 10
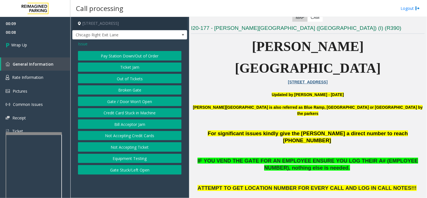
click at [86, 44] on span "Issue" at bounding box center [83, 44] width 10 height 6
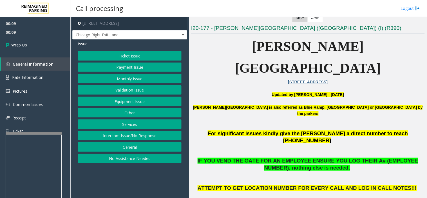
click at [149, 136] on button "Intercom Issue/No Response" at bounding box center [130, 136] width 104 height 10
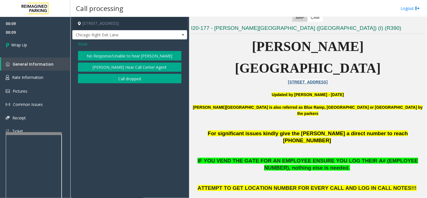
click at [130, 80] on button "Call dropped" at bounding box center [130, 79] width 104 height 10
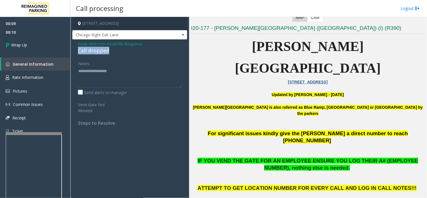
drag, startPoint x: 74, startPoint y: 51, endPoint x: 111, endPoint y: 50, distance: 36.3
click at [111, 50] on div "Issue - Intercom Issue/No Response Call dropped Notes: Send alerts to manager V…" at bounding box center [129, 85] width 115 height 92
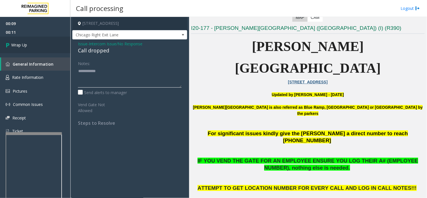
type textarea "**********"
click at [44, 51] on link "Wrap Up" at bounding box center [35, 45] width 70 height 17
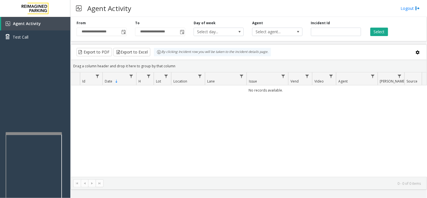
click at [407, 136] on div "No records available." at bounding box center [249, 130] width 356 height 91
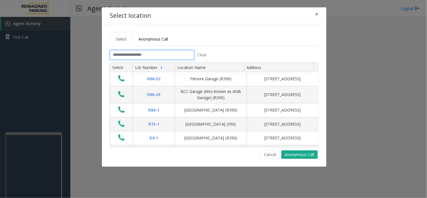
click at [162, 55] on input "text" at bounding box center [152, 55] width 84 height 10
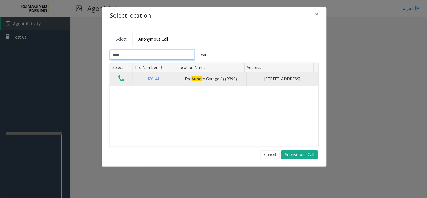
type input "****"
click at [118, 77] on icon "Data table" at bounding box center [121, 79] width 6 height 8
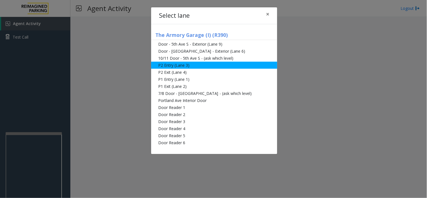
click at [239, 68] on li "P2 Entry (Lane 3)" at bounding box center [214, 65] width 126 height 7
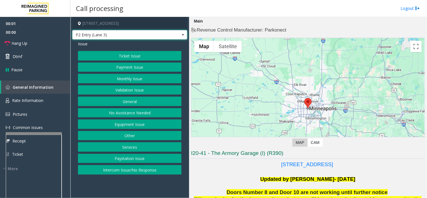
click at [153, 37] on span "P2 Entry (Lane 3)" at bounding box center [118, 34] width 91 height 9
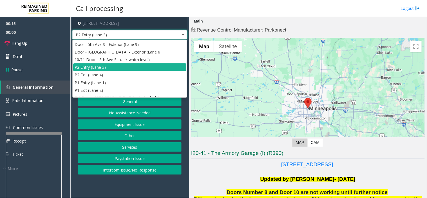
click at [240, 178] on p "Updated by Kunal Singh- 31st August 2025" at bounding box center [307, 178] width 233 height 7
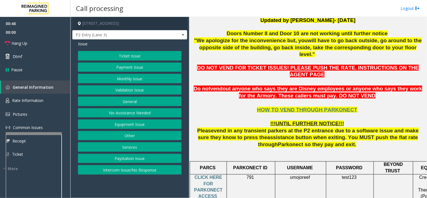
scroll to position [125, 0]
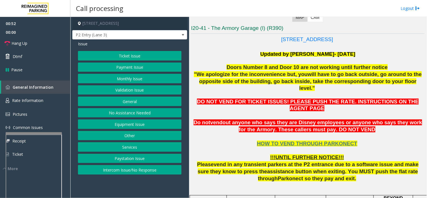
click at [148, 58] on button "Ticket Issue" at bounding box center [130, 56] width 104 height 10
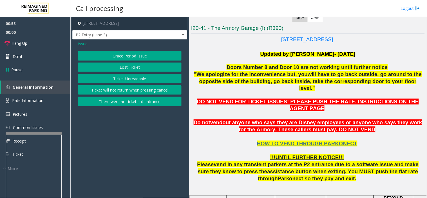
click at [144, 77] on button "Ticket Unreadable" at bounding box center [130, 79] width 104 height 10
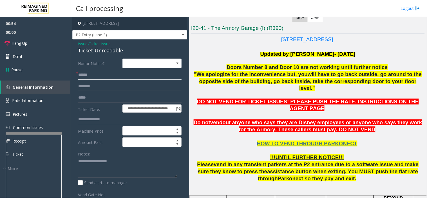
click at [144, 75] on input "text" at bounding box center [130, 75] width 104 height 10
type textarea "**********"
click at [107, 74] on input "text" at bounding box center [130, 75] width 104 height 10
click at [55, 44] on link "Hang Up" at bounding box center [35, 43] width 70 height 13
click at [78, 42] on span "Issue" at bounding box center [83, 44] width 10 height 6
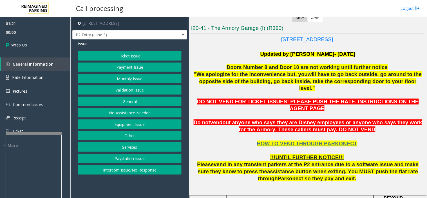
click at [116, 148] on button "Services" at bounding box center [130, 147] width 104 height 10
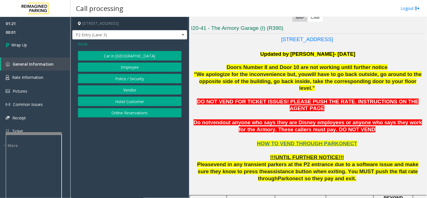
click at [119, 111] on button "Online Reservations" at bounding box center [130, 113] width 104 height 10
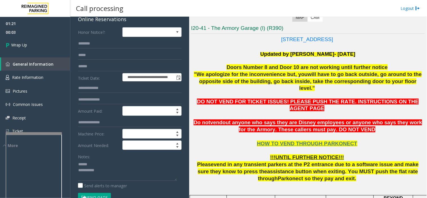
scroll to position [0, 0]
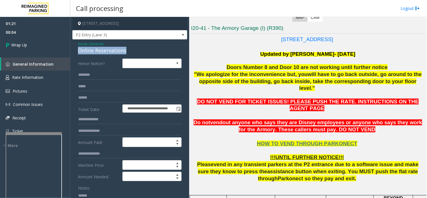
drag, startPoint x: 76, startPoint y: 49, endPoint x: 127, endPoint y: 51, distance: 51.0
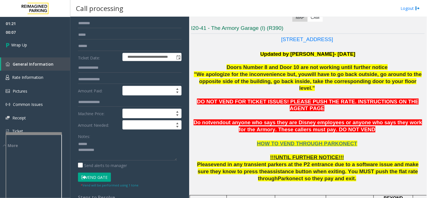
scroll to position [64, 0]
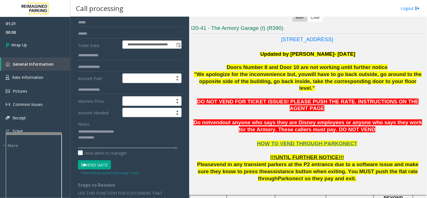
click at [119, 138] on textarea at bounding box center [127, 137] width 99 height 21
type textarea "**********"
click at [38, 46] on link "Wrap Up" at bounding box center [35, 45] width 70 height 17
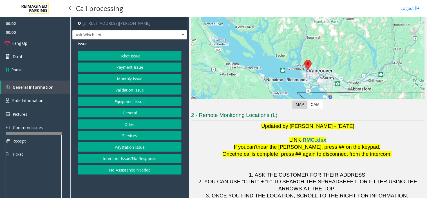
scroll to position [59, 0]
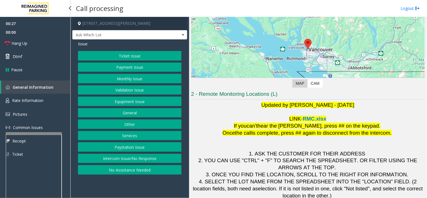
click at [121, 65] on button "Payment Issue" at bounding box center [130, 67] width 104 height 10
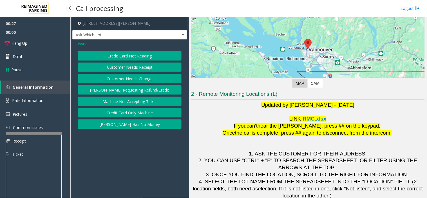
click at [124, 58] on button "Credit Card Not Reading" at bounding box center [130, 56] width 104 height 10
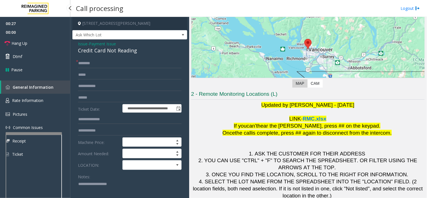
scroll to position [31, 0]
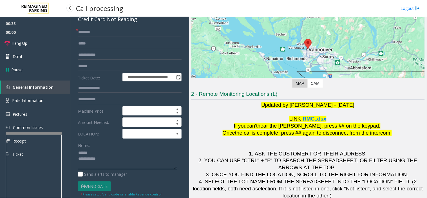
click at [102, 152] on textarea at bounding box center [127, 158] width 99 height 21
type textarea "**********"
click at [95, 27] on input "text" at bounding box center [130, 32] width 104 height 10
type input "******"
drag, startPoint x: 100, startPoint y: 68, endPoint x: 99, endPoint y: 62, distance: 5.8
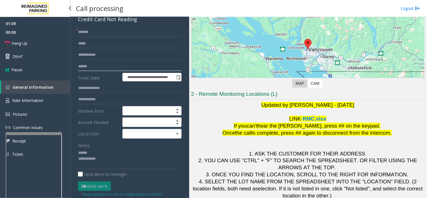
click at [100, 68] on input "text" at bounding box center [130, 67] width 104 height 10
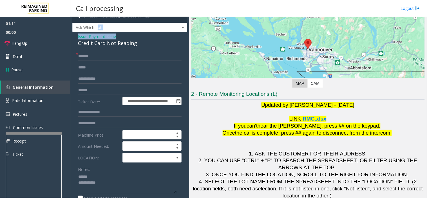
scroll to position [7, 0]
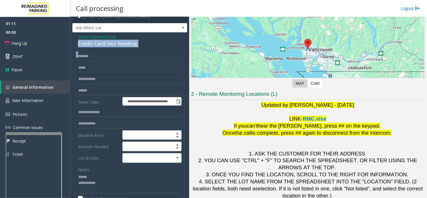
drag, startPoint x: 91, startPoint y: 21, endPoint x: 143, endPoint y: 47, distance: 58.6
click at [144, 47] on div "**********" at bounding box center [129, 166] width 115 height 268
click at [136, 44] on div "Credit Card Not Reading" at bounding box center [130, 44] width 104 height 8
drag, startPoint x: 141, startPoint y: 44, endPoint x: 82, endPoint y: 42, distance: 58.3
click at [78, 43] on div "Credit Card Not Reading" at bounding box center [130, 44] width 104 height 8
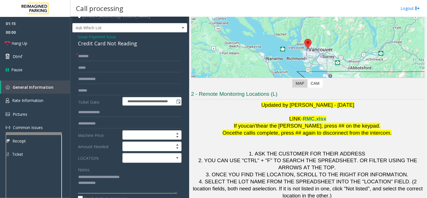
type textarea "**********"
click at [100, 91] on input "text" at bounding box center [130, 91] width 104 height 10
type input "*******"
click at [50, 55] on link "Dtmf" at bounding box center [35, 56] width 70 height 13
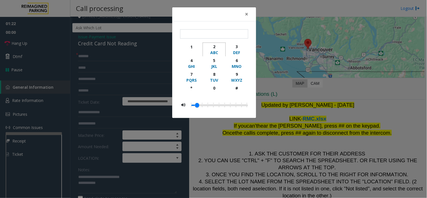
click at [215, 48] on div "2" at bounding box center [213, 47] width 15 height 6
click at [215, 55] on div "ABC" at bounding box center [213, 53] width 15 height 6
click at [215, 48] on div "2" at bounding box center [213, 47] width 15 height 6
click at [212, 62] on div "5" at bounding box center [213, 60] width 15 height 6
type input "****"
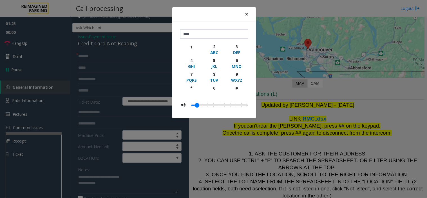
click at [246, 13] on span "×" at bounding box center [246, 14] width 3 height 8
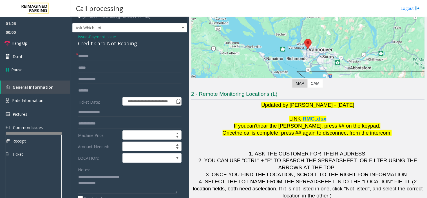
scroll to position [38, 0]
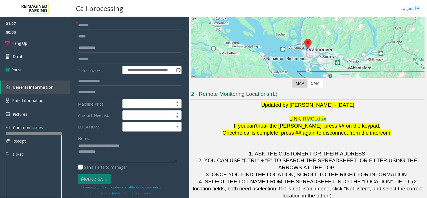
click at [113, 150] on textarea at bounding box center [127, 151] width 99 height 21
type textarea "**********"
click at [29, 54] on link "Dtmf" at bounding box center [35, 56] width 70 height 13
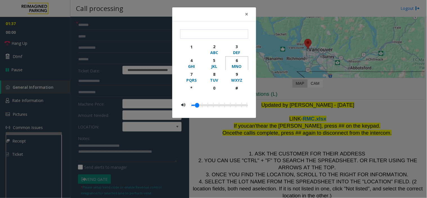
click at [237, 62] on div "6" at bounding box center [236, 60] width 15 height 6
type input "*"
click at [248, 13] on span "×" at bounding box center [246, 14] width 3 height 8
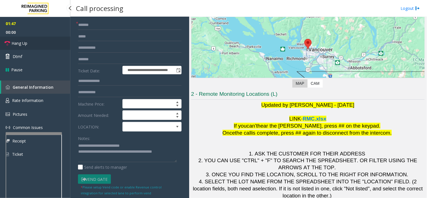
click at [30, 41] on link "Hang Up" at bounding box center [35, 43] width 70 height 13
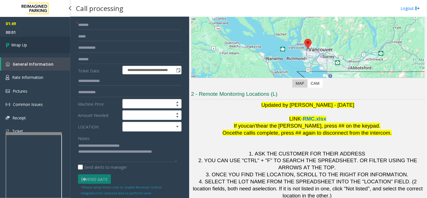
click at [30, 41] on link "Wrap Up" at bounding box center [35, 45] width 70 height 17
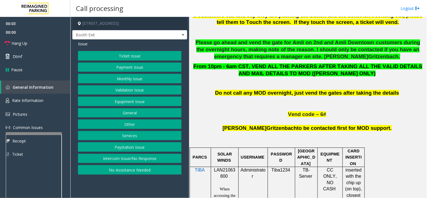
scroll to position [281, 0]
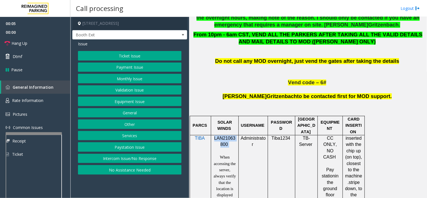
drag, startPoint x: 230, startPoint y: 146, endPoint x: 212, endPoint y: 139, distance: 18.7
click at [212, 139] on div "LAN21063800 When accessing the server, always verify that the location is displ…" at bounding box center [224, 191] width 27 height 113
copy p "LAN21063800"
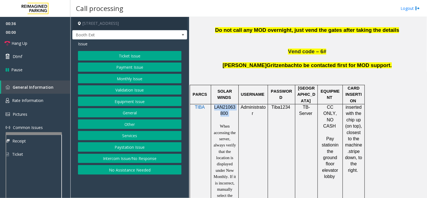
click at [128, 68] on button "Payment Issue" at bounding box center [130, 67] width 104 height 10
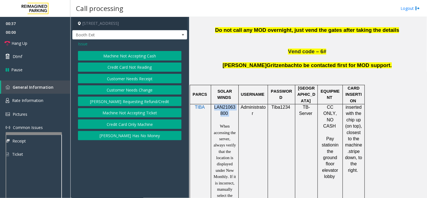
click at [130, 67] on button "Credit Card Not Reading" at bounding box center [130, 67] width 104 height 10
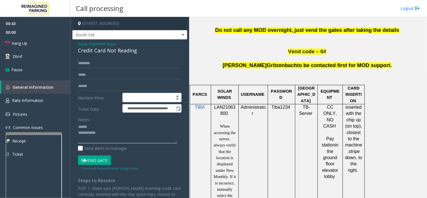
click at [96, 128] on textarea at bounding box center [127, 132] width 99 height 21
drag, startPoint x: 88, startPoint y: 50, endPoint x: 143, endPoint y: 53, distance: 54.9
click at [144, 53] on div "**********" at bounding box center [129, 141] width 115 height 205
type textarea "**********"
click at [128, 65] on input "text" at bounding box center [130, 64] width 104 height 10
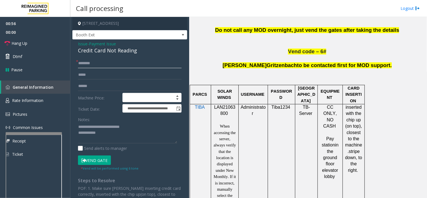
type input "*******"
click at [112, 87] on input "text" at bounding box center [130, 86] width 104 height 10
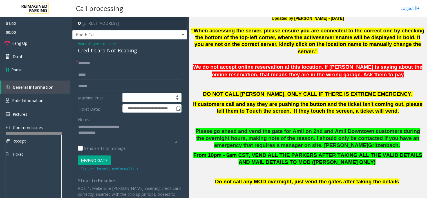
scroll to position [156, 0]
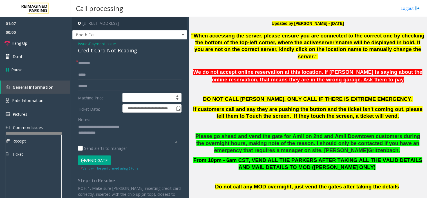
click at [115, 131] on textarea at bounding box center [127, 132] width 99 height 21
click at [91, 86] on input "text" at bounding box center [130, 86] width 104 height 10
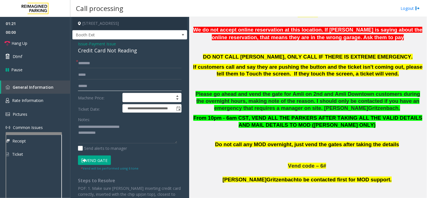
scroll to position [187, 0]
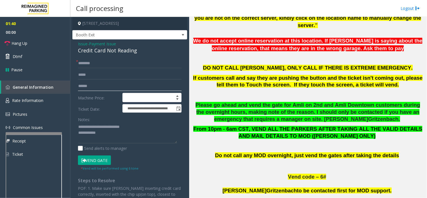
click at [92, 86] on input "text" at bounding box center [130, 86] width 104 height 10
click at [88, 85] on input "*******" at bounding box center [130, 86] width 104 height 10
type input "*******"
click at [35, 44] on link "Hang Up" at bounding box center [35, 43] width 70 height 13
click at [116, 132] on textarea at bounding box center [127, 132] width 99 height 21
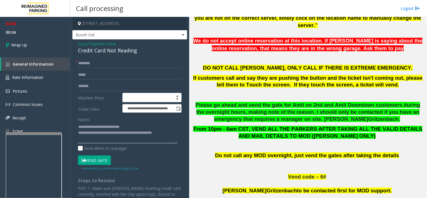
type textarea "**********"
click at [112, 116] on div "Notes:" at bounding box center [130, 128] width 104 height 29
click at [46, 44] on link "Wrap Up" at bounding box center [35, 45] width 70 height 17
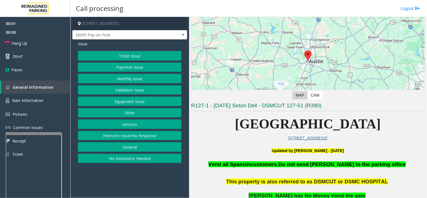
scroll to position [125, 0]
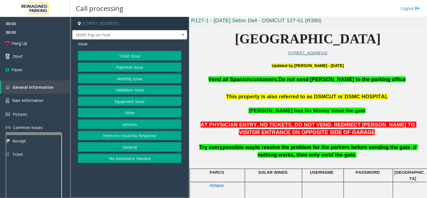
click at [120, 55] on button "Ticket Issue" at bounding box center [130, 56] width 104 height 10
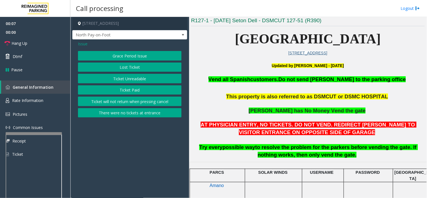
click at [126, 89] on button "Ticket Paid" at bounding box center [130, 90] width 104 height 10
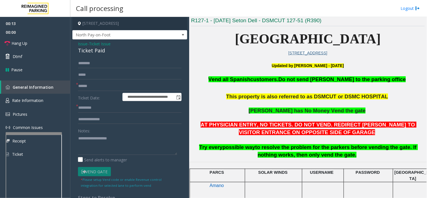
click at [84, 43] on span "Issue" at bounding box center [83, 44] width 10 height 6
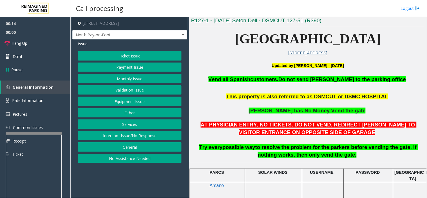
click at [126, 70] on button "Payment Issue" at bounding box center [130, 67] width 104 height 10
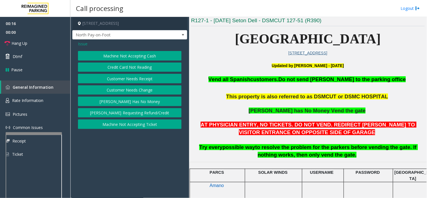
click at [126, 78] on button "Customer Needs Receipt" at bounding box center [130, 79] width 104 height 10
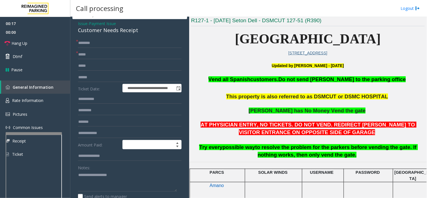
scroll to position [31, 0]
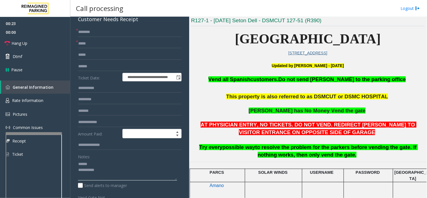
click at [107, 160] on textarea at bounding box center [127, 170] width 99 height 21
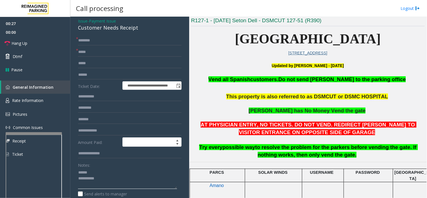
scroll to position [20, 0]
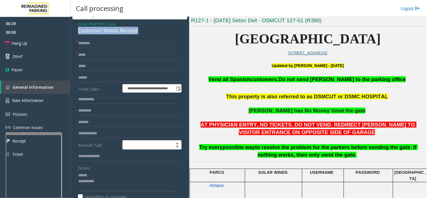
drag, startPoint x: 77, startPoint y: 32, endPoint x: 142, endPoint y: 32, distance: 65.0
click at [142, 32] on div "**********" at bounding box center [129, 151] width 115 height 265
click at [145, 180] on textarea at bounding box center [127, 181] width 99 height 21
type textarea "**********"
click at [98, 44] on input "text" at bounding box center [130, 44] width 104 height 10
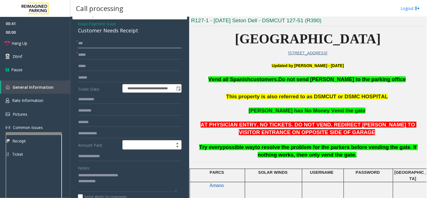
type input "**"
click at [100, 56] on input "text" at bounding box center [130, 55] width 104 height 10
type input "**"
click at [108, 178] on textarea at bounding box center [127, 181] width 99 height 21
click at [107, 181] on textarea at bounding box center [127, 181] width 99 height 21
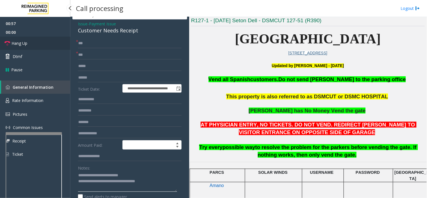
type textarea "**********"
click at [44, 38] on link "Hang Up" at bounding box center [35, 43] width 70 height 13
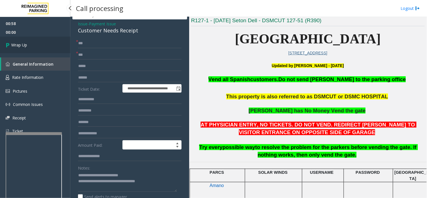
click at [44, 38] on link "Wrap Up" at bounding box center [35, 45] width 70 height 17
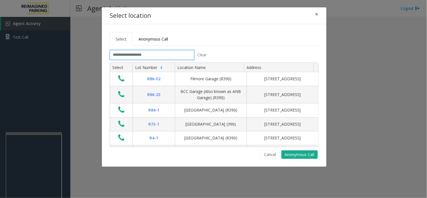
click at [123, 55] on input "text" at bounding box center [152, 55] width 84 height 10
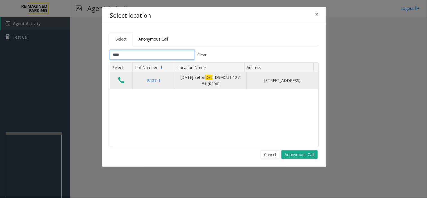
type input "****"
click at [121, 79] on icon "Data table" at bounding box center [121, 80] width 6 height 8
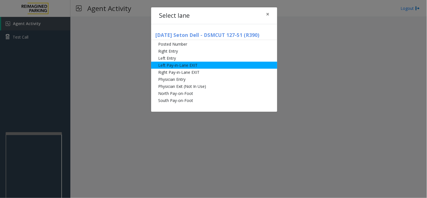
click at [191, 66] on li "Left Pay-in-Lane EXIT" at bounding box center [214, 65] width 126 height 7
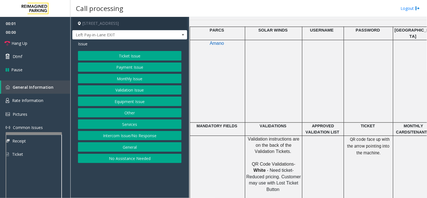
scroll to position [281, 0]
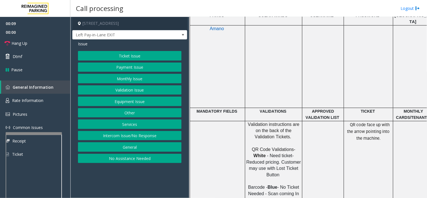
click at [133, 57] on button "Ticket Issue" at bounding box center [130, 56] width 104 height 10
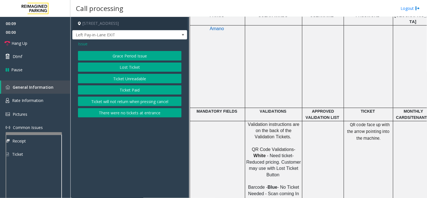
click at [133, 77] on button "Ticket Unreadable" at bounding box center [130, 79] width 104 height 10
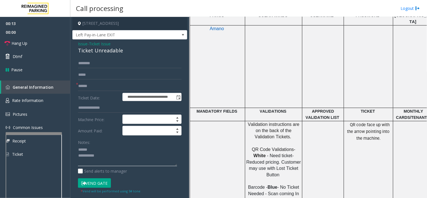
click at [95, 149] on textarea at bounding box center [127, 155] width 99 height 21
drag, startPoint x: 76, startPoint y: 50, endPoint x: 131, endPoint y: 52, distance: 55.2
click at [131, 52] on div "**********" at bounding box center [129, 173] width 115 height 269
type textarea "**********"
click at [126, 84] on input "text" at bounding box center [130, 86] width 104 height 10
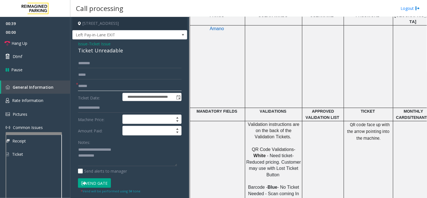
type input "******"
click at [103, 185] on button "Vend Gate" at bounding box center [94, 183] width 33 height 10
click at [118, 158] on textarea at bounding box center [127, 155] width 99 height 21
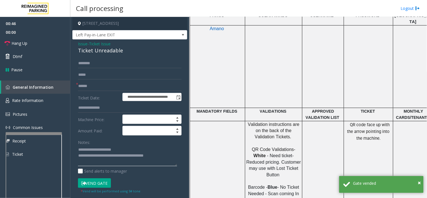
click at [154, 147] on textarea at bounding box center [127, 155] width 99 height 21
type textarea "**********"
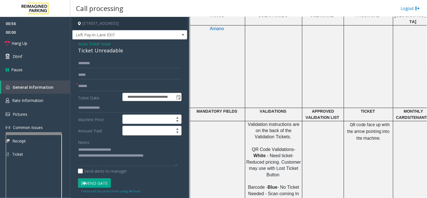
click at [96, 182] on button "Vend Gate" at bounding box center [94, 183] width 33 height 10
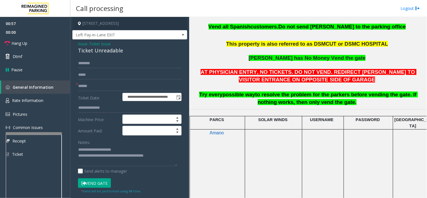
scroll to position [156, 0]
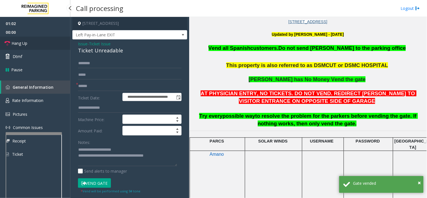
click at [30, 43] on link "Hang Up" at bounding box center [35, 43] width 70 height 13
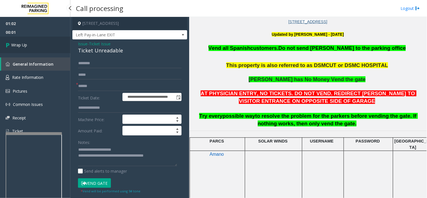
click at [30, 43] on link "Wrap Up" at bounding box center [35, 45] width 70 height 17
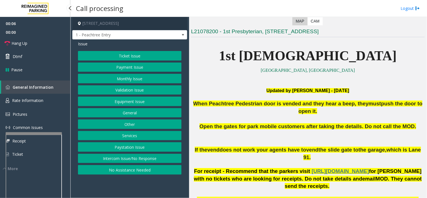
scroll to position [125, 0]
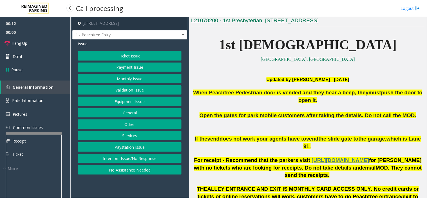
click at [136, 162] on button "Intercom Issue/No Response" at bounding box center [130, 159] width 104 height 10
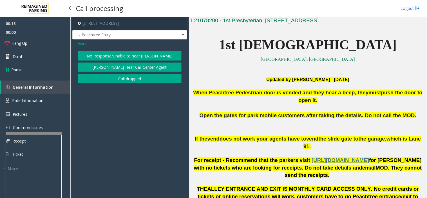
click at [128, 54] on button "No Response/Unable to hear [PERSON_NAME]" at bounding box center [130, 56] width 104 height 10
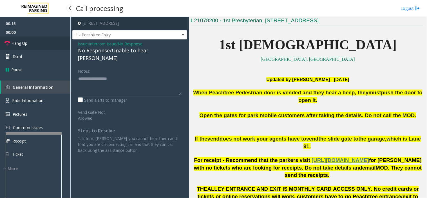
click at [56, 46] on link "Hang Up" at bounding box center [35, 43] width 70 height 13
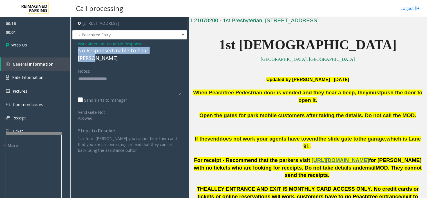
drag, startPoint x: 77, startPoint y: 52, endPoint x: 163, endPoint y: 53, distance: 85.5
click at [164, 53] on div "Issue - Intercom Issue/No Response No Response/Unable to hear parker Notes: Sen…" at bounding box center [129, 98] width 115 height 119
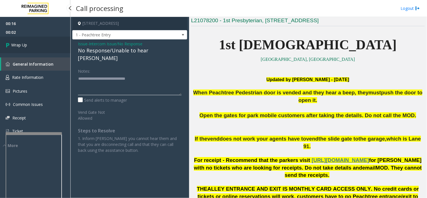
type textarea "**********"
click at [27, 50] on link "Wrap Up" at bounding box center [35, 45] width 70 height 17
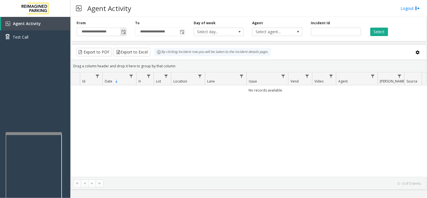
click at [125, 32] on span "Toggle popup" at bounding box center [123, 32] width 5 height 5
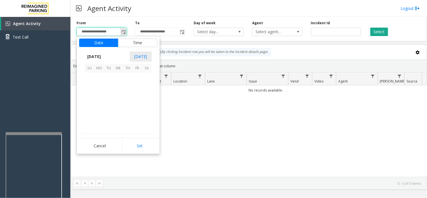
scroll to position [100941, 0]
click at [147, 105] on span "27" at bounding box center [147, 106] width 10 height 10
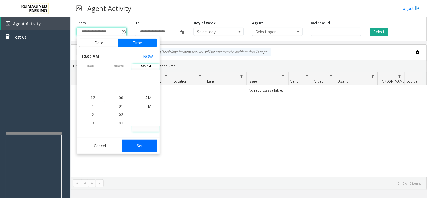
click at [151, 148] on button "Set" at bounding box center [139, 146] width 35 height 12
type input "**********"
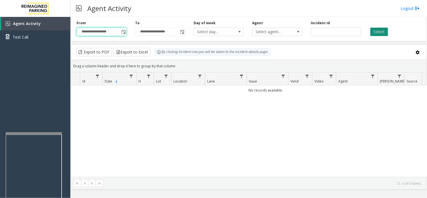
click at [377, 33] on button "Select" at bounding box center [379, 32] width 18 height 8
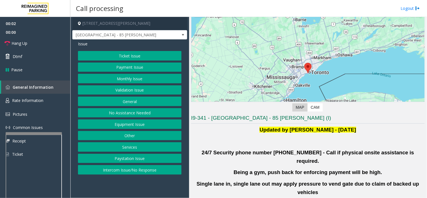
scroll to position [94, 0]
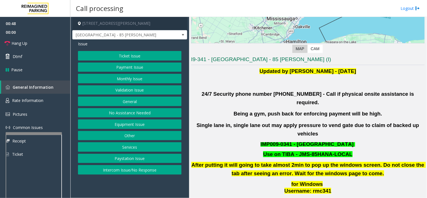
click at [136, 88] on button "Validation Issue" at bounding box center [130, 90] width 104 height 10
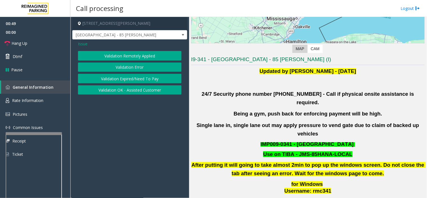
click at [134, 68] on button "Validation Error" at bounding box center [130, 67] width 104 height 10
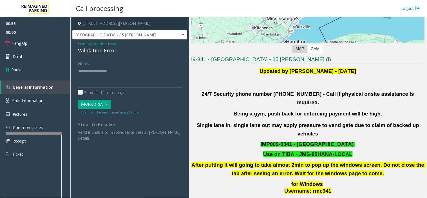
click at [80, 42] on span "Issue" at bounding box center [83, 44] width 10 height 6
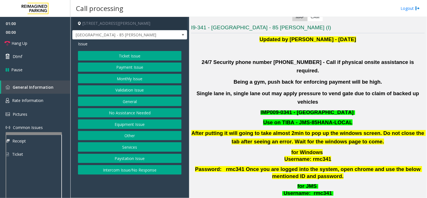
scroll to position [125, 0]
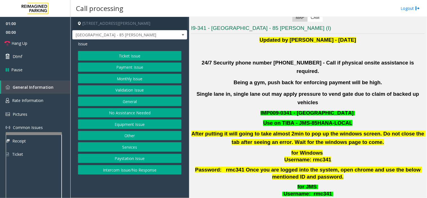
click at [113, 148] on button "Services" at bounding box center [130, 147] width 104 height 10
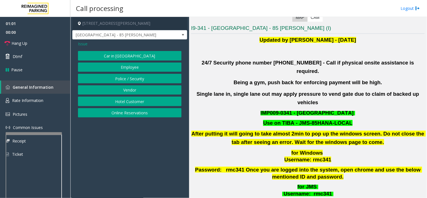
click at [119, 113] on button "Online Reservations" at bounding box center [130, 113] width 104 height 10
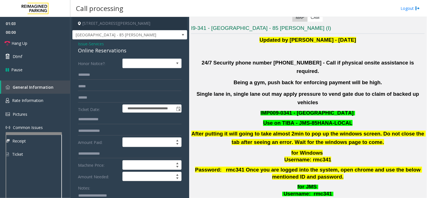
scroll to position [31, 0]
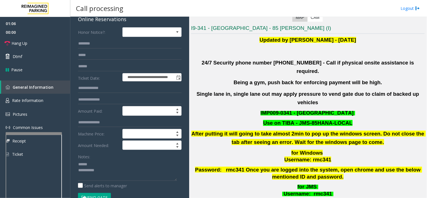
click at [104, 159] on div "Notes:" at bounding box center [130, 166] width 104 height 29
click at [107, 163] on textarea at bounding box center [127, 170] width 99 height 21
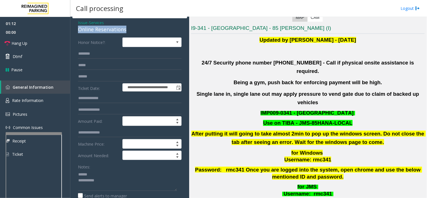
drag, startPoint x: 75, startPoint y: 29, endPoint x: 131, endPoint y: 29, distance: 56.5
click at [131, 29] on div "**********" at bounding box center [129, 196] width 115 height 356
click at [123, 181] on textarea at bounding box center [127, 180] width 99 height 21
click at [29, 35] on span "00:00" at bounding box center [35, 32] width 70 height 9
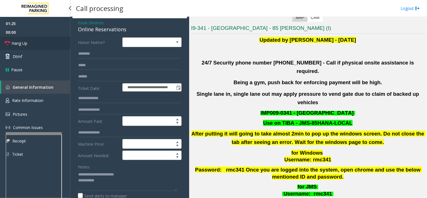
click at [29, 41] on link "Hang Up" at bounding box center [35, 43] width 70 height 13
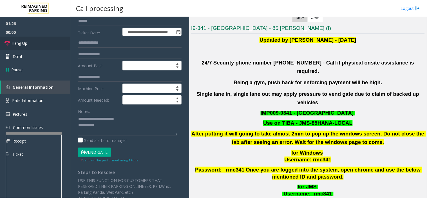
scroll to position [84, 0]
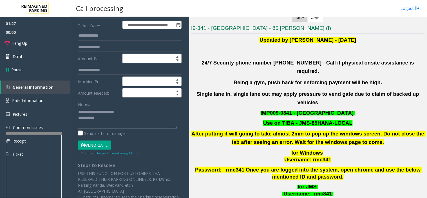
click at [125, 119] on textarea at bounding box center [127, 117] width 99 height 21
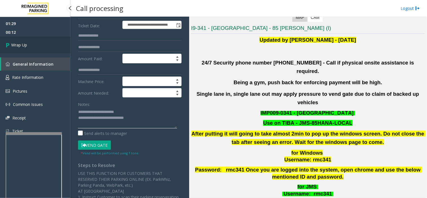
type textarea "**********"
click at [38, 46] on link "Wrap Up" at bounding box center [35, 45] width 70 height 17
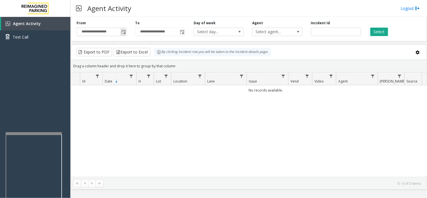
click at [122, 34] on span "Toggle popup" at bounding box center [123, 31] width 6 height 9
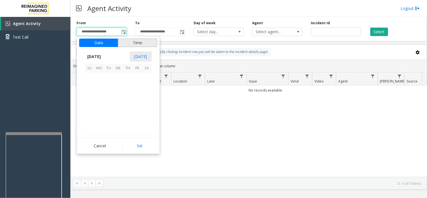
scroll to position [100941, 0]
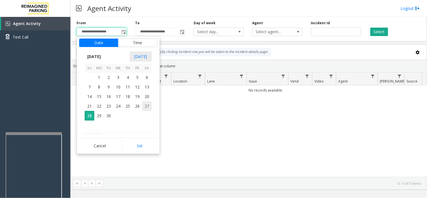
click at [147, 106] on span "27" at bounding box center [147, 106] width 10 height 10
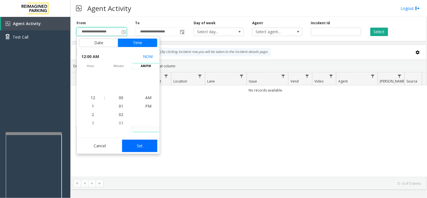
click at [146, 145] on button "Set" at bounding box center [139, 146] width 35 height 12
type input "**********"
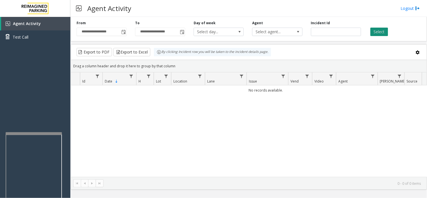
click at [382, 30] on button "Select" at bounding box center [379, 32] width 18 height 8
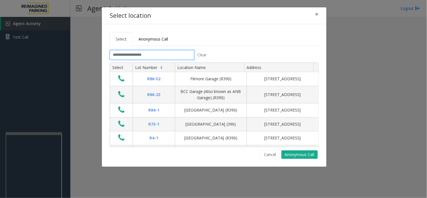
click at [146, 53] on input "text" at bounding box center [152, 55] width 84 height 10
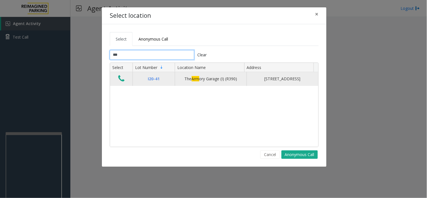
type input "***"
click at [122, 79] on icon "Data table" at bounding box center [121, 79] width 6 height 8
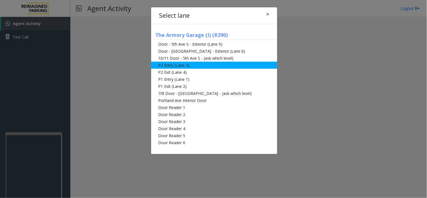
click at [244, 64] on li "P2 Entry (Lane 3)" at bounding box center [214, 65] width 126 height 7
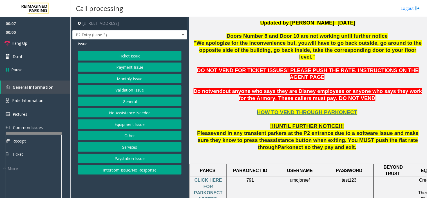
scroll to position [125, 0]
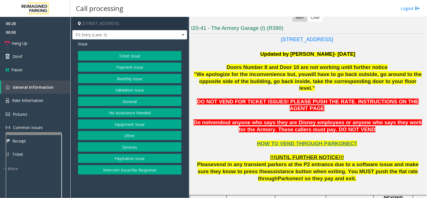
click at [126, 124] on button "Equipment Issue" at bounding box center [130, 124] width 104 height 10
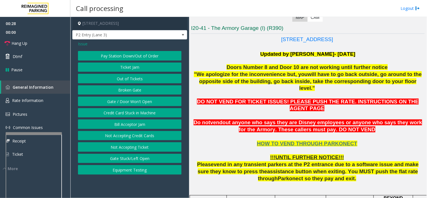
click at [124, 77] on button "Out of Tickets" at bounding box center [130, 79] width 104 height 10
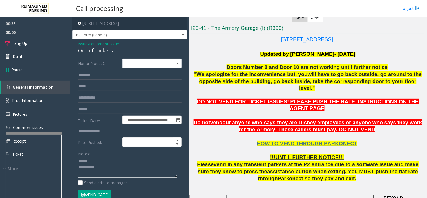
click at [100, 159] on textarea at bounding box center [127, 167] width 99 height 21
drag, startPoint x: 76, startPoint y: 49, endPoint x: 98, endPoint y: 50, distance: 21.4
click at [112, 52] on div "**********" at bounding box center [129, 158] width 115 height 239
type textarea "**********"
click at [99, 75] on input "text" at bounding box center [130, 75] width 104 height 10
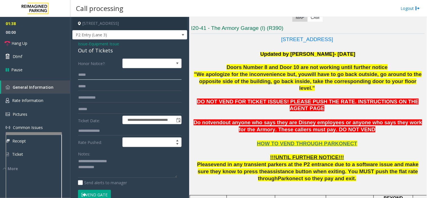
type input "****"
click at [102, 194] on button "Vend Gate" at bounding box center [94, 195] width 33 height 10
click at [111, 167] on textarea at bounding box center [127, 167] width 99 height 21
click at [120, 158] on textarea at bounding box center [127, 167] width 99 height 21
type textarea "**********"
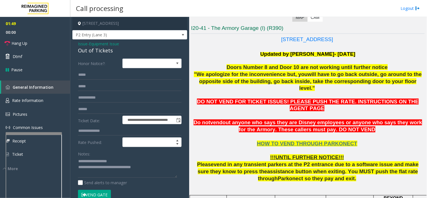
click at [98, 194] on button "Vend Gate" at bounding box center [94, 195] width 33 height 10
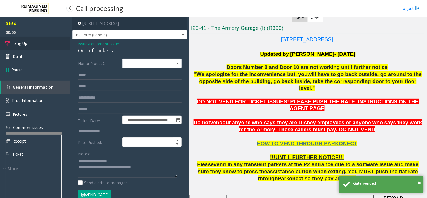
click at [44, 41] on link "Hang Up" at bounding box center [35, 43] width 70 height 13
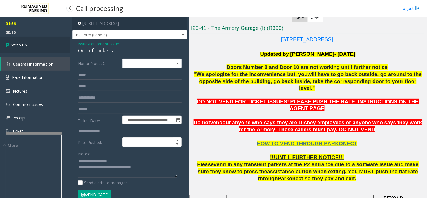
click at [27, 47] on span "Wrap Up" at bounding box center [19, 45] width 16 height 6
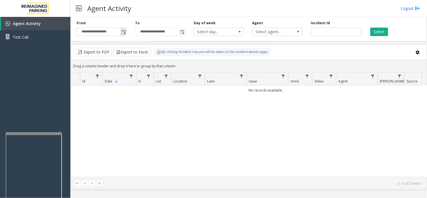
click at [122, 33] on span "Toggle popup" at bounding box center [123, 32] width 5 height 5
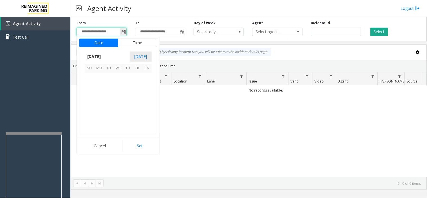
scroll to position [100941, 0]
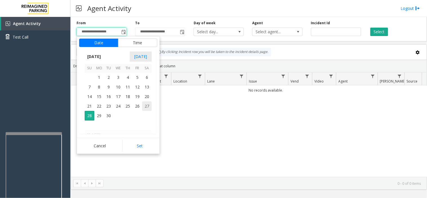
click at [148, 107] on span "27" at bounding box center [147, 106] width 10 height 10
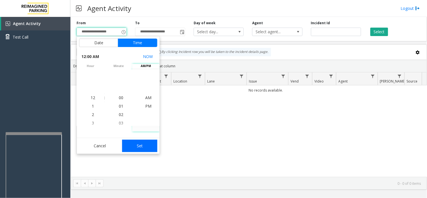
click at [141, 147] on button "Set" at bounding box center [139, 146] width 35 height 12
type input "**********"
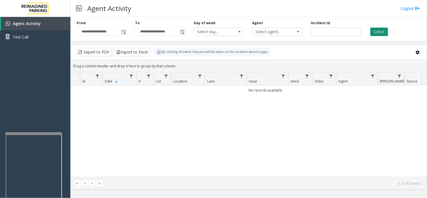
click at [387, 34] on button "Select" at bounding box center [379, 32] width 18 height 8
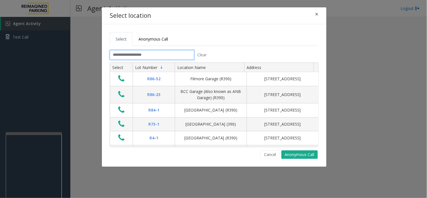
click at [135, 57] on input "text" at bounding box center [152, 55] width 84 height 10
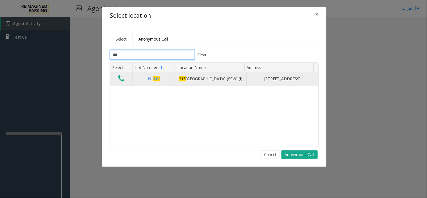
type input "***"
click at [125, 79] on button "Data table" at bounding box center [121, 78] width 10 height 9
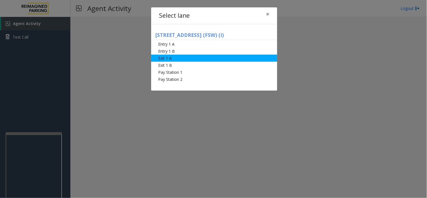
click at [187, 55] on li "Exit 1 A" at bounding box center [214, 58] width 126 height 7
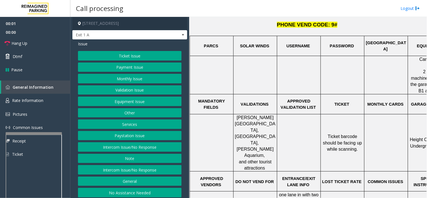
scroll to position [187, 0]
click at [136, 55] on button "Ticket Issue" at bounding box center [130, 56] width 104 height 10
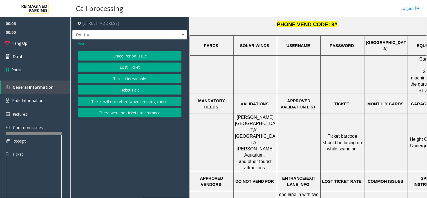
click at [138, 77] on button "Ticket Unreadable" at bounding box center [130, 79] width 104 height 10
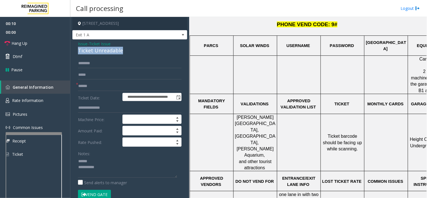
drag, startPoint x: 74, startPoint y: 51, endPoint x: 125, endPoint y: 51, distance: 51.2
click at [125, 51] on div "**********" at bounding box center [129, 188] width 115 height 298
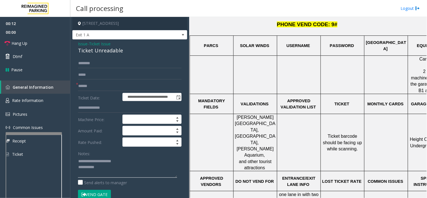
type textarea "**********"
click at [116, 87] on input "text" at bounding box center [130, 86] width 104 height 10
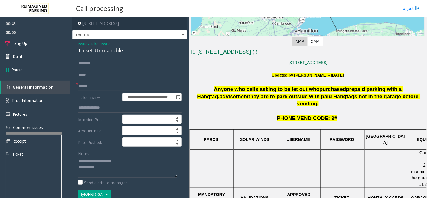
click at [85, 43] on span "Issue" at bounding box center [83, 44] width 10 height 6
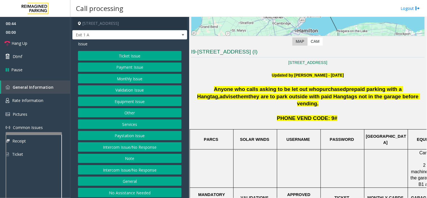
click at [134, 124] on button "Services" at bounding box center [130, 124] width 104 height 10
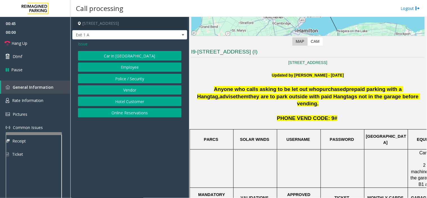
click at [138, 113] on button "Online Reservations" at bounding box center [130, 113] width 104 height 10
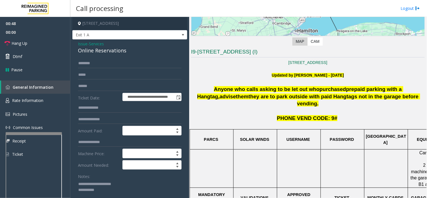
drag, startPoint x: 89, startPoint y: 183, endPoint x: 125, endPoint y: 185, distance: 36.9
click at [125, 185] on textarea at bounding box center [127, 189] width 99 height 21
drag, startPoint x: 73, startPoint y: 50, endPoint x: 111, endPoint y: 52, distance: 37.2
type textarea "**********"
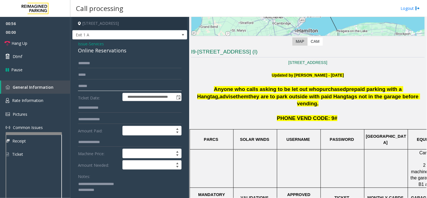
click at [114, 84] on input "text" at bounding box center [130, 86] width 104 height 10
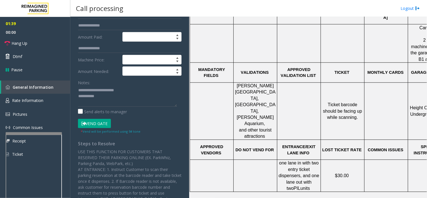
type input "*********"
click at [100, 125] on button "Vend Gate" at bounding box center [94, 124] width 33 height 10
click at [132, 89] on textarea at bounding box center [127, 96] width 99 height 21
click at [130, 99] on textarea at bounding box center [127, 96] width 99 height 21
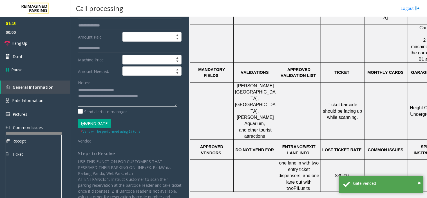
click at [143, 88] on textarea at bounding box center [127, 96] width 99 height 21
type textarea "**********"
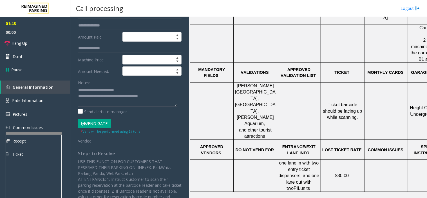
click at [105, 120] on button "Vend Gate" at bounding box center [94, 124] width 33 height 10
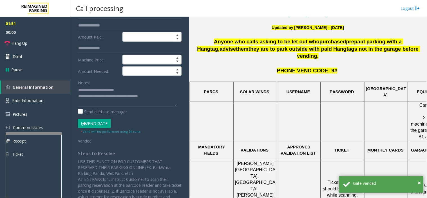
scroll to position [125, 0]
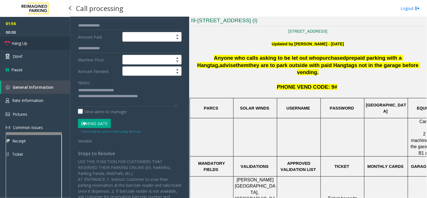
click at [24, 42] on span "Hang Up" at bounding box center [20, 43] width 16 height 6
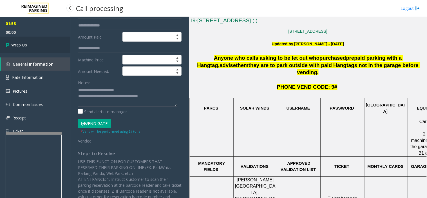
click at [26, 42] on span "Wrap Up" at bounding box center [19, 45] width 16 height 6
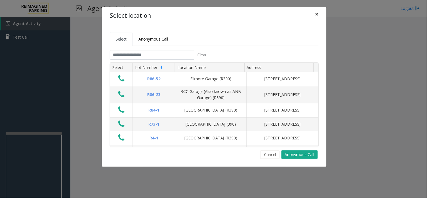
click at [317, 16] on span "×" at bounding box center [316, 14] width 3 height 8
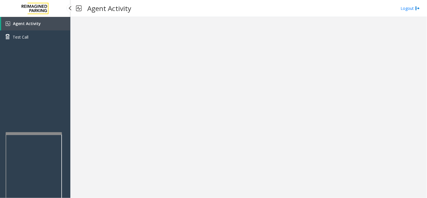
click at [44, 29] on link "Agent Activity" at bounding box center [35, 24] width 69 height 14
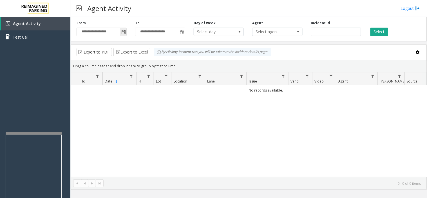
click at [123, 29] on span "Toggle popup" at bounding box center [123, 31] width 6 height 9
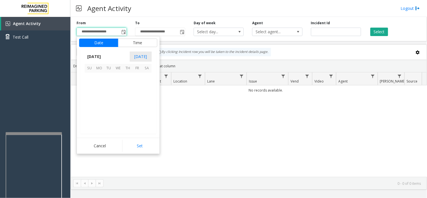
scroll to position [100941, 0]
click at [146, 105] on span "27" at bounding box center [147, 106] width 10 height 10
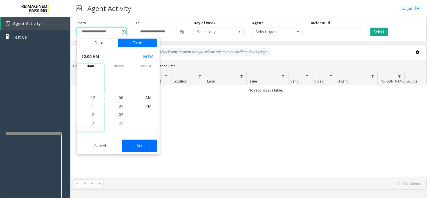
click at [143, 146] on button "Set" at bounding box center [139, 146] width 35 height 12
type input "**********"
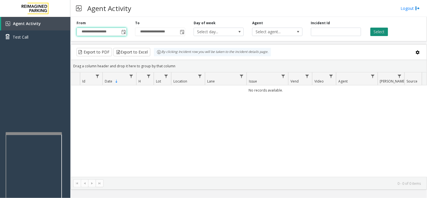
click at [373, 32] on button "Select" at bounding box center [379, 32] width 18 height 8
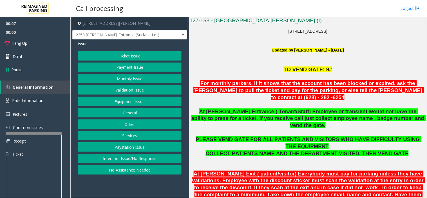
scroll to position [156, 0]
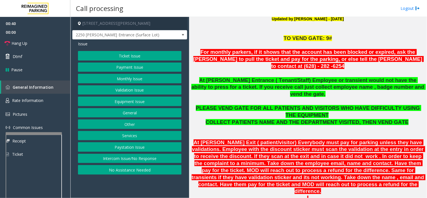
click at [125, 102] on button "Equipment Issue" at bounding box center [130, 101] width 104 height 10
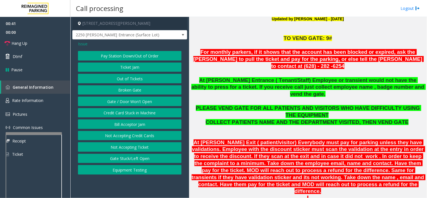
click at [125, 102] on button "Gate / Door Won't Open" at bounding box center [130, 101] width 104 height 10
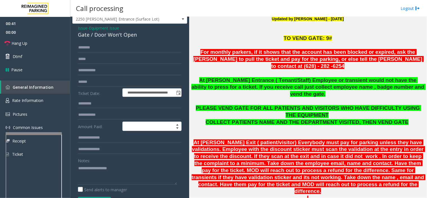
scroll to position [31, 0]
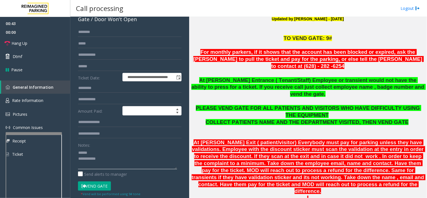
click at [98, 153] on textarea at bounding box center [127, 158] width 99 height 21
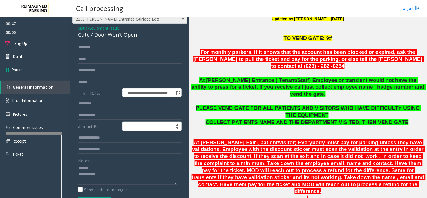
click at [179, 20] on span at bounding box center [183, 19] width 8 height 9
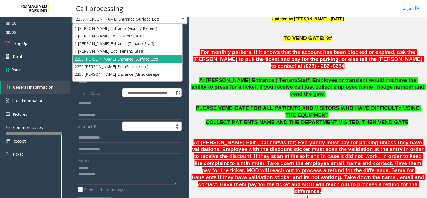
click at [207, 35] on p "TO VEND GATE: 9#" at bounding box center [307, 38] width 233 height 7
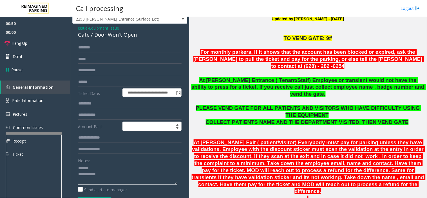
click at [111, 164] on textarea at bounding box center [127, 173] width 99 height 21
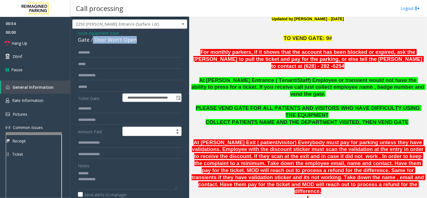
drag, startPoint x: 95, startPoint y: 39, endPoint x: 138, endPoint y: 42, distance: 43.7
click at [139, 41] on div "Gate / Door Won't Open" at bounding box center [130, 40] width 104 height 8
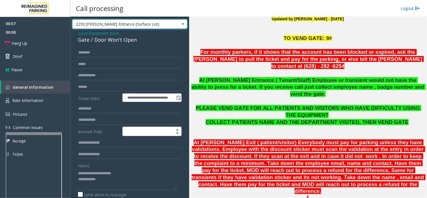
click at [181, 24] on span at bounding box center [183, 24] width 5 height 5
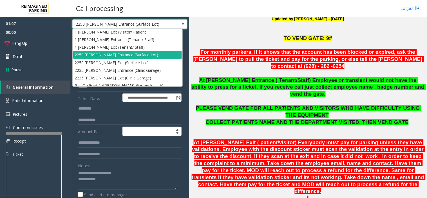
scroll to position [21, 0]
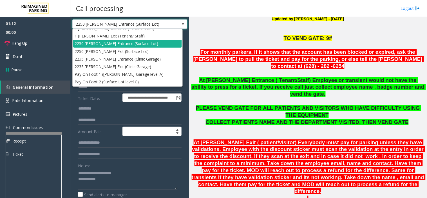
click at [194, 70] on p at bounding box center [307, 73] width 233 height 7
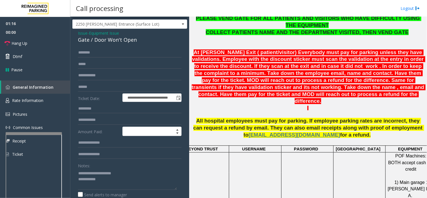
scroll to position [250, 0]
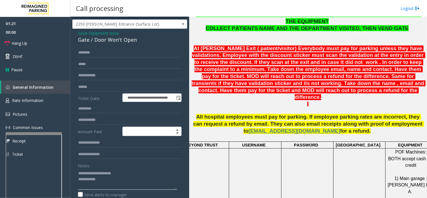
click at [122, 177] on textarea at bounding box center [127, 179] width 99 height 21
click at [181, 24] on span at bounding box center [183, 24] width 5 height 5
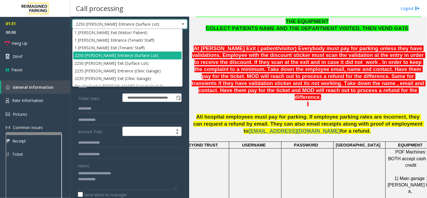
scroll to position [0, 0]
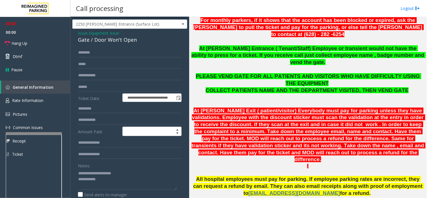
scroll to position [187, 0]
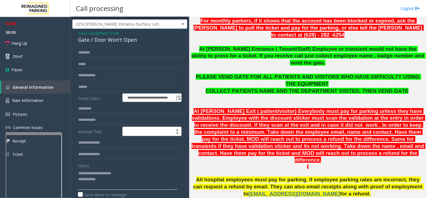
click at [123, 179] on textarea at bounding box center [127, 179] width 99 height 21
click at [172, 26] on span "2250 Hayes Entrance (Surface Lot)" at bounding box center [129, 24] width 115 height 10
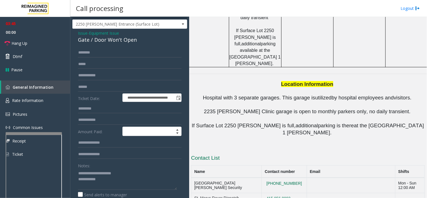
scroll to position [649, 0]
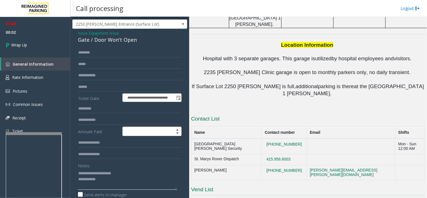
click at [114, 179] on textarea at bounding box center [127, 179] width 99 height 21
type textarea "**********"
click at [25, 42] on span "Wrap Up" at bounding box center [19, 45] width 16 height 6
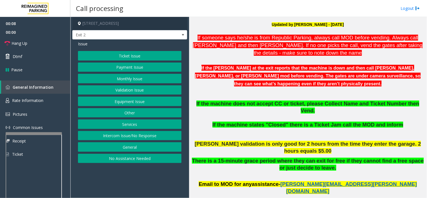
scroll to position [187, 0]
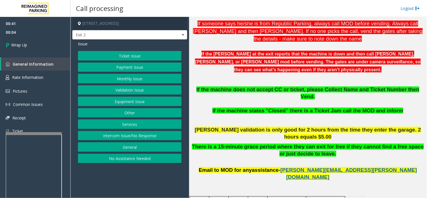
click at [139, 137] on button "Intercom Issue/No Response" at bounding box center [130, 136] width 104 height 10
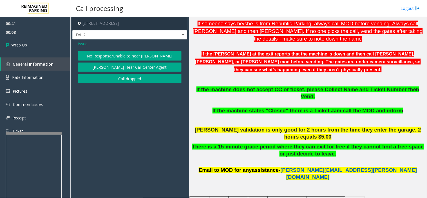
click at [137, 78] on button "Call dropped" at bounding box center [130, 79] width 104 height 10
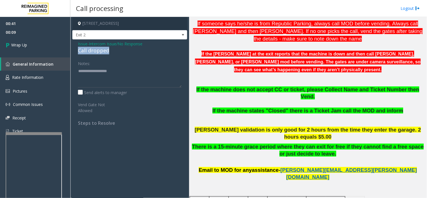
drag, startPoint x: 80, startPoint y: 52, endPoint x: 112, endPoint y: 54, distance: 31.8
click at [112, 54] on div "Issue - Intercom Issue/No Response Call dropped Notes: Send alerts to manager V…" at bounding box center [129, 85] width 115 height 92
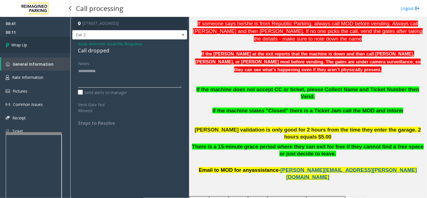
type textarea "**********"
click at [45, 51] on link "Wrap Up" at bounding box center [35, 45] width 70 height 17
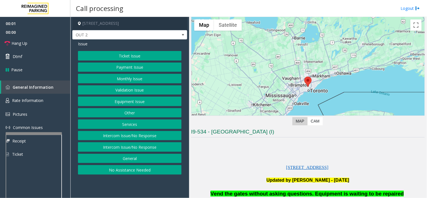
scroll to position [94, 0]
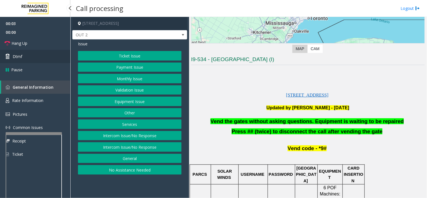
click at [34, 55] on link "Dtmf" at bounding box center [35, 56] width 70 height 13
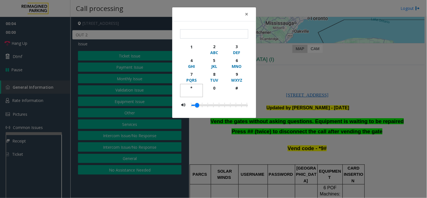
drag, startPoint x: 191, startPoint y: 86, endPoint x: 219, endPoint y: 82, distance: 28.4
click at [191, 86] on div "*" at bounding box center [191, 88] width 15 height 6
click at [235, 75] on div "9" at bounding box center [236, 74] width 15 height 6
click at [237, 83] on div "WXYZ" at bounding box center [236, 80] width 15 height 6
drag, startPoint x: 192, startPoint y: 88, endPoint x: 196, endPoint y: 88, distance: 3.7
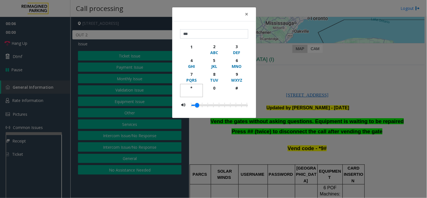
click at [196, 88] on div "*" at bounding box center [191, 88] width 15 height 6
click at [240, 70] on button "9 WXYZ" at bounding box center [236, 77] width 23 height 14
click at [241, 88] on div "#" at bounding box center [236, 88] width 15 height 6
type input "******"
click at [250, 17] on button "×" at bounding box center [246, 14] width 11 height 14
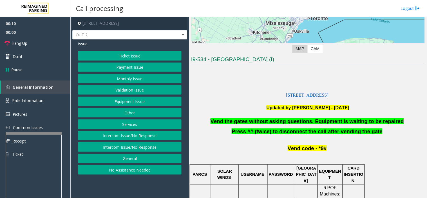
click at [137, 102] on button "Equipment Issue" at bounding box center [130, 101] width 104 height 10
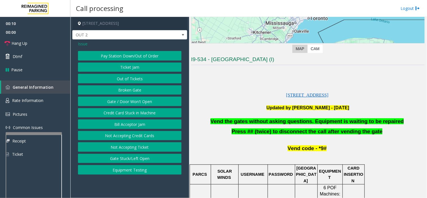
click at [136, 102] on button "Gate / Door Won't Open" at bounding box center [130, 101] width 104 height 10
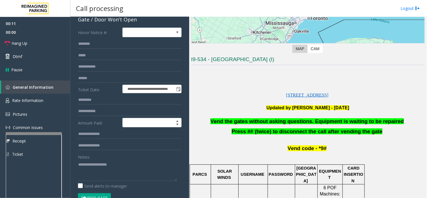
scroll to position [31, 0]
click at [148, 160] on textarea at bounding box center [127, 170] width 99 height 21
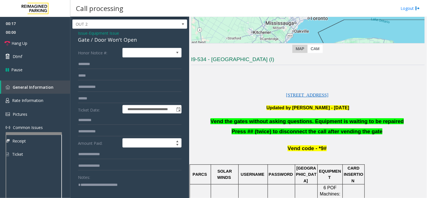
scroll to position [0, 0]
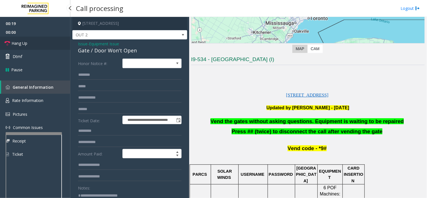
type textarea "**********"
click at [33, 42] on link "Hang Up" at bounding box center [35, 43] width 70 height 13
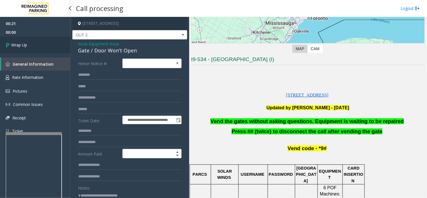
click at [33, 46] on link "Wrap Up" at bounding box center [35, 45] width 70 height 17
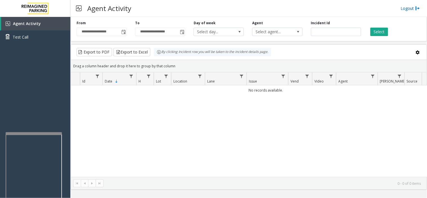
click at [405, 9] on link "Logout" at bounding box center [410, 8] width 19 height 6
